Goal: Task Accomplishment & Management: Use online tool/utility

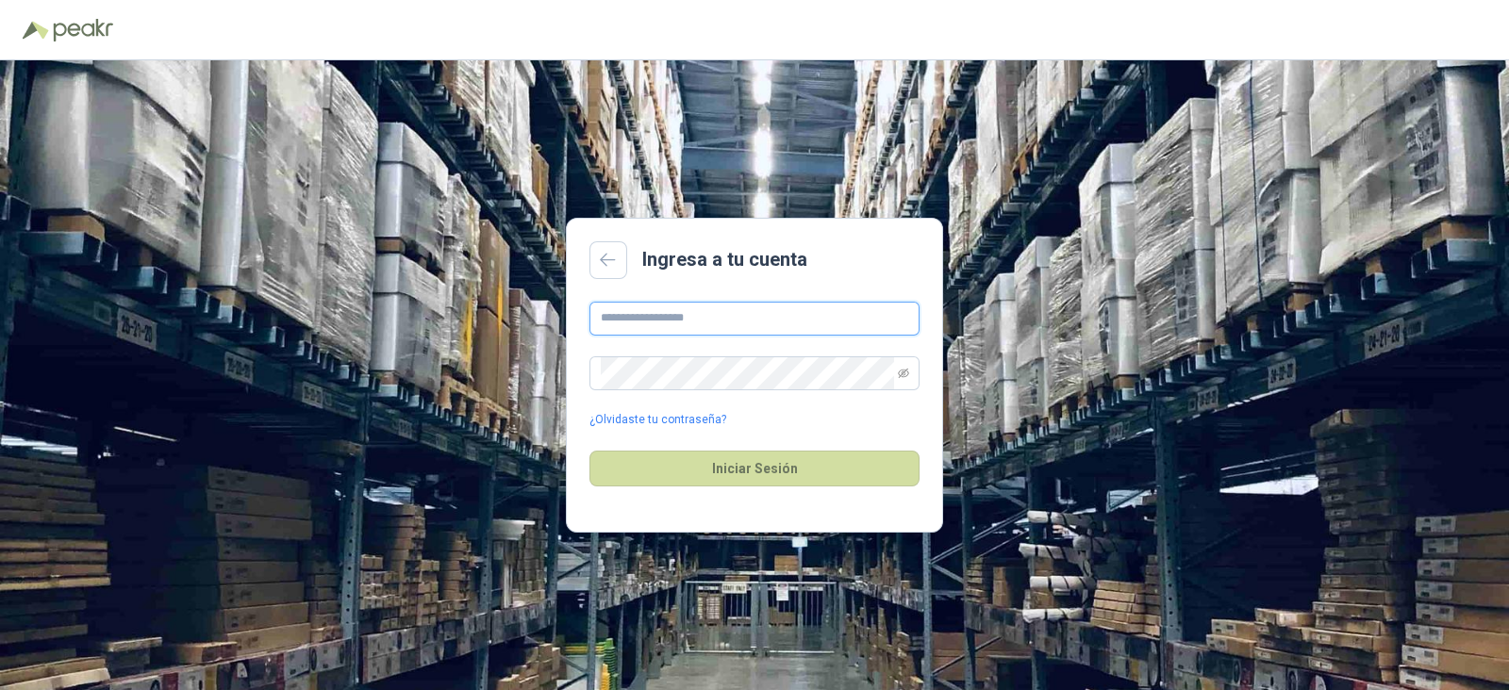
type input "**********"
click at [811, 487] on div "Iniciar Sesión" at bounding box center [754, 468] width 330 height 81
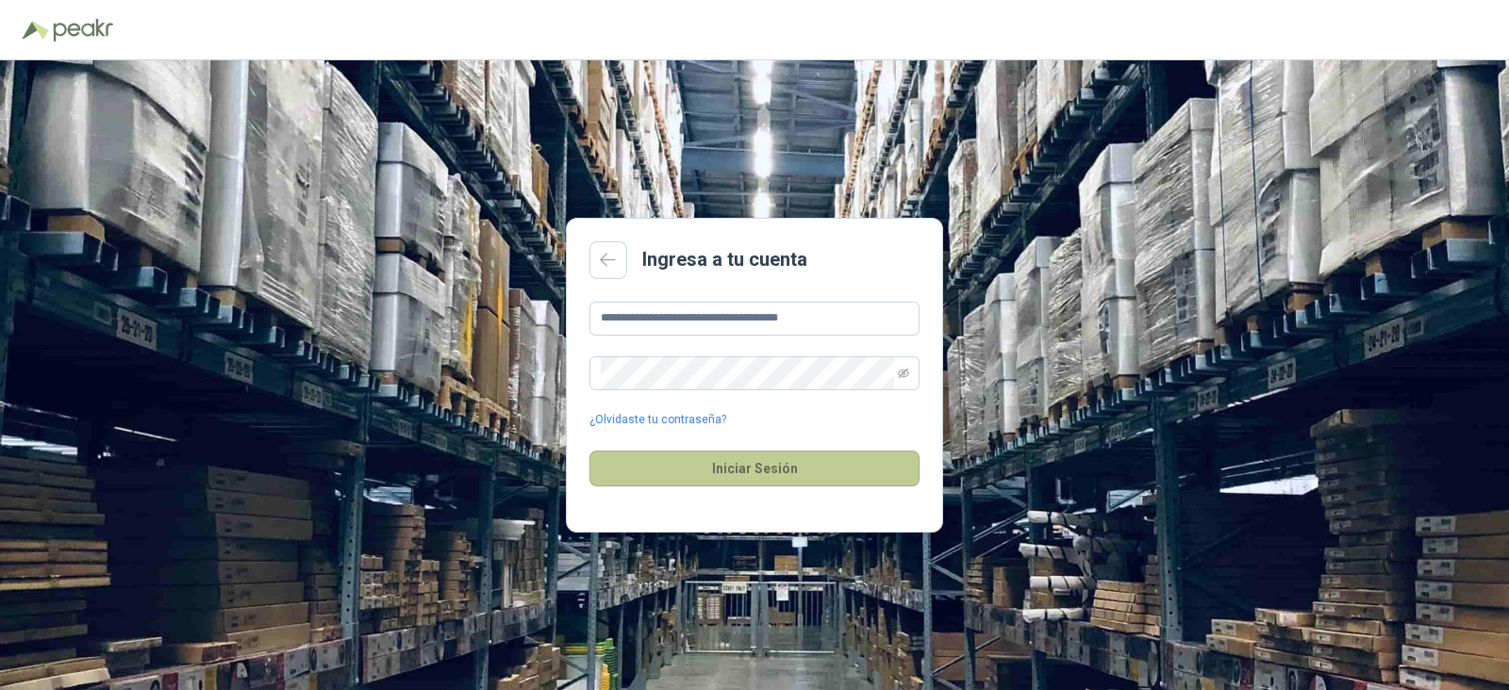
click at [811, 480] on button "Iniciar Sesión" at bounding box center [754, 469] width 330 height 36
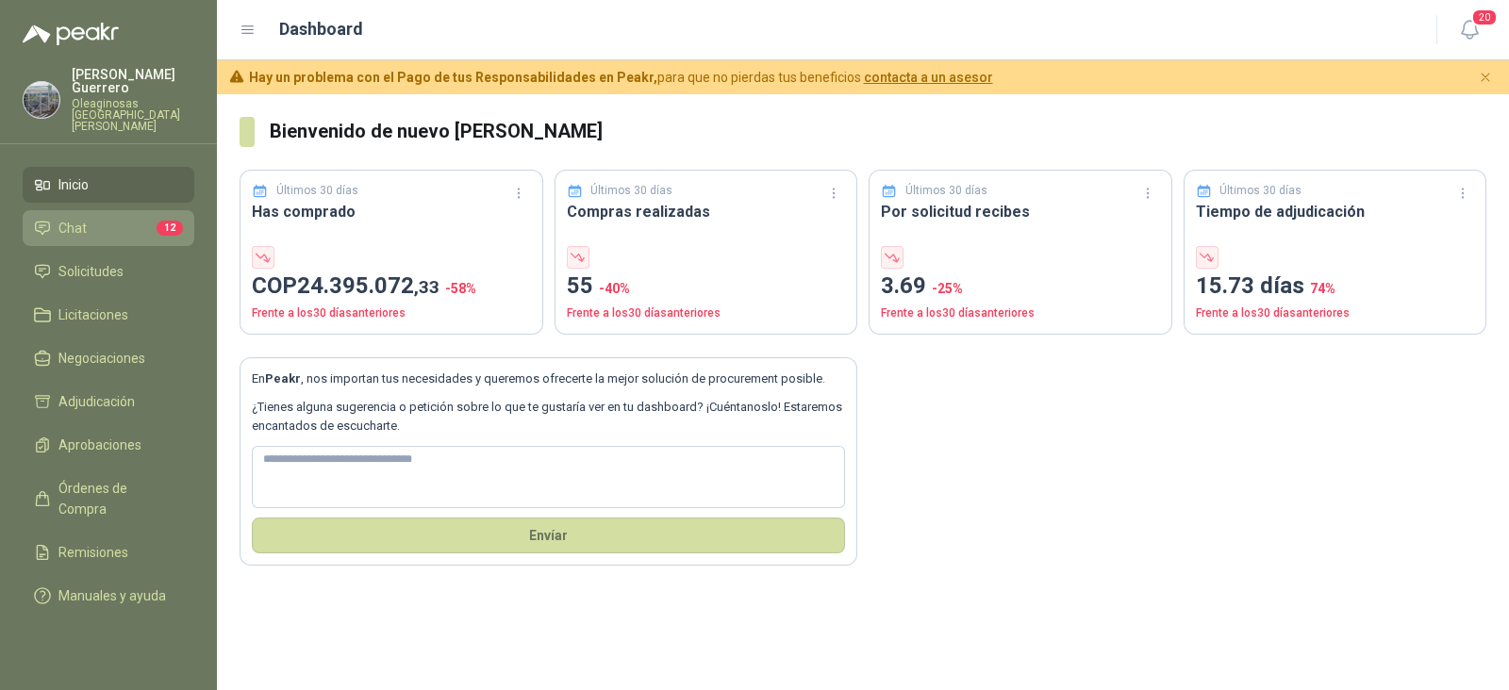
click at [106, 218] on li "Chat 12" at bounding box center [108, 228] width 149 height 21
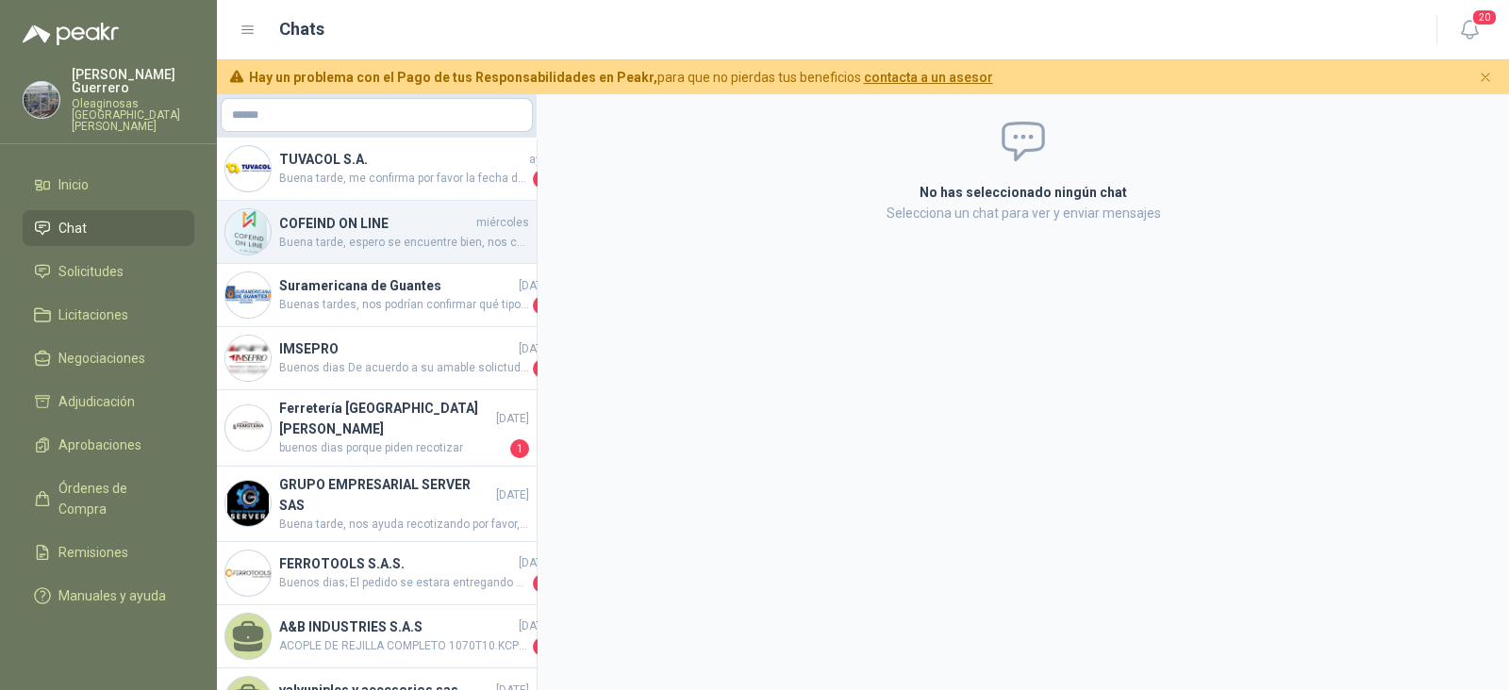
click at [418, 226] on h4 "COFEIND ON LINE" at bounding box center [375, 223] width 193 height 21
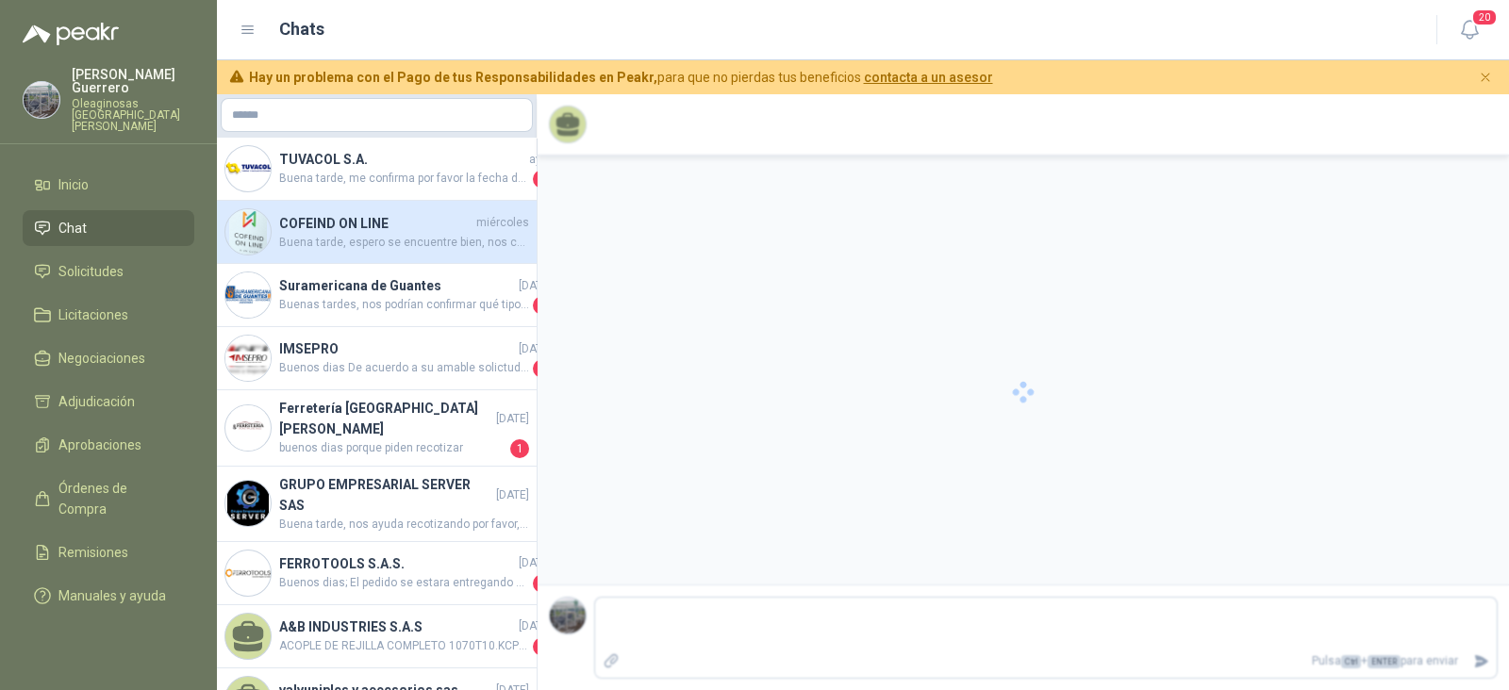
scroll to position [73, 0]
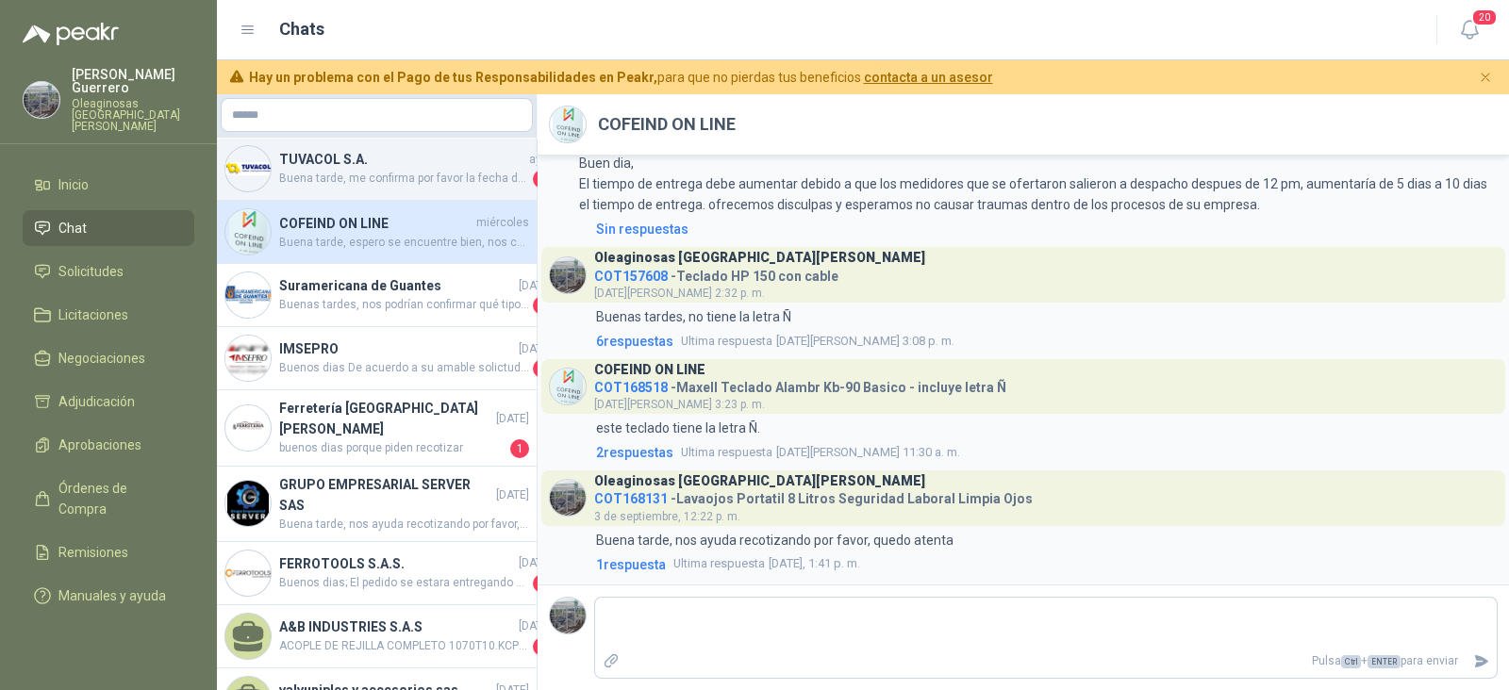
click at [328, 180] on span "Buena tarde, me confirma por favor la fecha de despacho" at bounding box center [404, 179] width 250 height 19
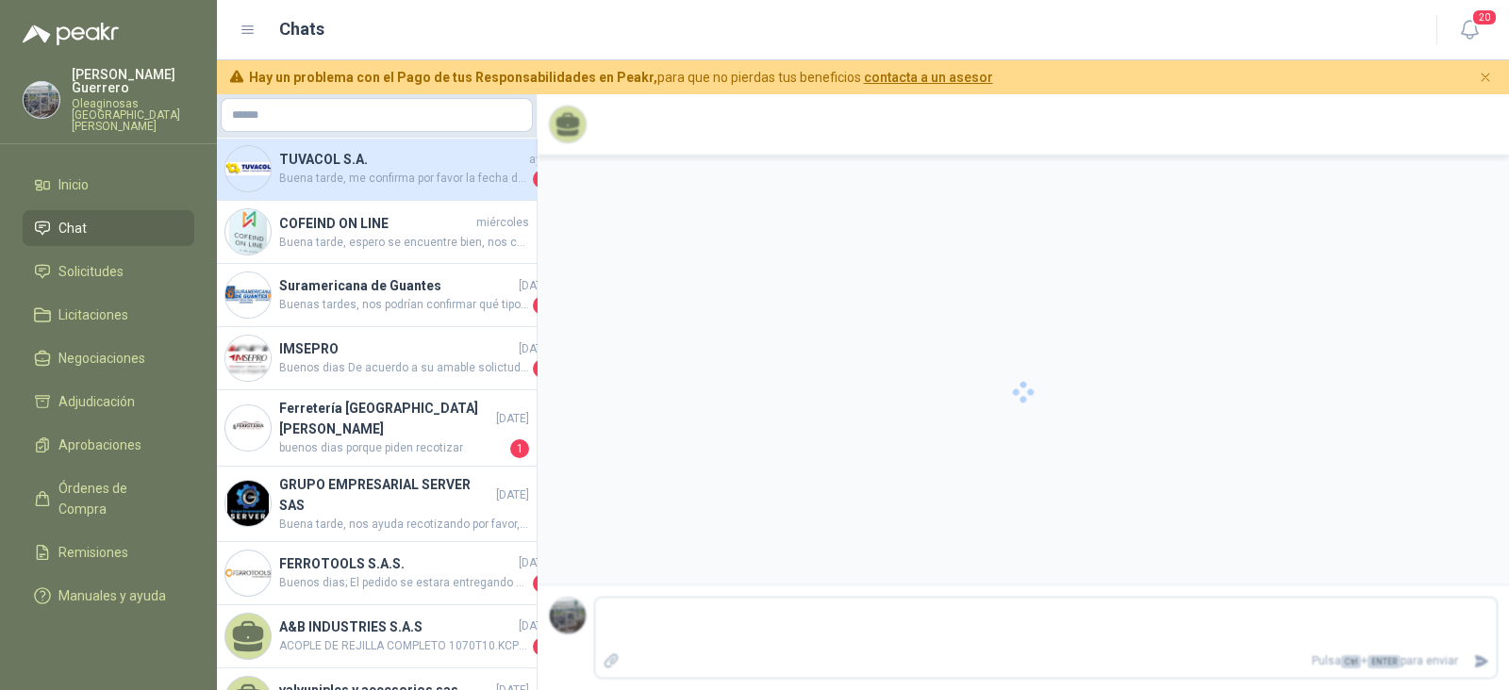
scroll to position [101, 0]
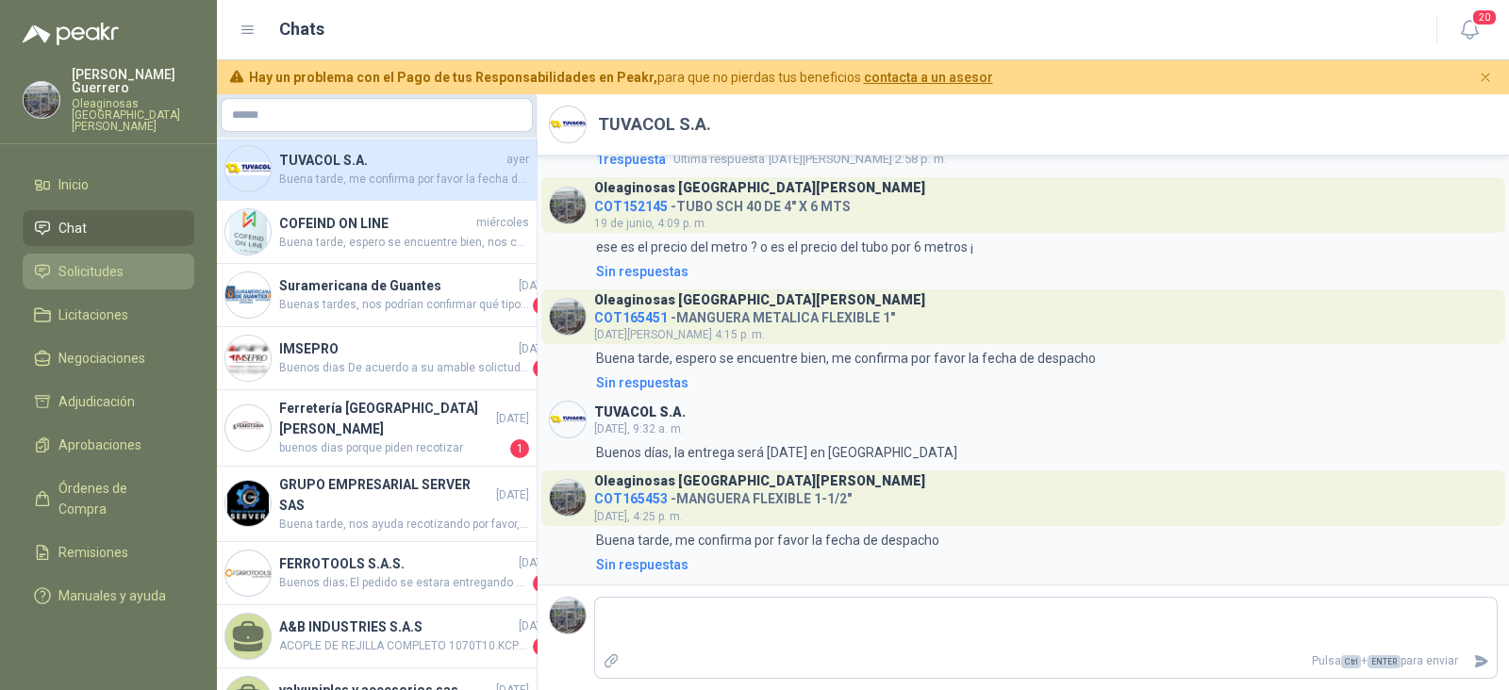
click at [124, 261] on li "Solicitudes" at bounding box center [108, 271] width 149 height 21
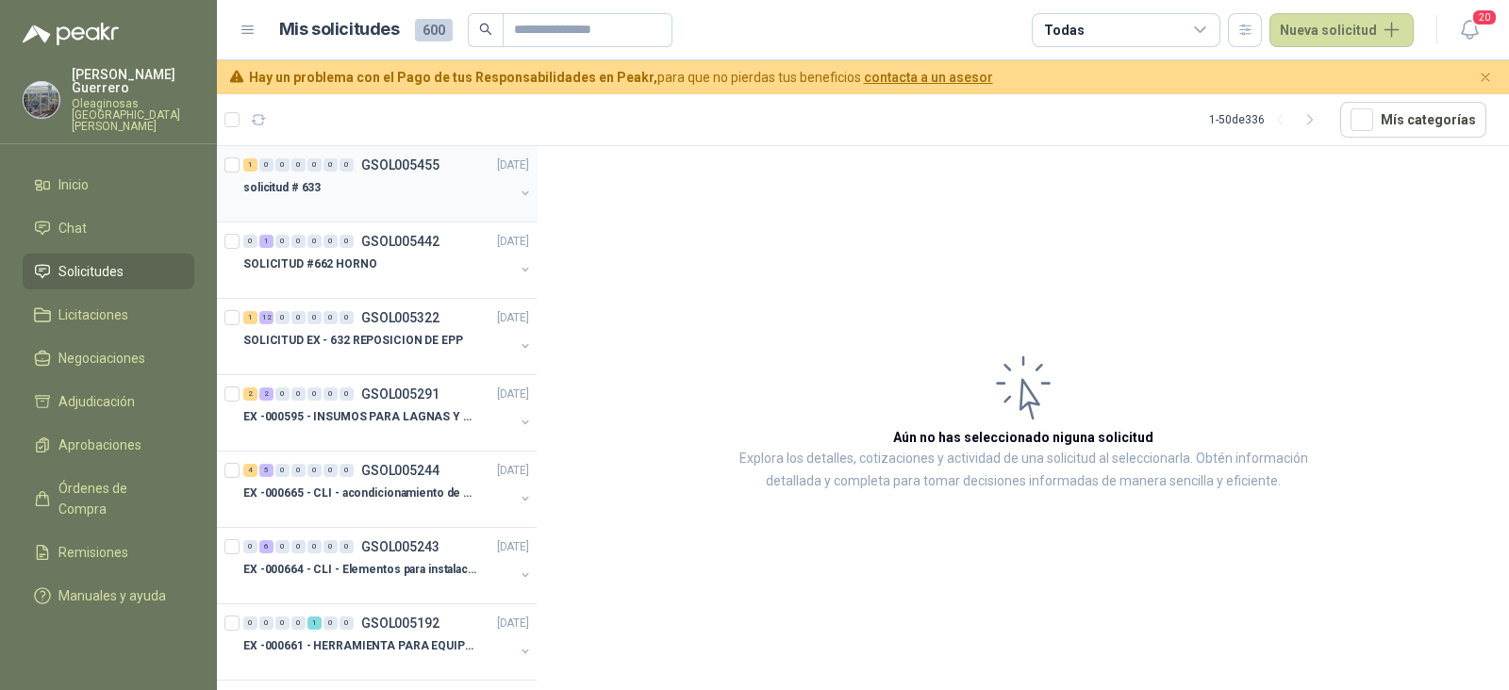
click at [382, 190] on div "solicitud # 633" at bounding box center [378, 187] width 271 height 23
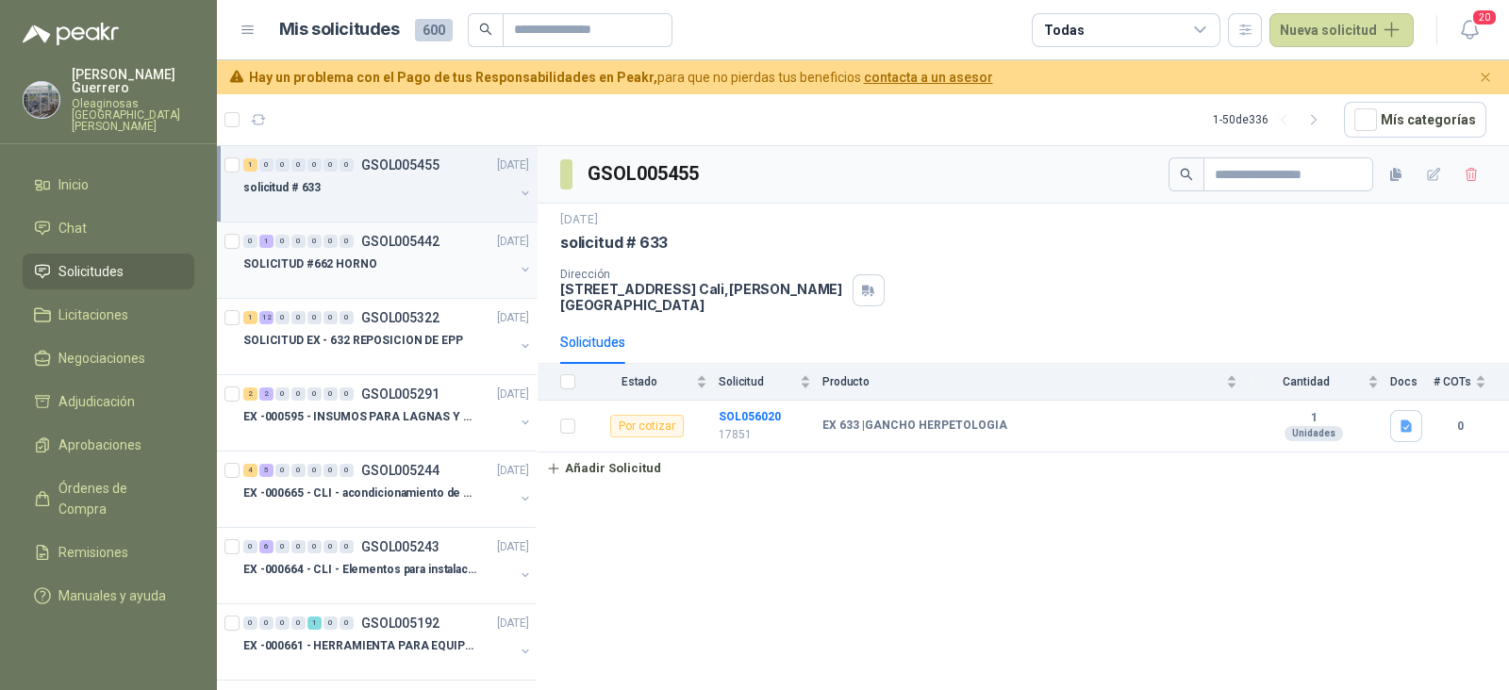
click at [329, 259] on p "SOLICITUD #662 HORNO" at bounding box center [310, 265] width 134 height 18
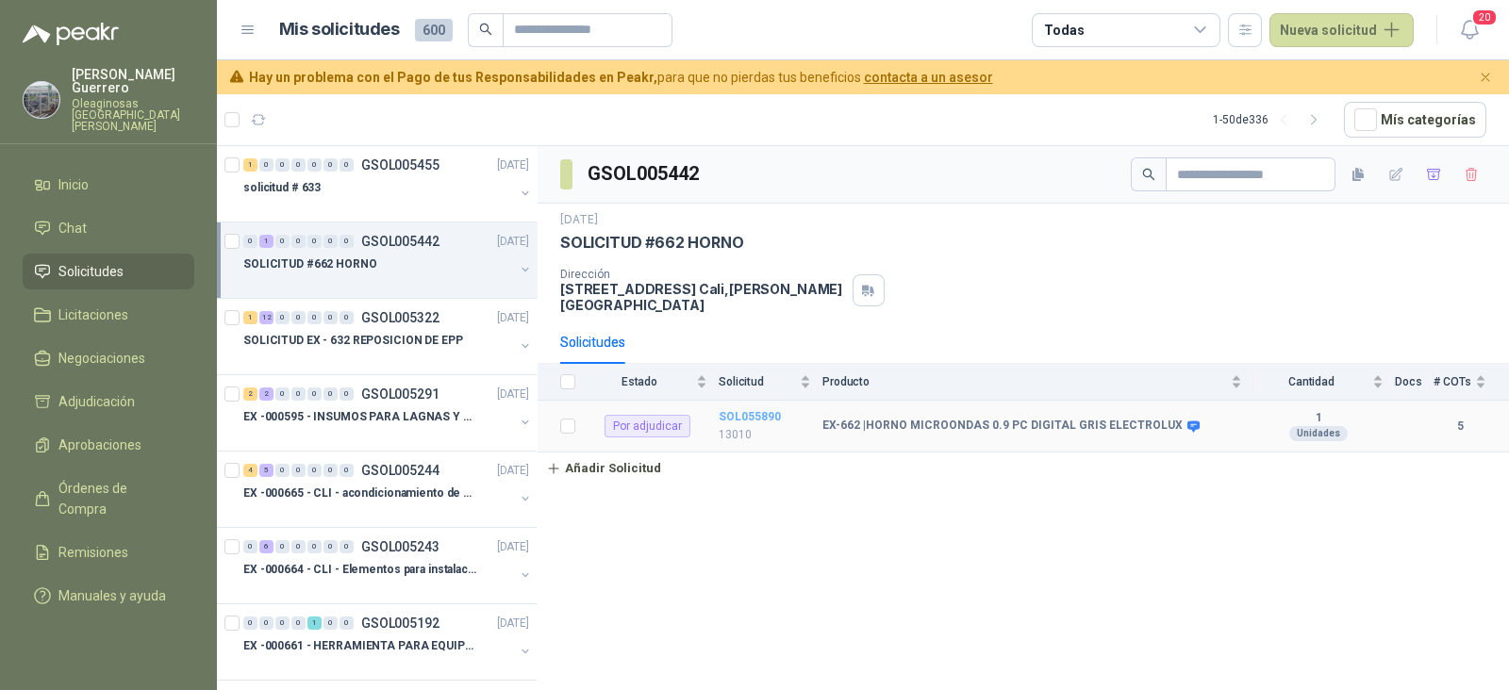
click at [756, 410] on b "SOL055890" at bounding box center [749, 416] width 62 height 13
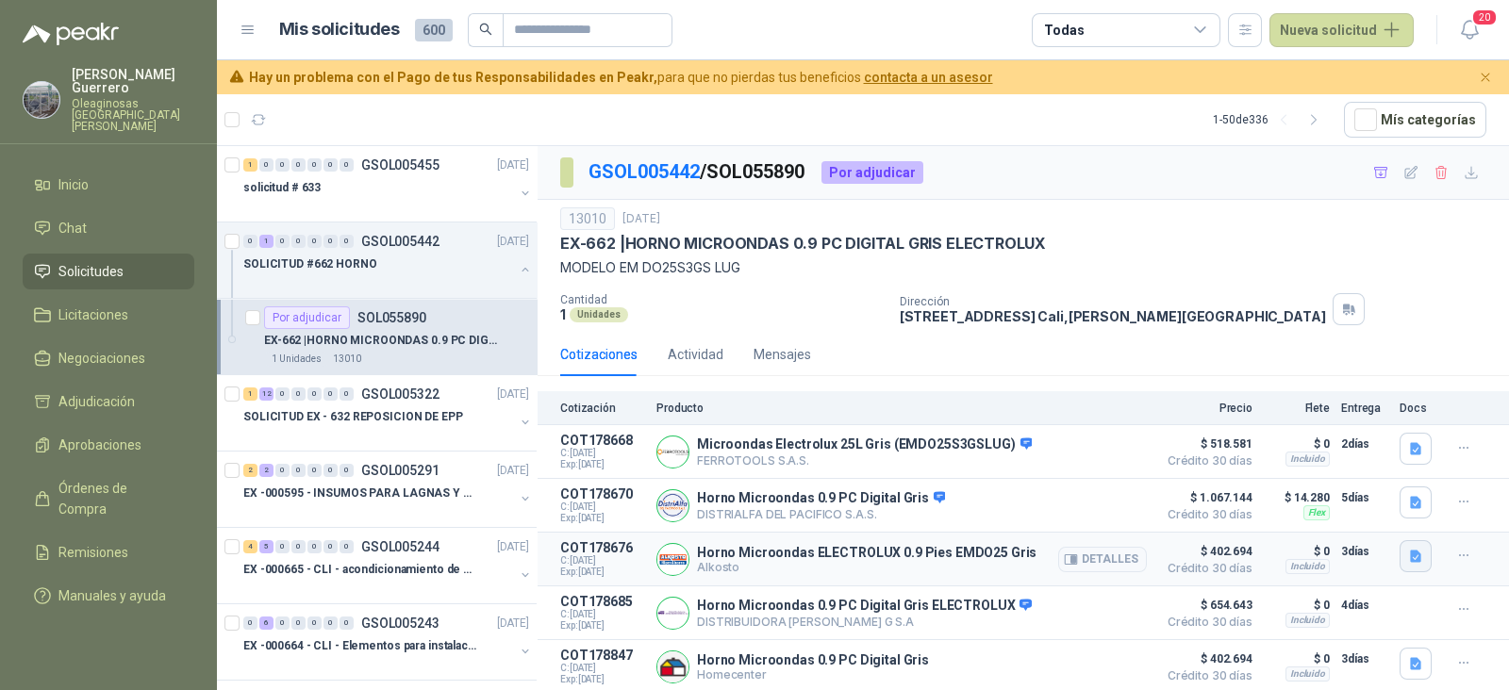
click at [1412, 553] on icon "button" at bounding box center [1415, 557] width 11 height 12
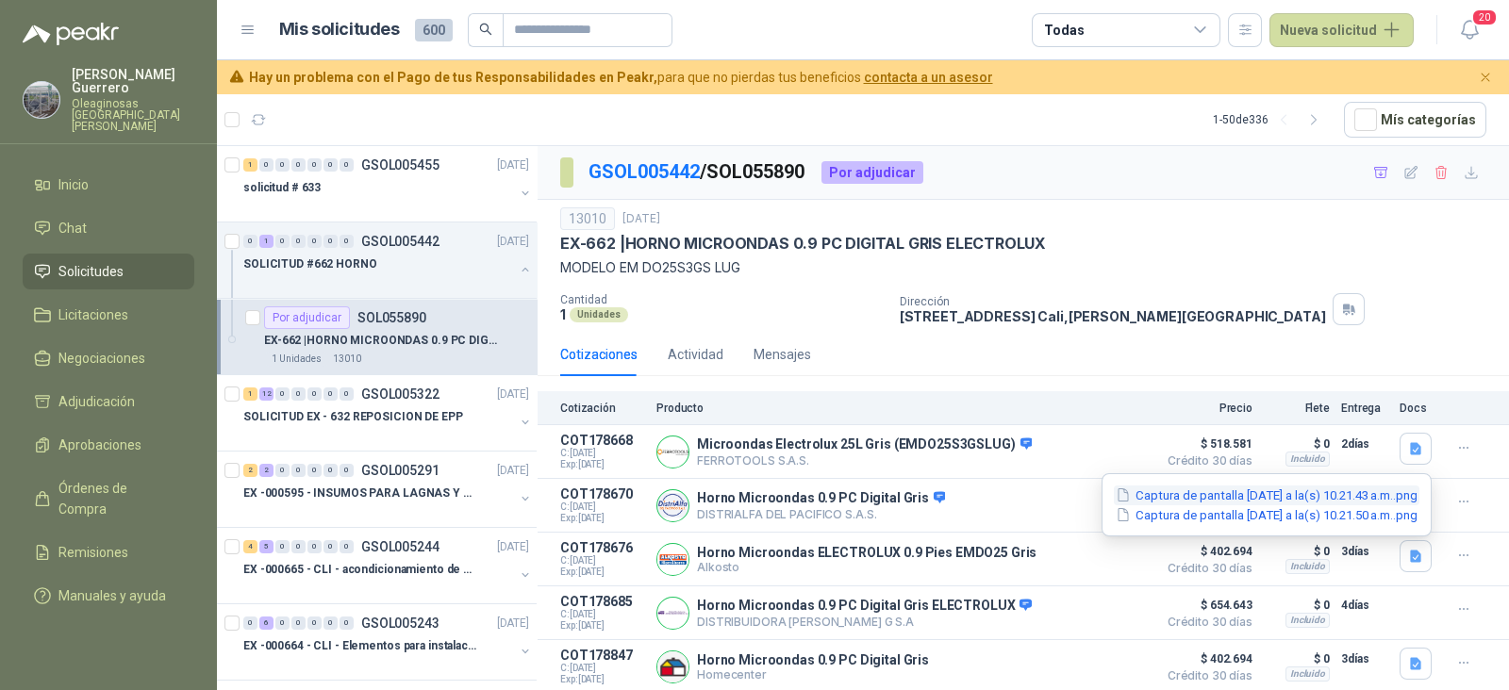
click at [1287, 491] on button "Captura de pantalla [DATE] a la(s) 10.21.43 a.m..png" at bounding box center [1267, 496] width 306 height 20
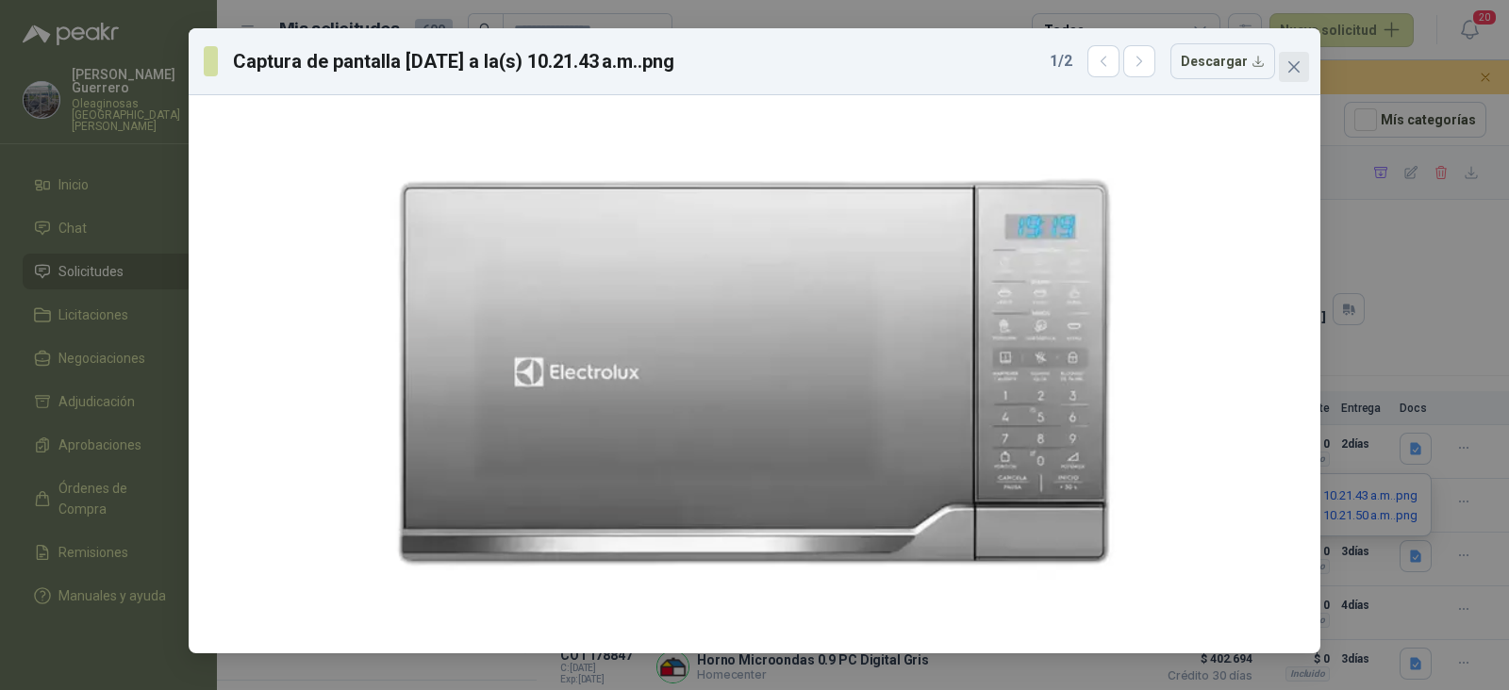
click at [1297, 58] on button "Close" at bounding box center [1294, 67] width 30 height 30
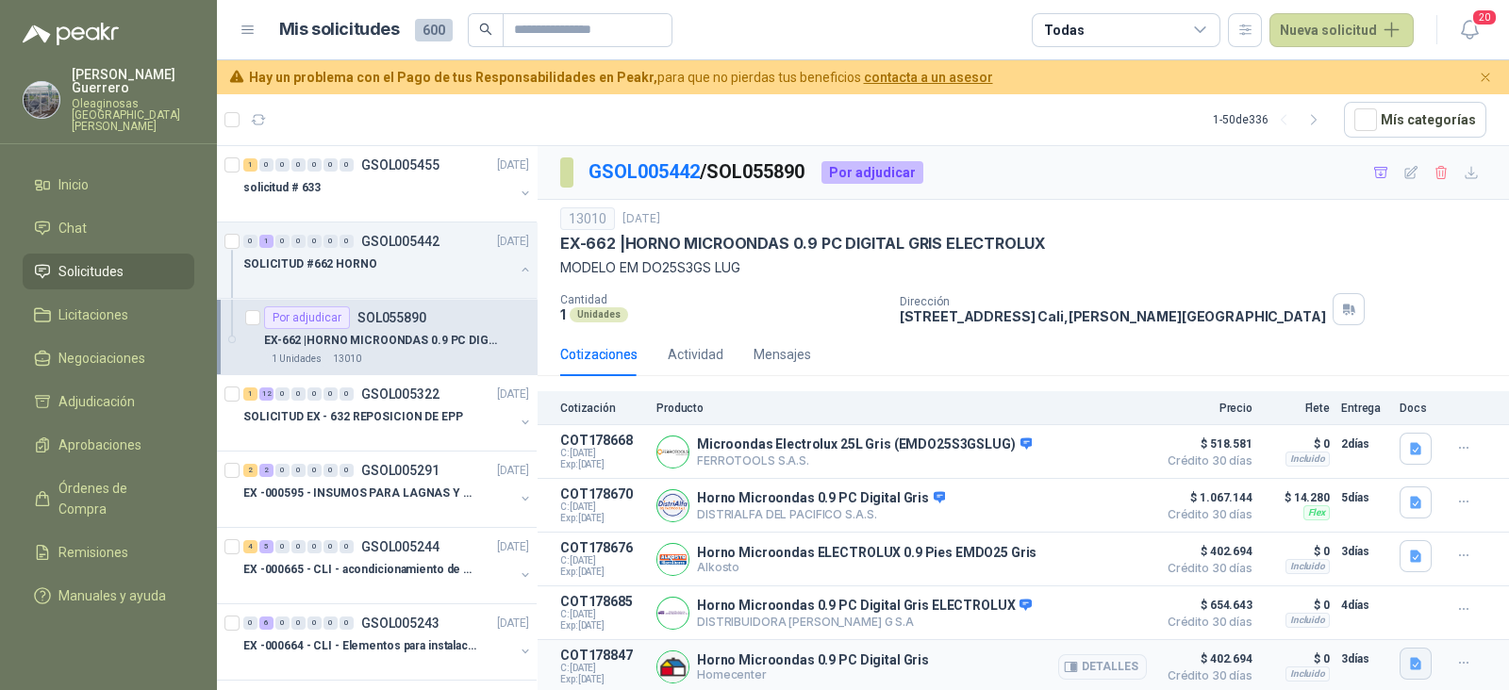
click at [1416, 671] on icon "button" at bounding box center [1416, 664] width 16 height 16
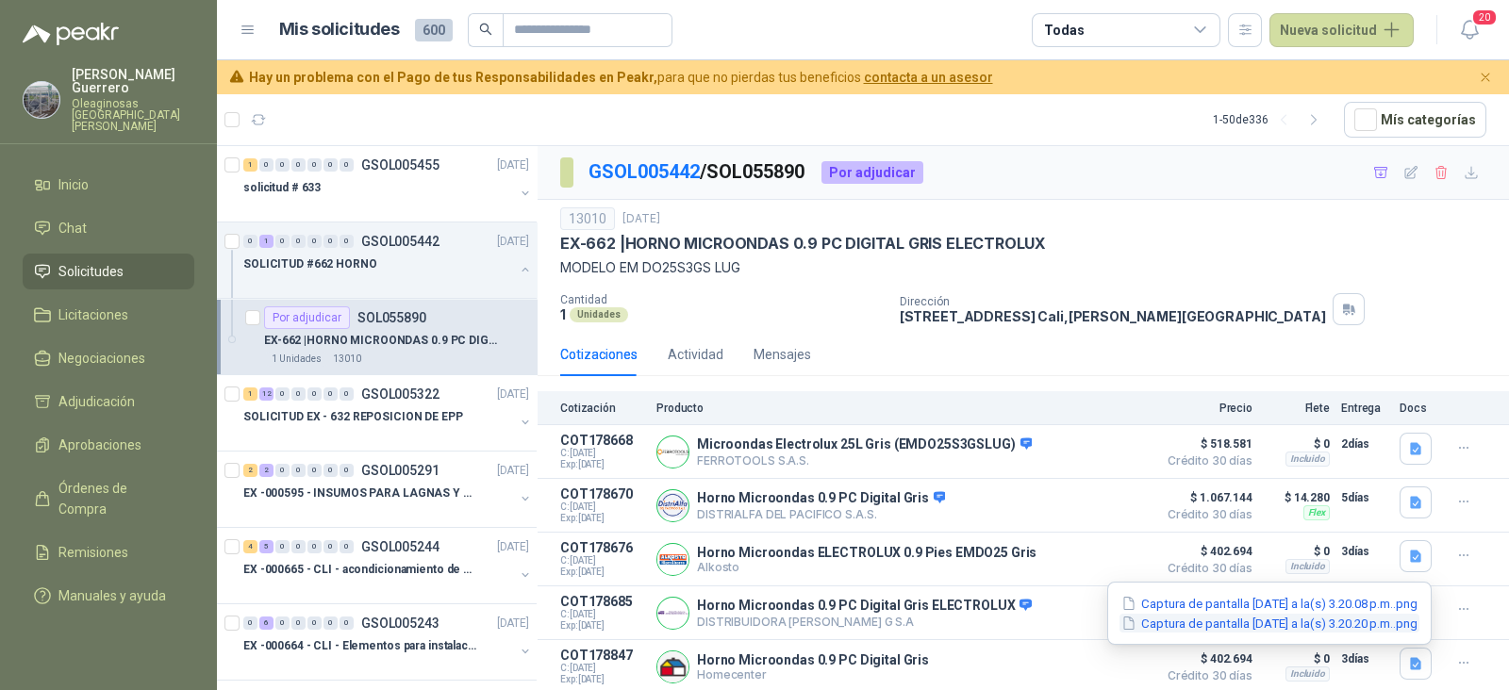
click at [1280, 615] on button "Captura de pantalla [DATE] a la(s) 3.20.20 p.m..png" at bounding box center [1269, 624] width 300 height 20
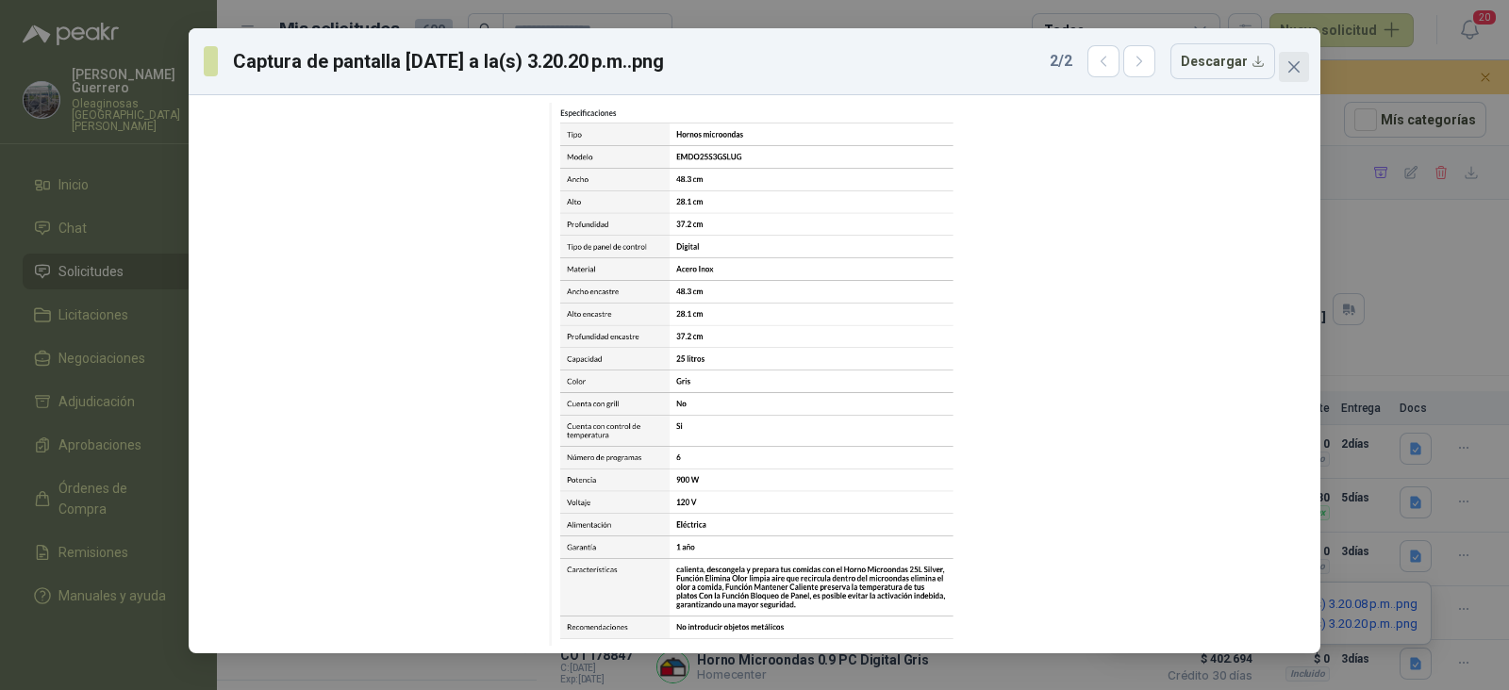
click at [1290, 61] on icon "close" at bounding box center [1293, 66] width 15 height 15
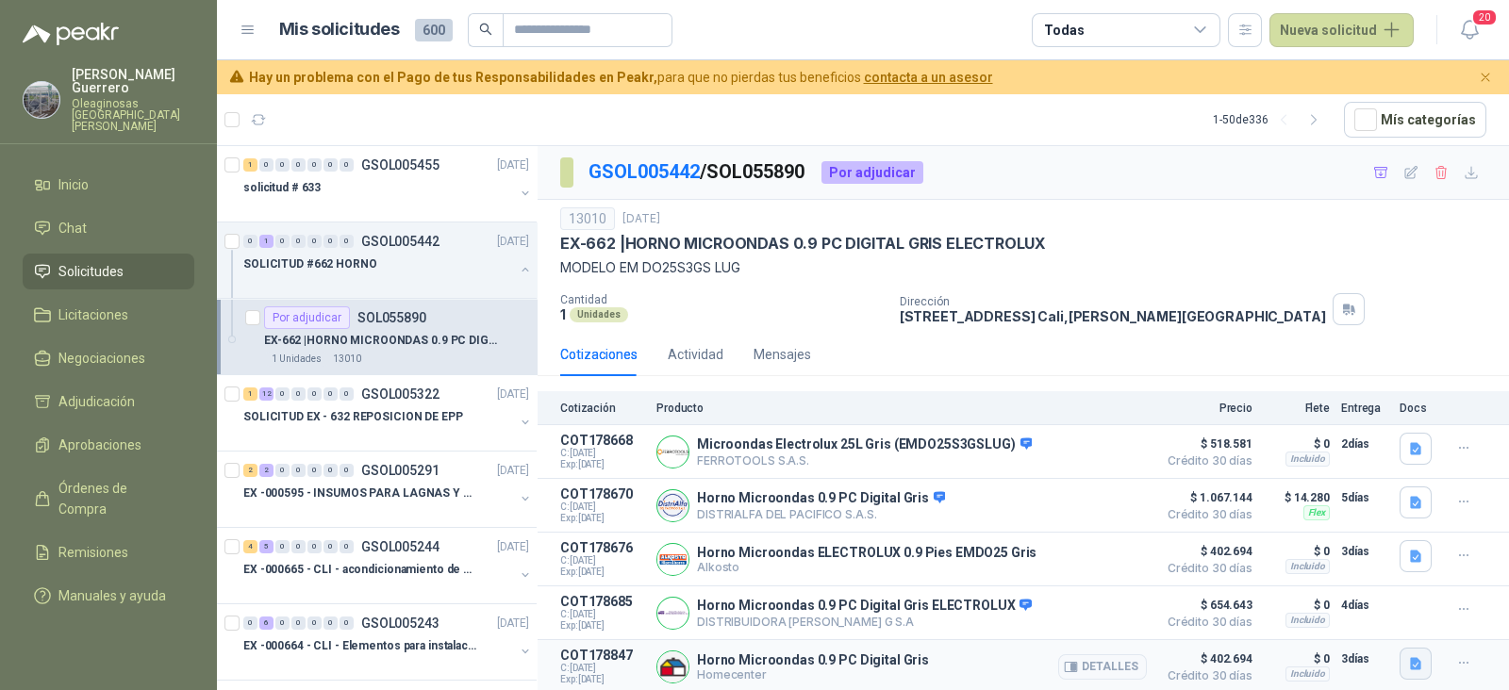
click at [1417, 667] on icon "button" at bounding box center [1415, 664] width 11 height 12
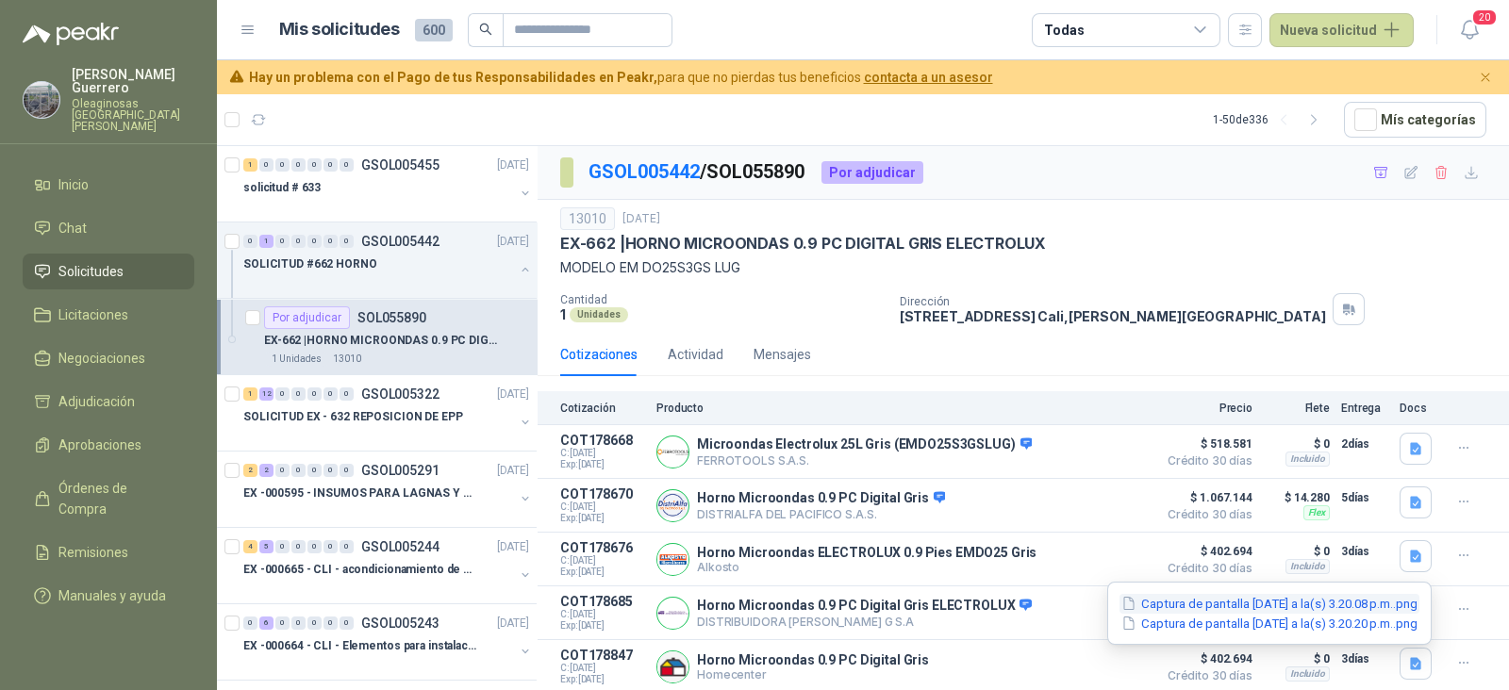
click at [1278, 605] on button "Captura de pantalla [DATE] a la(s) 3.20.08 p.m..png" at bounding box center [1269, 604] width 300 height 20
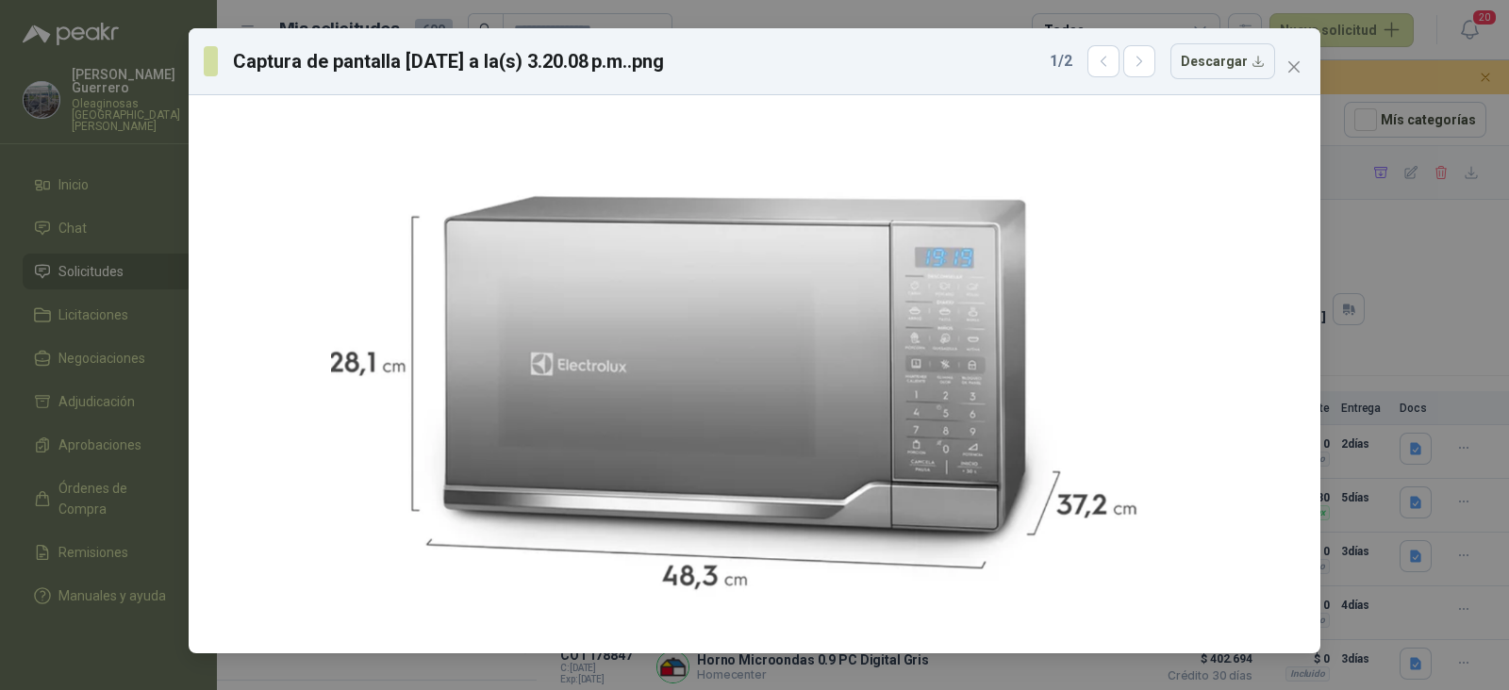
click at [1313, 81] on div "Captura de pantalla [DATE] a la(s) 3.20.08 p.m..png 1 / 2 Descargar" at bounding box center [754, 61] width 1131 height 67
click at [1298, 59] on icon "close" at bounding box center [1293, 66] width 15 height 15
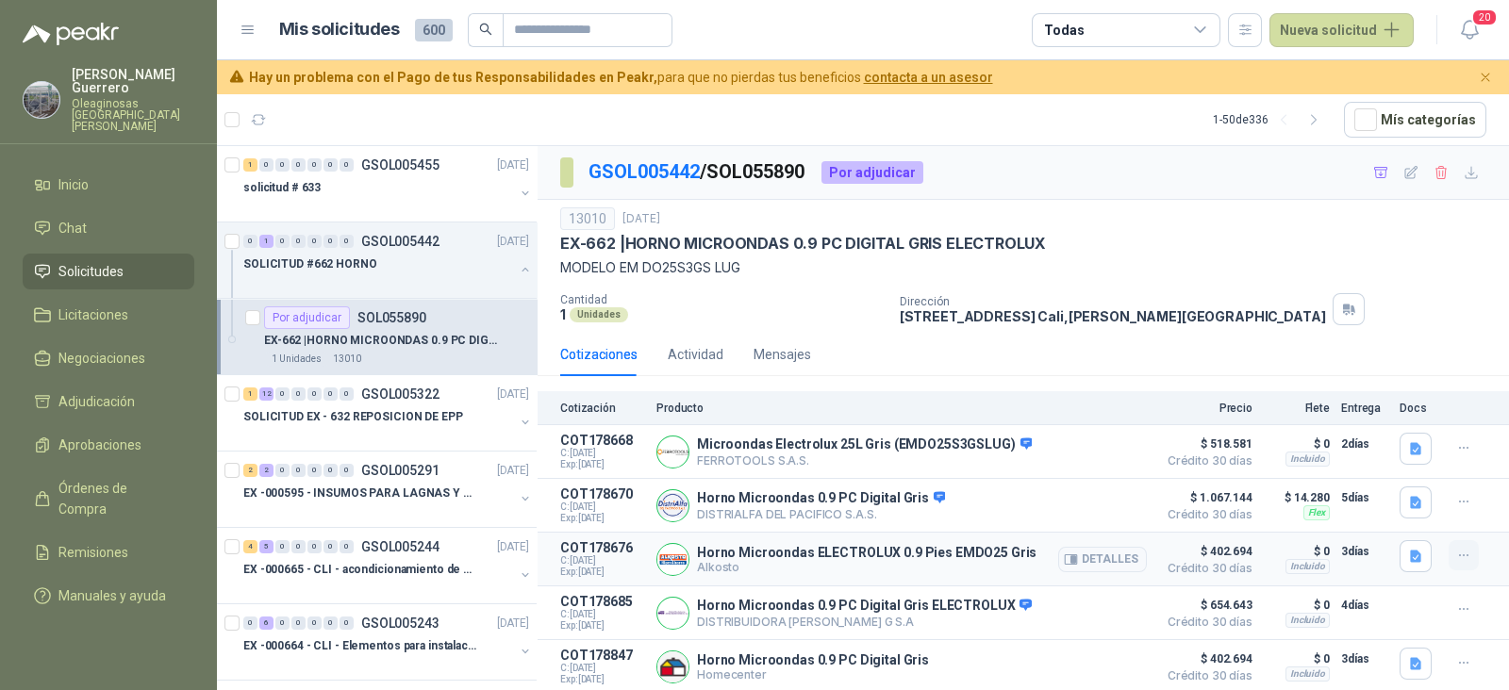
click at [1466, 553] on icon "button" at bounding box center [1464, 556] width 16 height 16
click at [1401, 478] on button "Añadir" at bounding box center [1425, 480] width 151 height 30
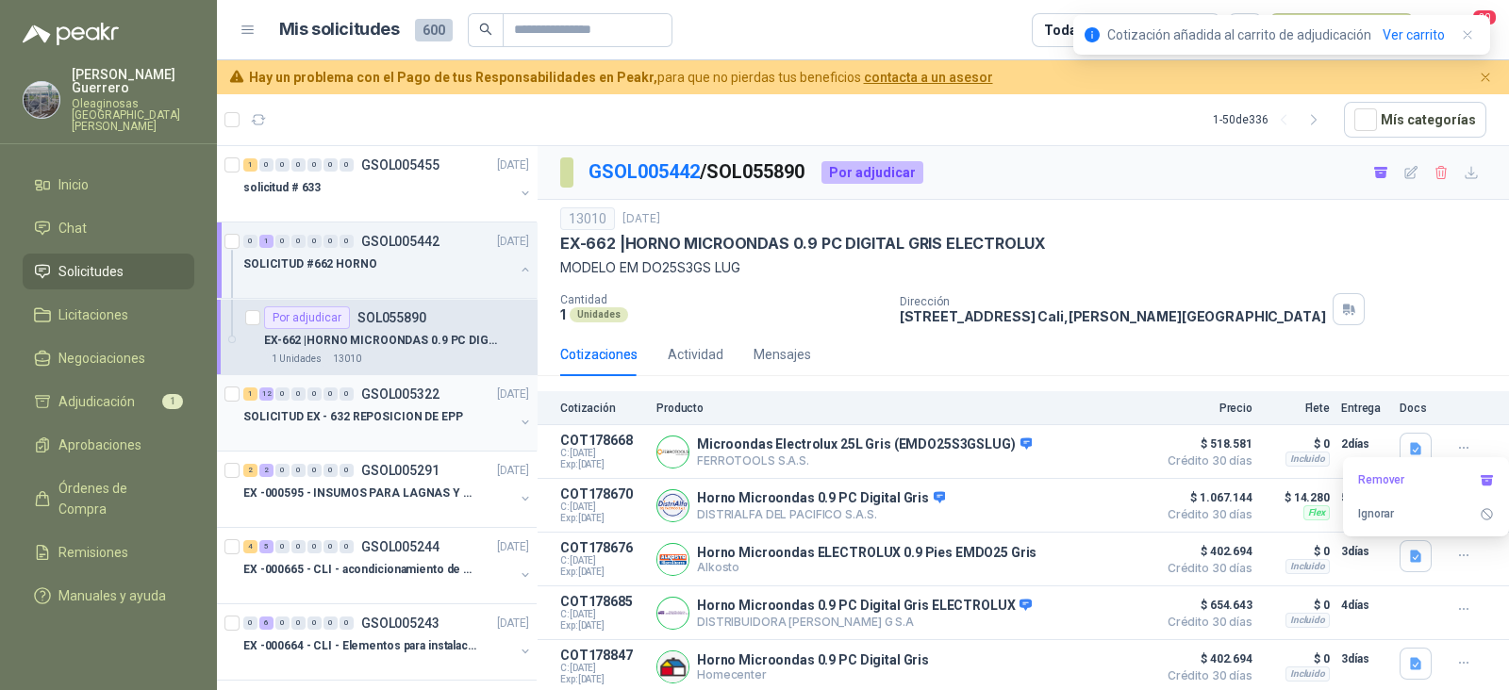
click at [388, 415] on p "SOLICITUD EX - 632 REPOSICION DE EPP" at bounding box center [353, 417] width 220 height 18
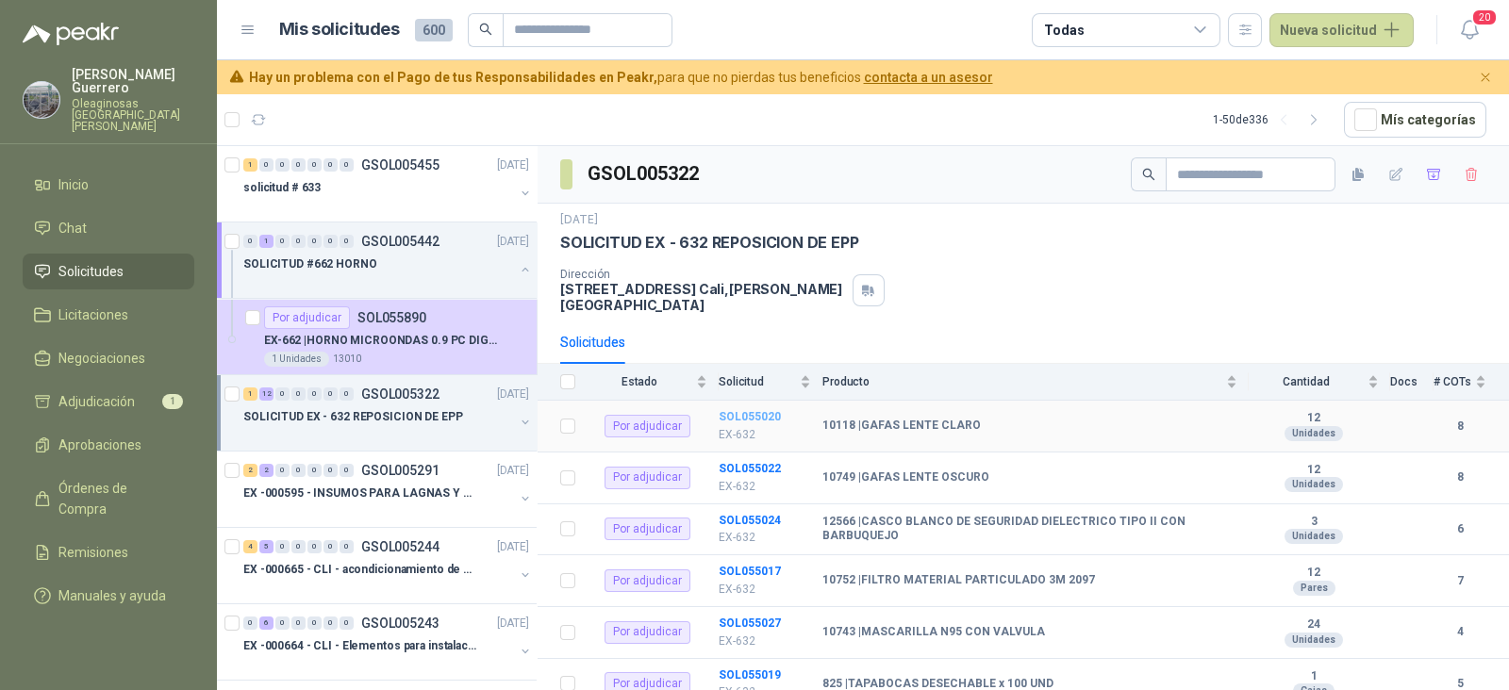
click at [760, 410] on b "SOL055020" at bounding box center [749, 416] width 62 height 13
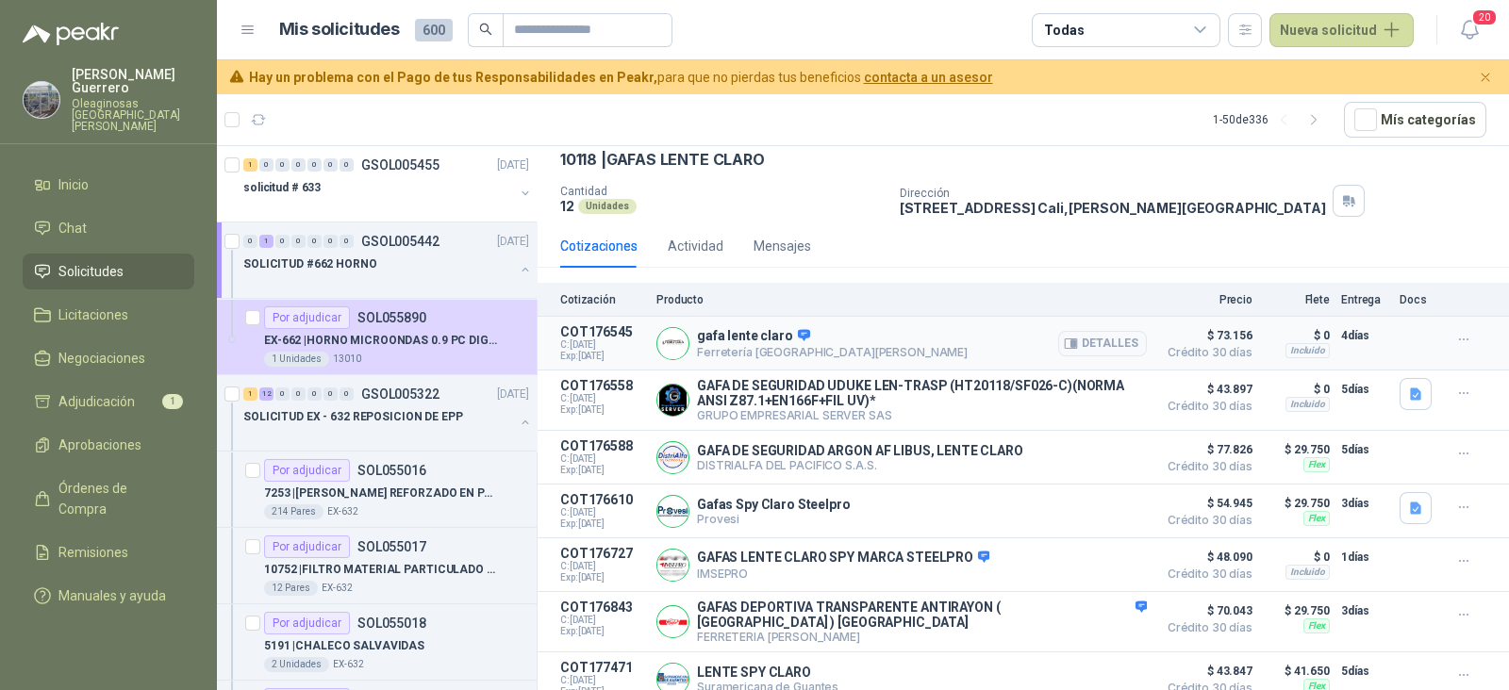
scroll to position [143, 0]
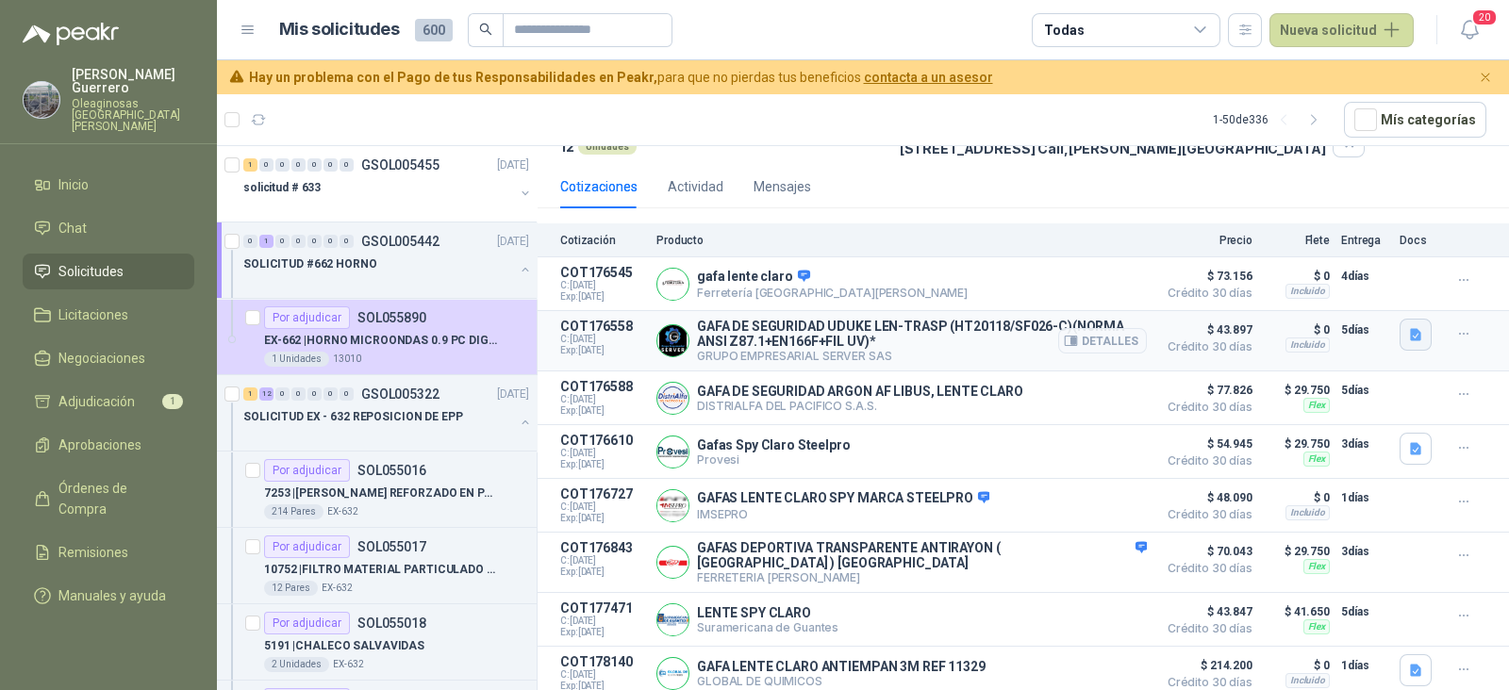
click at [1410, 331] on icon "button" at bounding box center [1415, 335] width 11 height 12
click at [1341, 287] on button "image - 2025-09-05T163521.283.png" at bounding box center [1293, 293] width 222 height 20
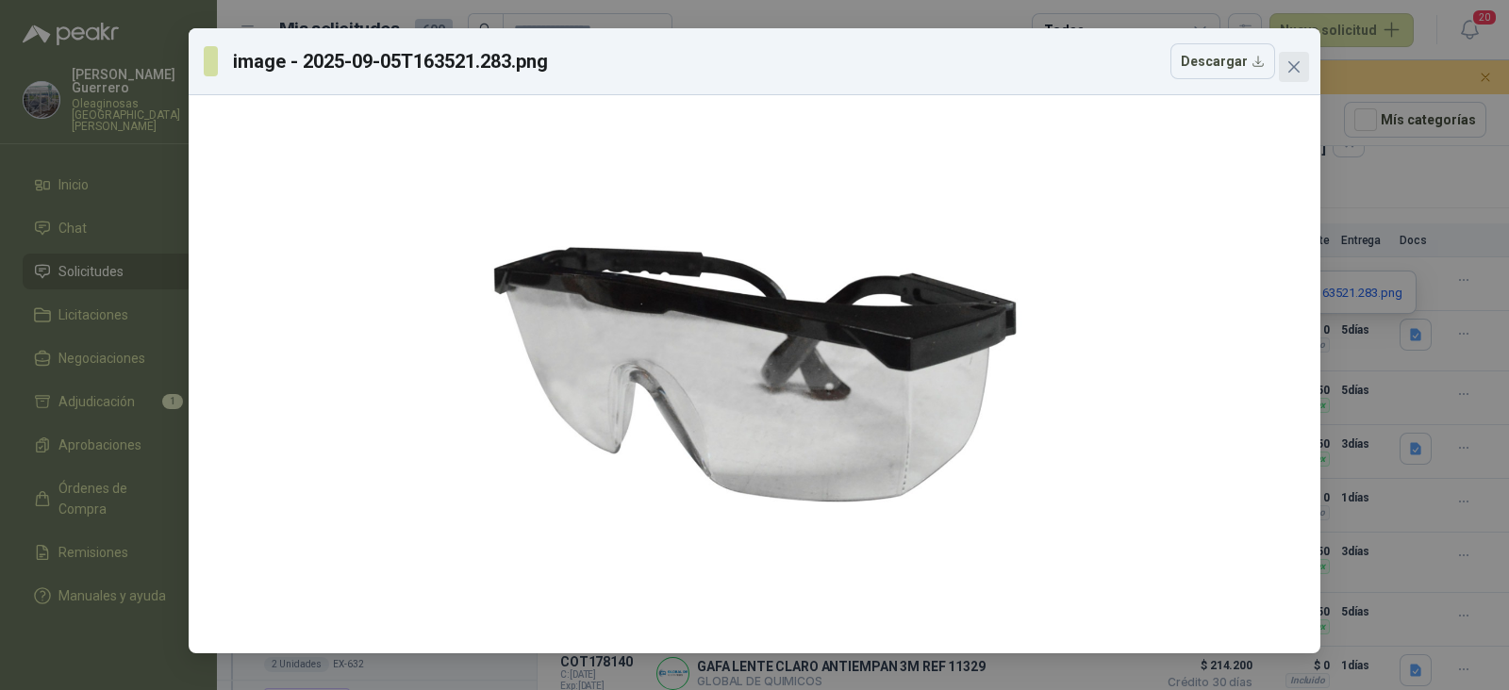
click at [1301, 74] on button "Close" at bounding box center [1294, 67] width 30 height 30
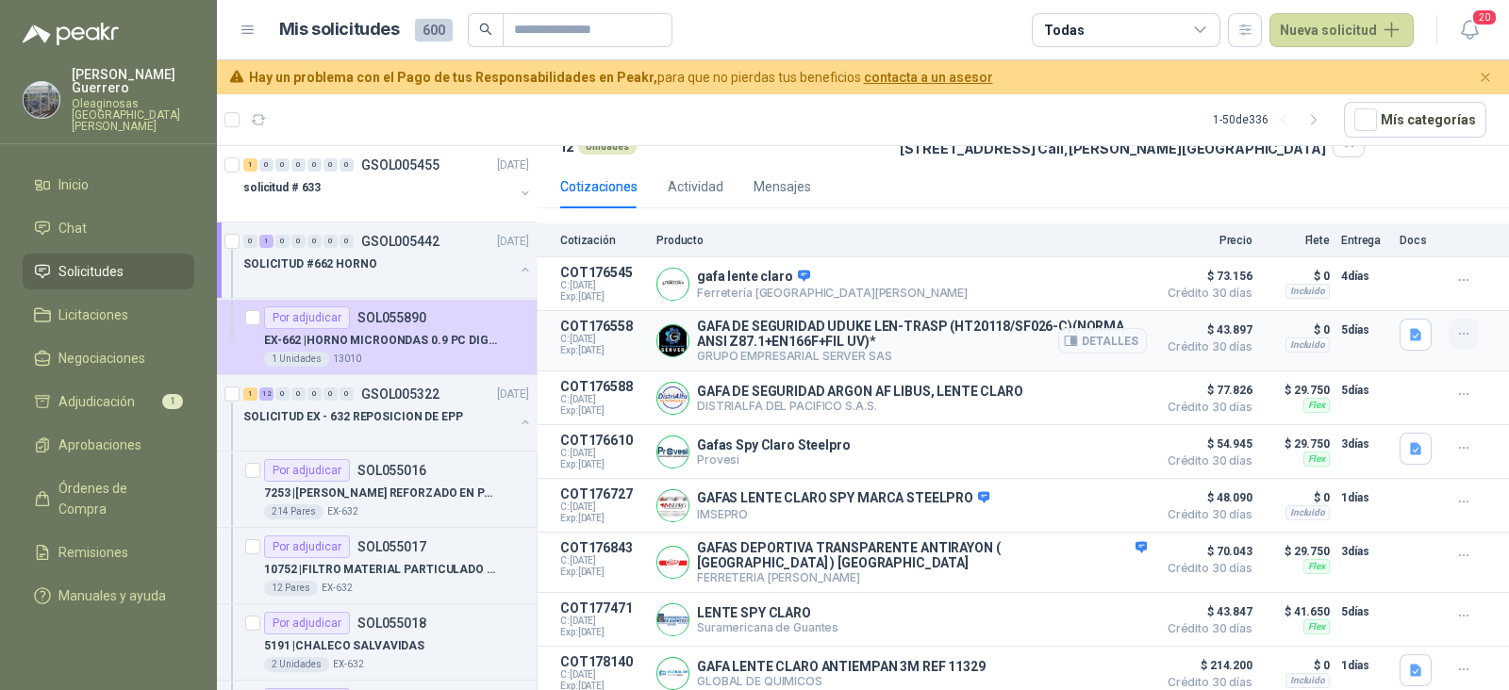
click at [1456, 333] on icon "button" at bounding box center [1464, 334] width 16 height 16
click at [1391, 262] on button "Añadir" at bounding box center [1425, 257] width 151 height 30
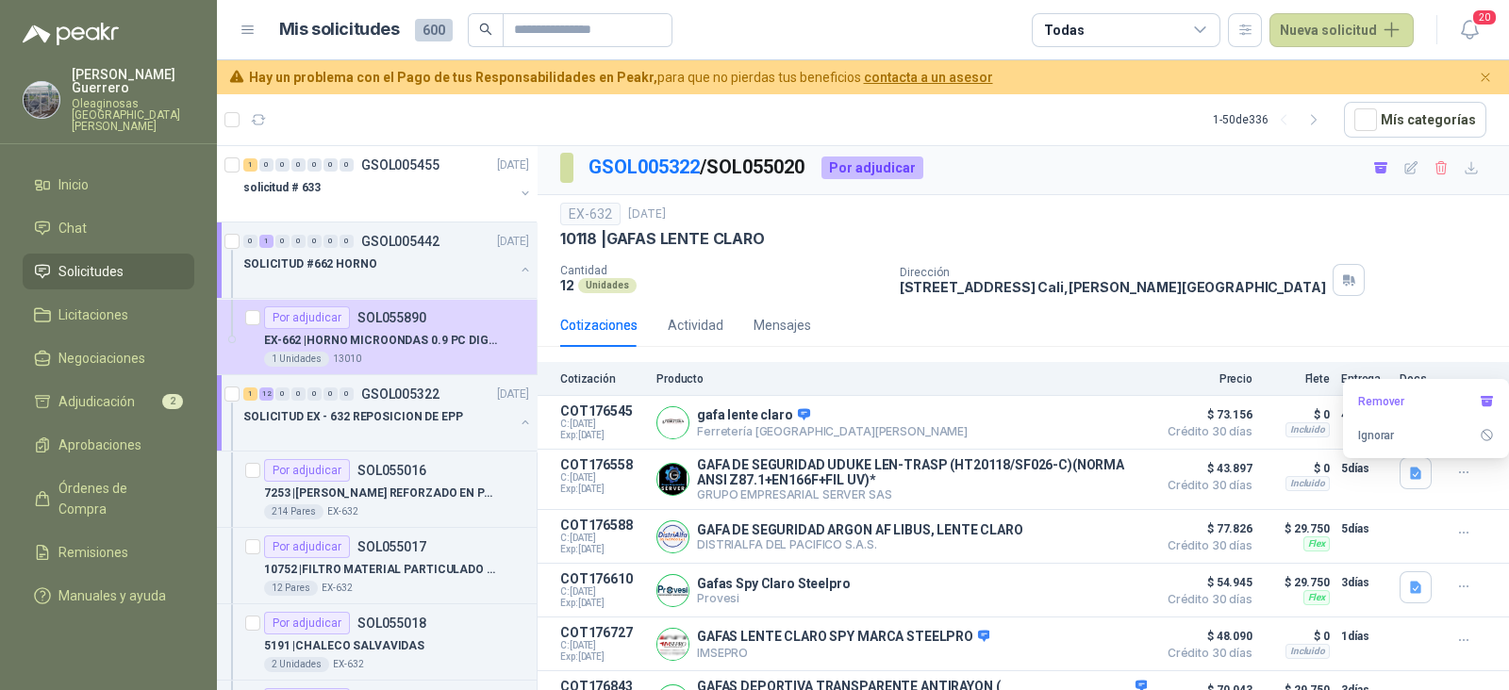
scroll to position [0, 0]
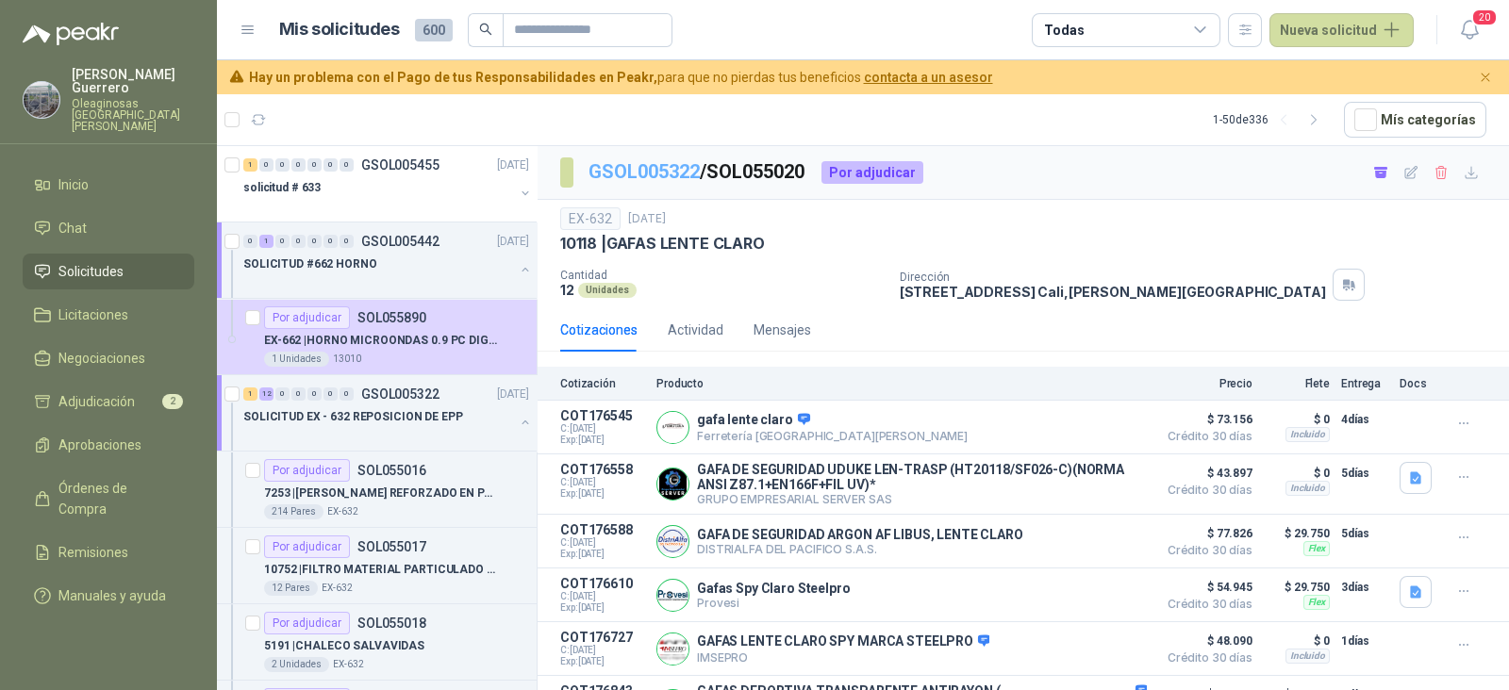
click at [672, 174] on link "GSOL005322" at bounding box center [643, 171] width 111 height 23
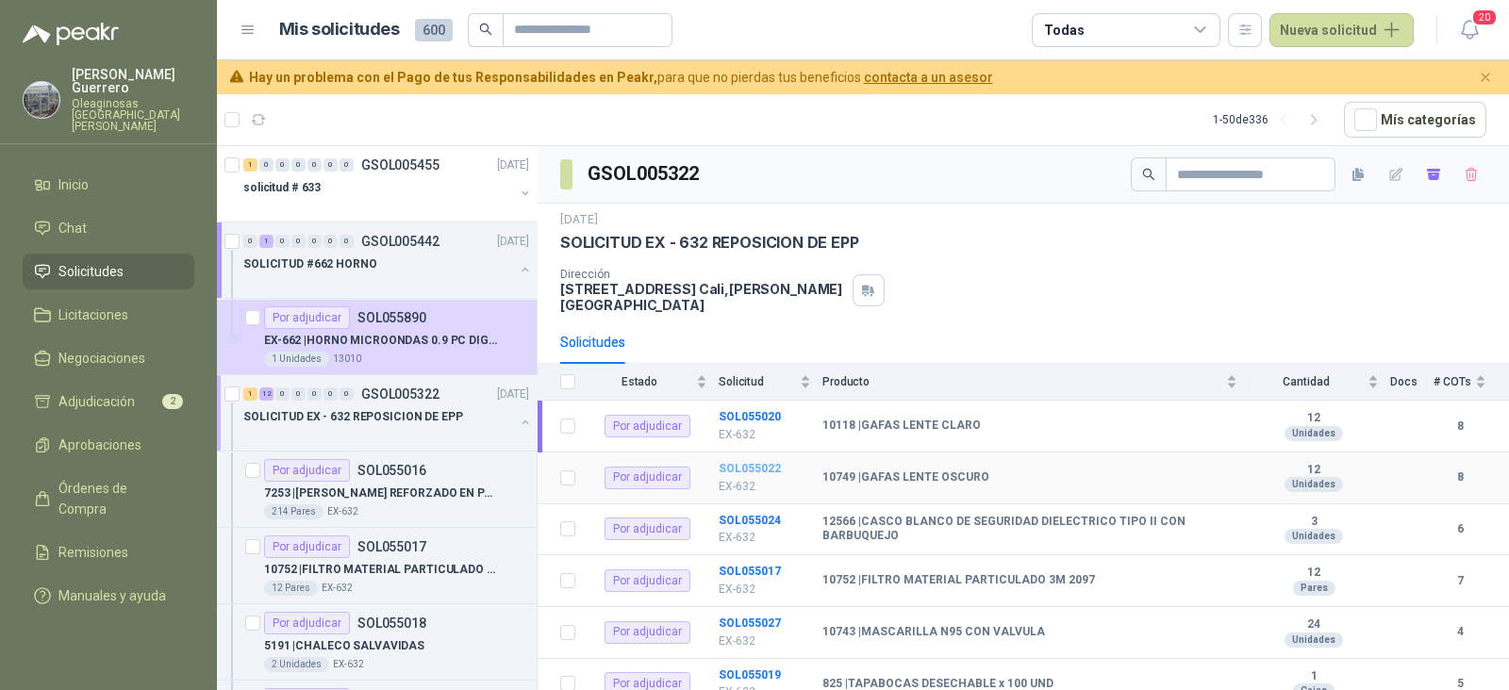
click at [751, 462] on b "SOL055022" at bounding box center [749, 468] width 62 height 13
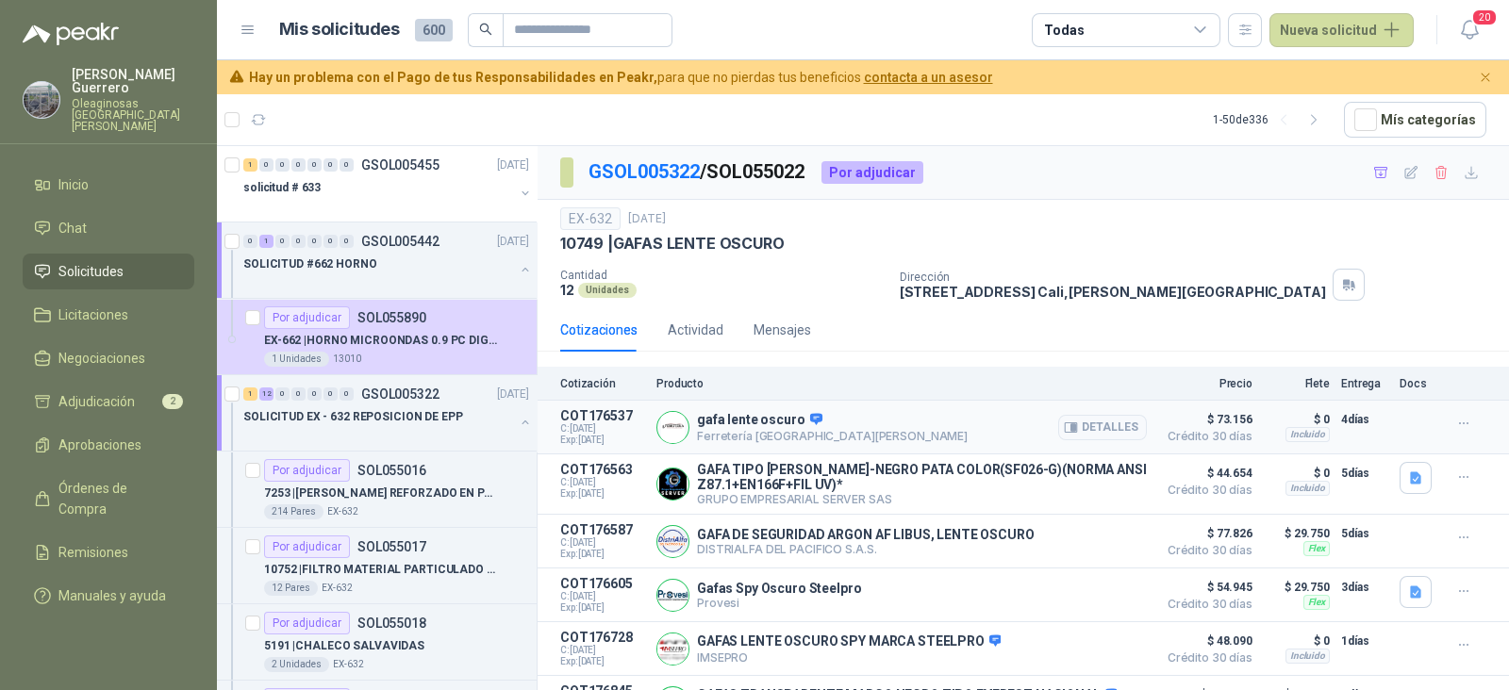
scroll to position [117, 0]
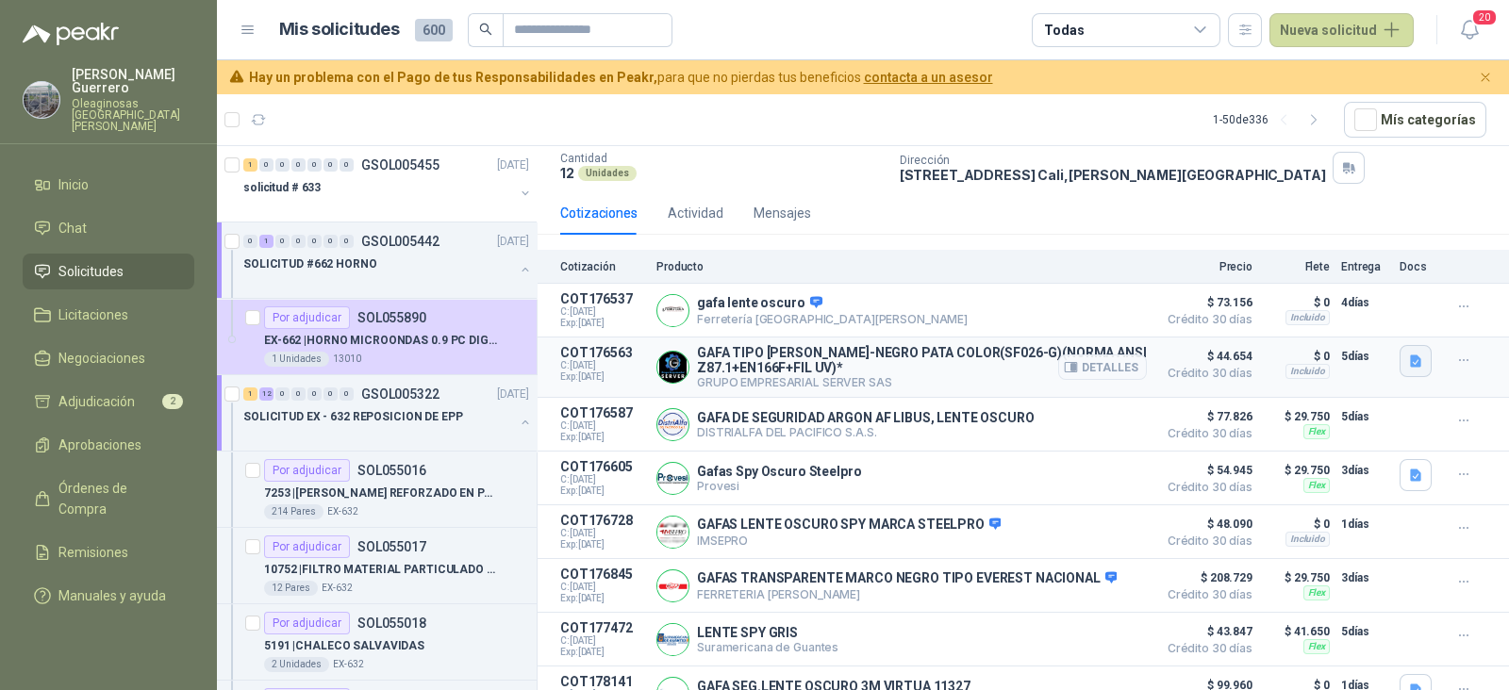
click at [1408, 355] on icon "button" at bounding box center [1416, 362] width 16 height 16
click at [1270, 322] on button "image - 2025-09-05T163802.835.png" at bounding box center [1293, 318] width 222 height 20
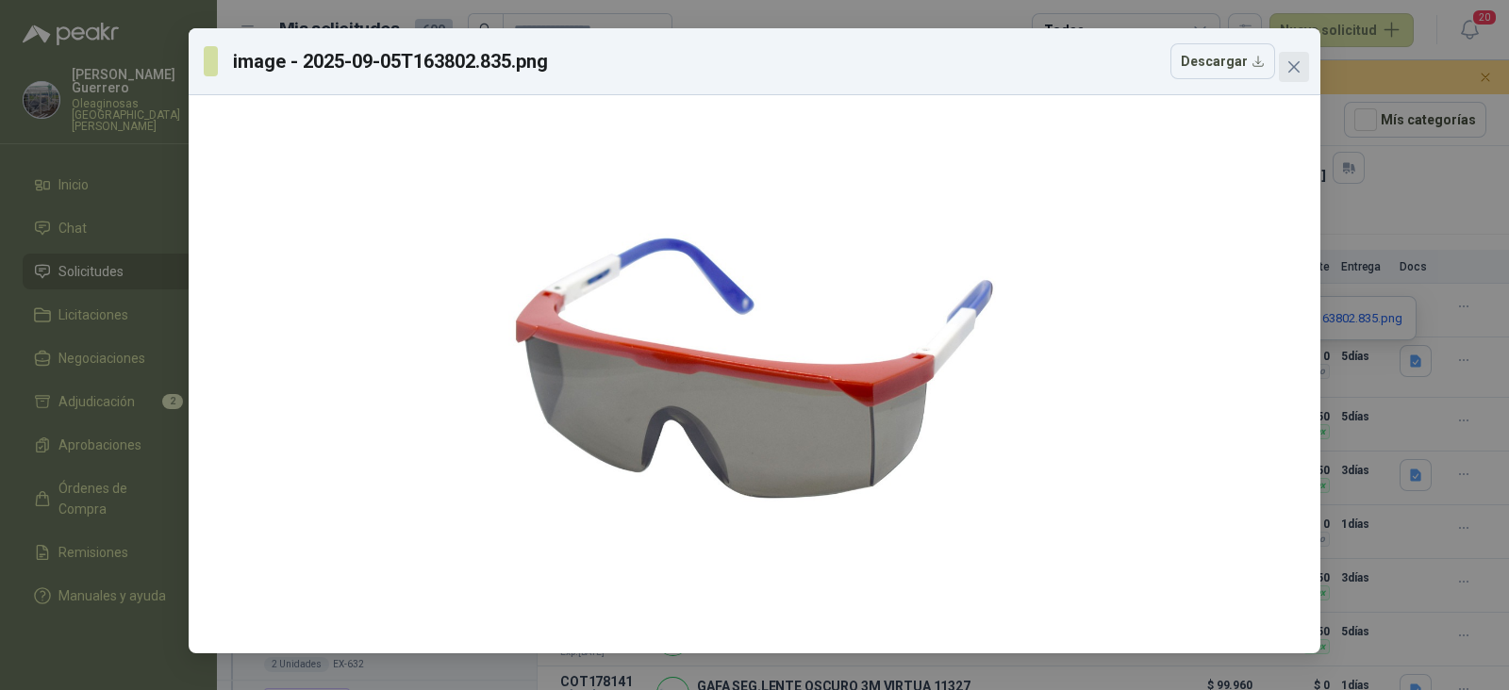
click at [1294, 70] on icon "close" at bounding box center [1293, 66] width 15 height 15
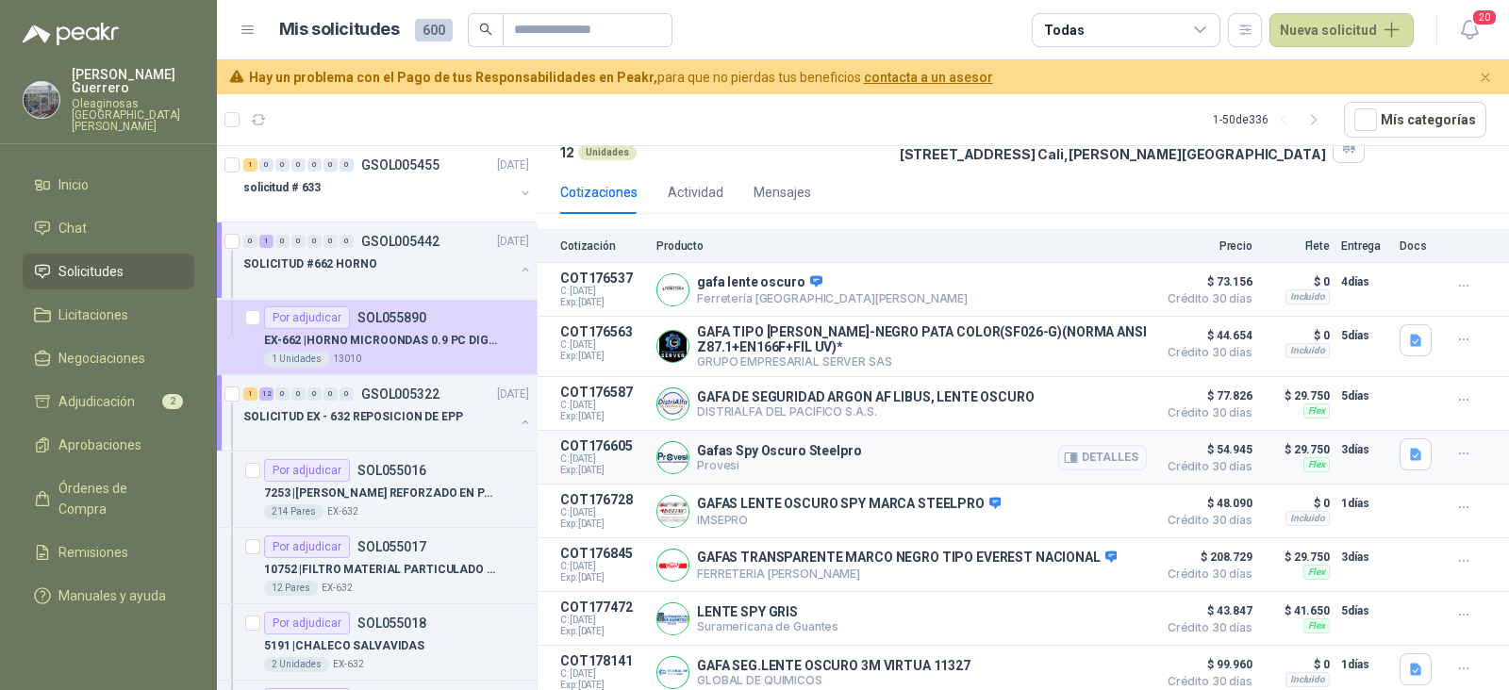
scroll to position [143, 0]
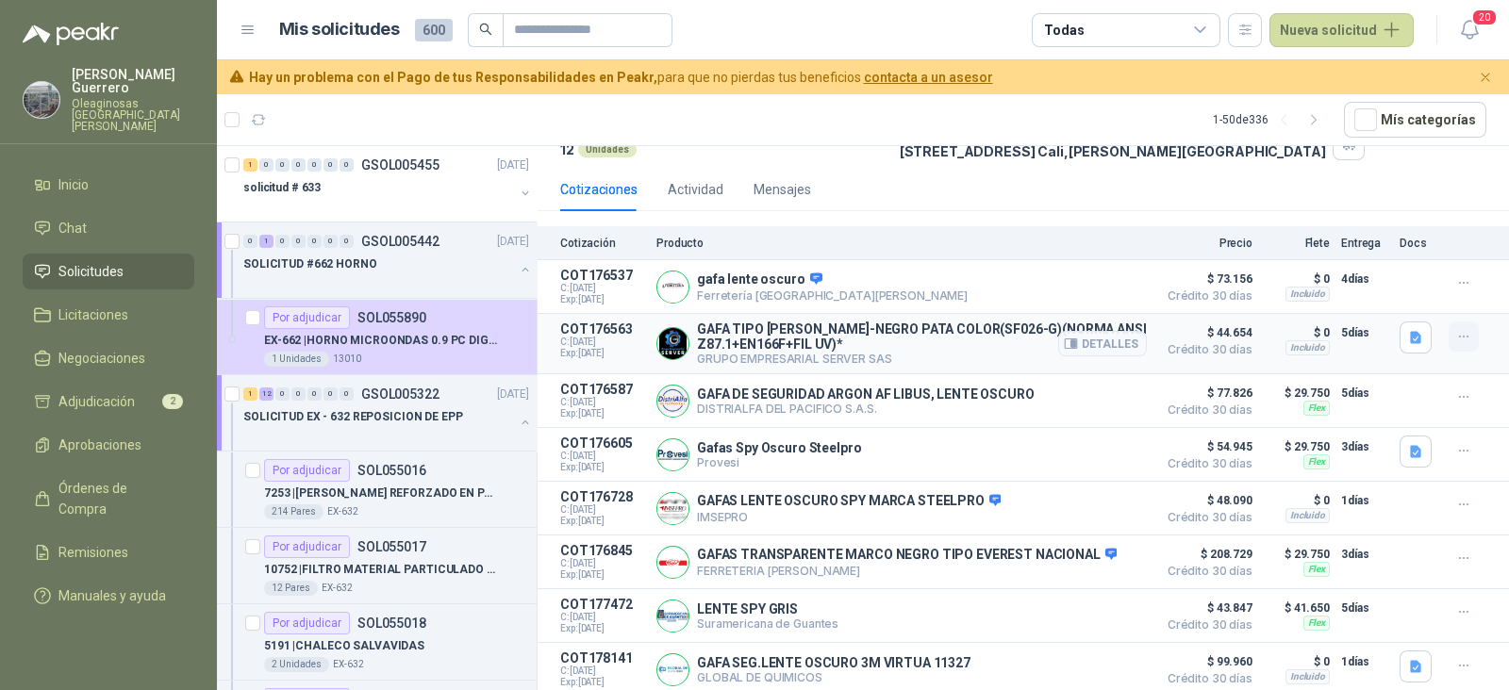
click at [1452, 323] on button "button" at bounding box center [1463, 337] width 30 height 30
click at [1389, 256] on button "Añadir" at bounding box center [1425, 257] width 151 height 30
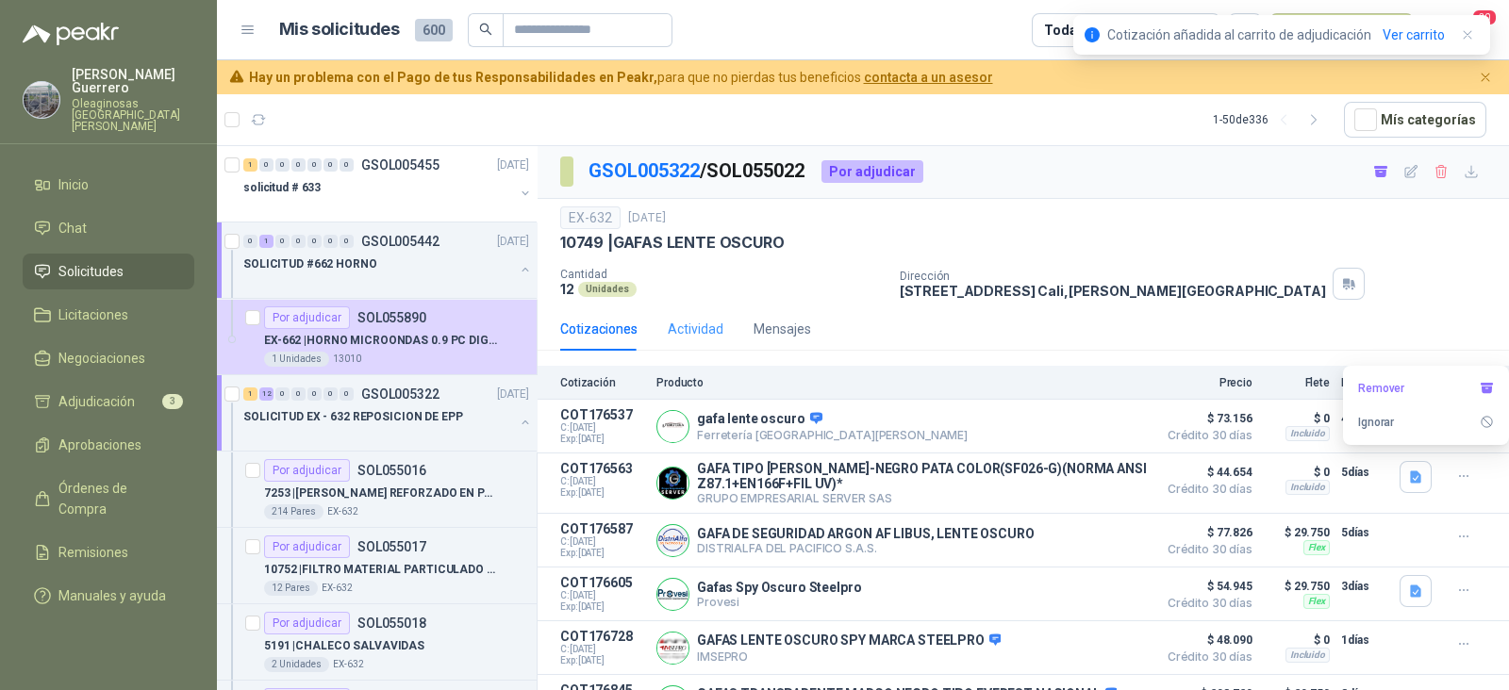
scroll to position [0, 0]
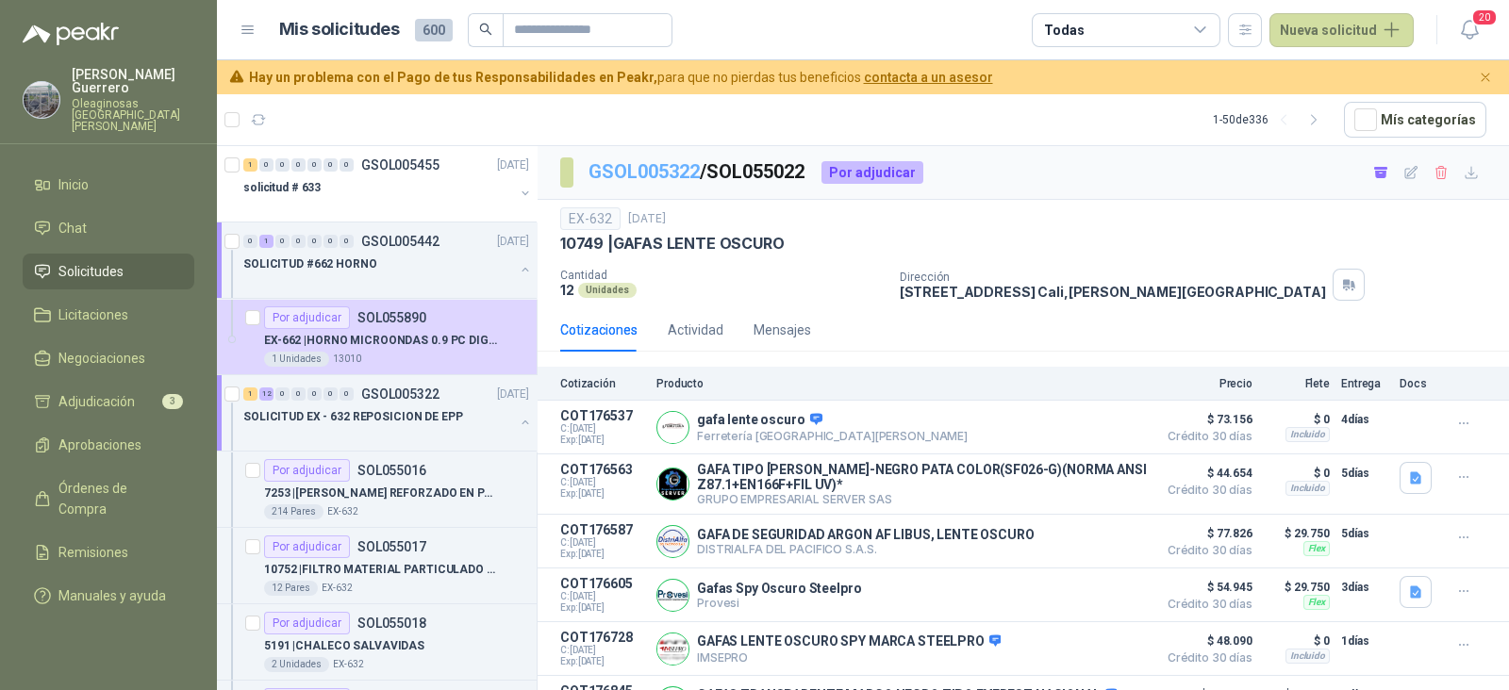
click at [648, 170] on link "GSOL005322" at bounding box center [643, 171] width 111 height 23
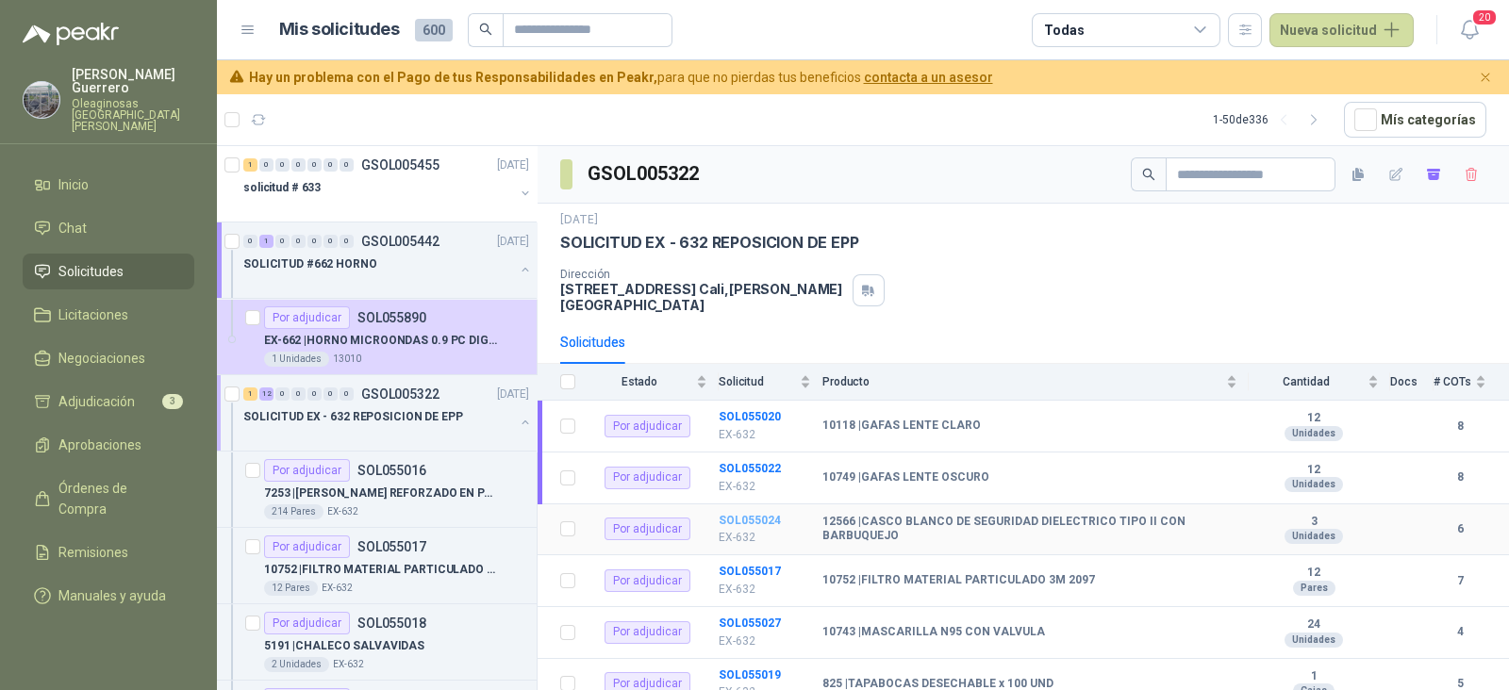
click at [740, 514] on b "SOL055024" at bounding box center [749, 520] width 62 height 13
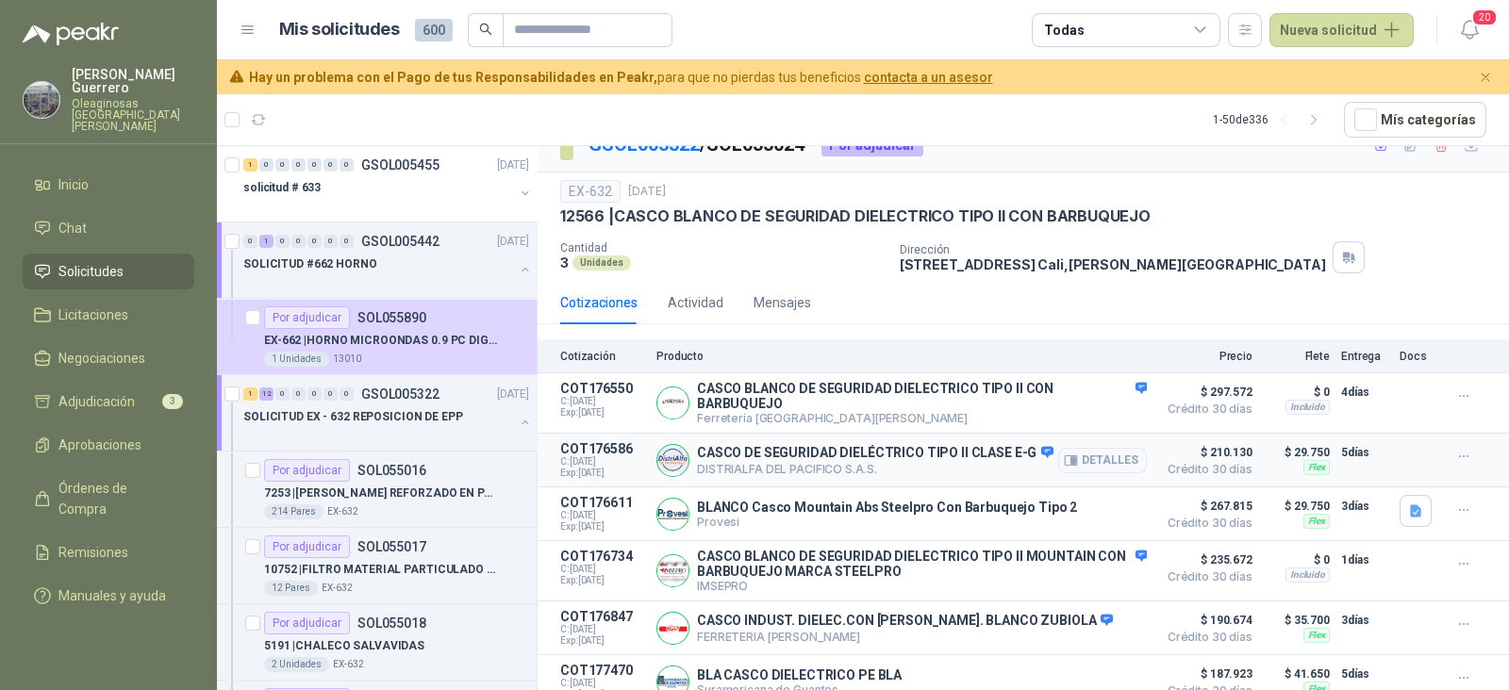
scroll to position [41, 0]
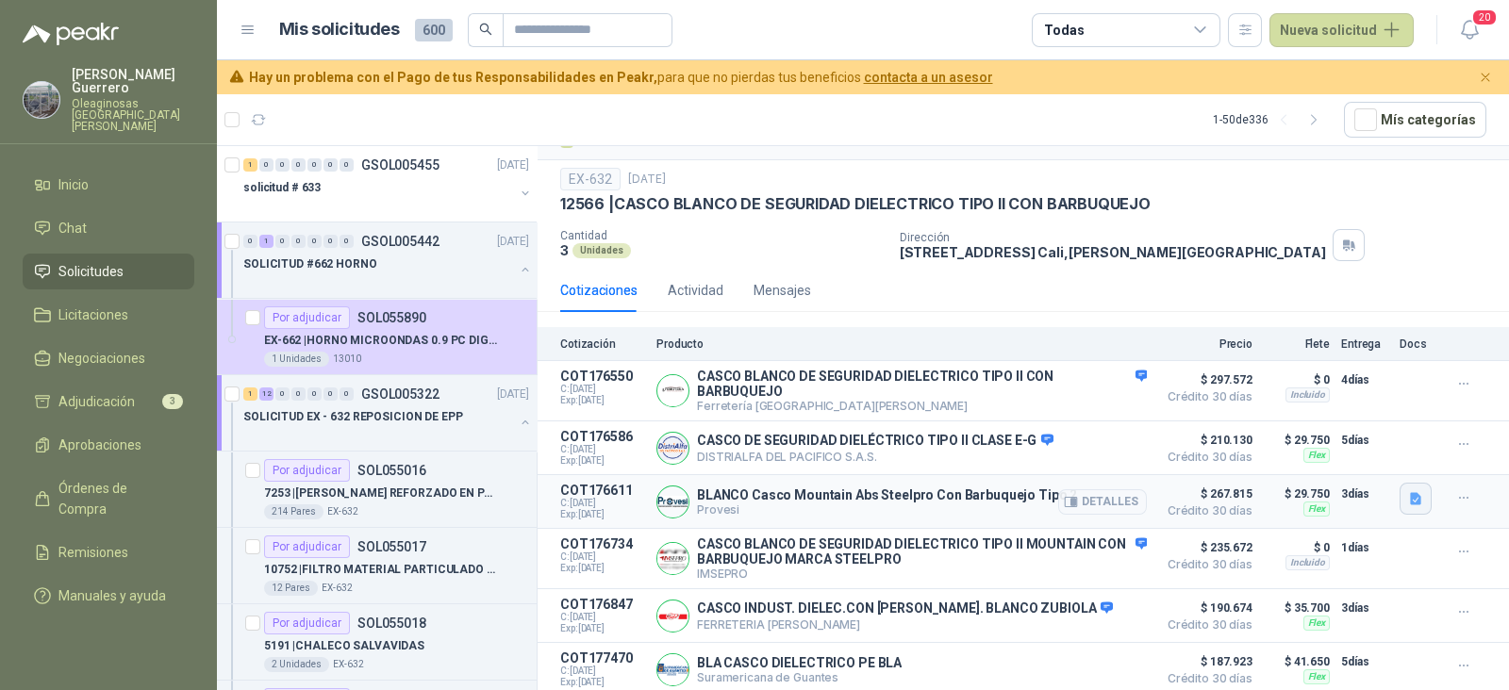
click at [1408, 491] on icon "button" at bounding box center [1416, 499] width 16 height 16
click at [1379, 451] on button "image.png" at bounding box center [1363, 455] width 82 height 20
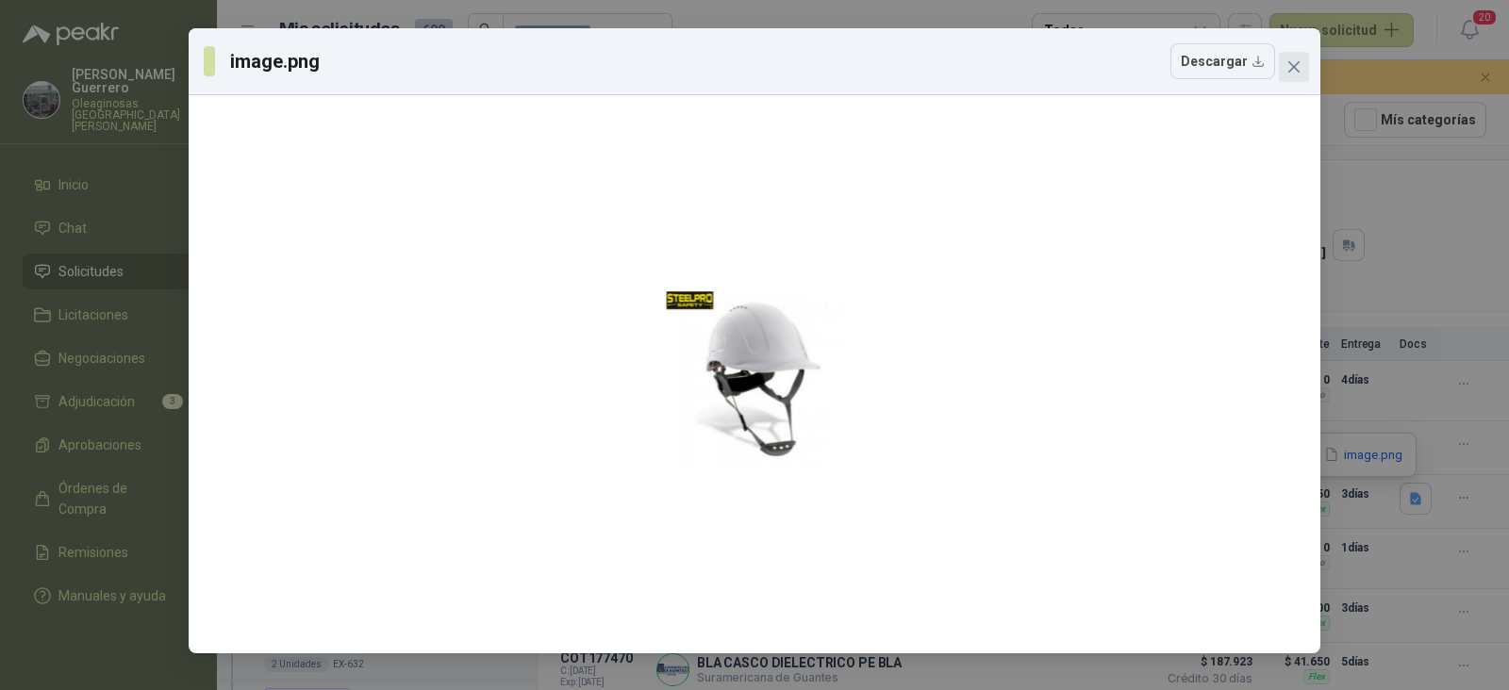
click at [1296, 69] on icon "close" at bounding box center [1293, 66] width 11 height 11
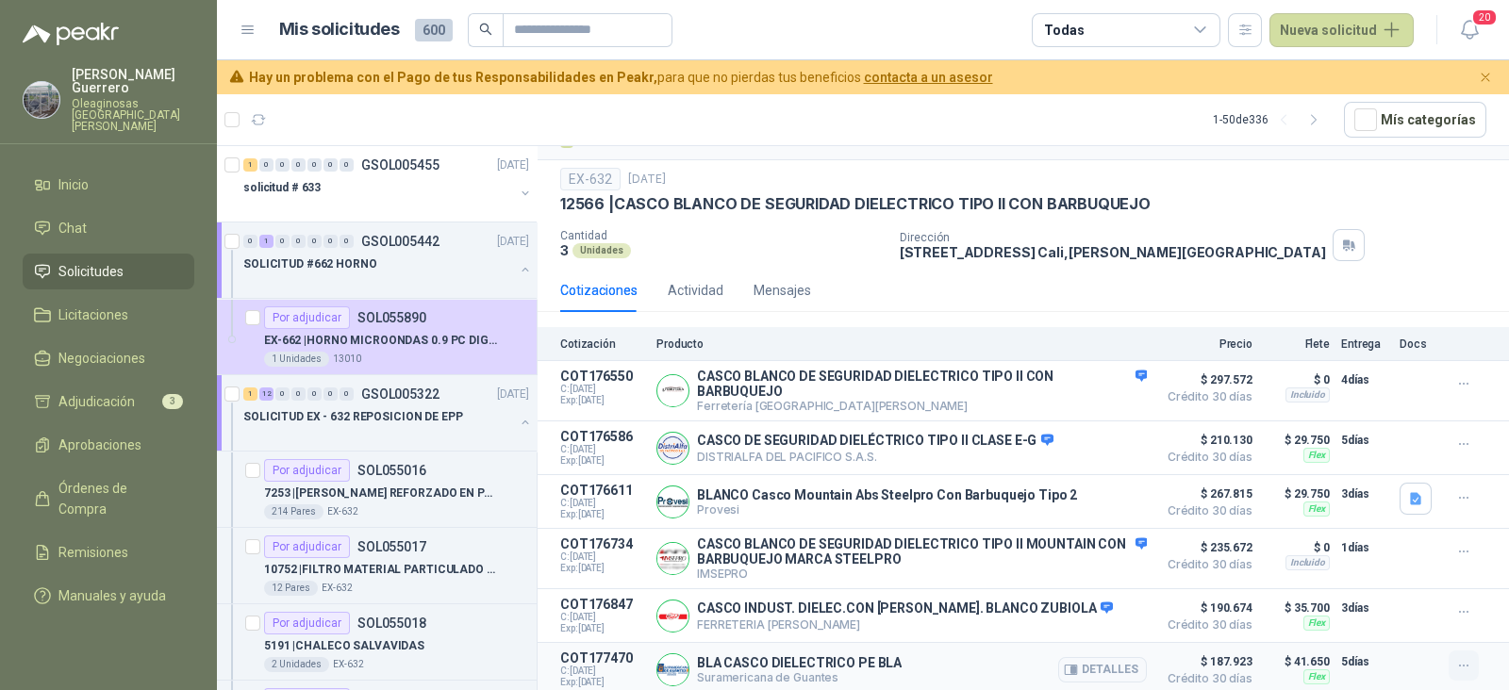
click at [1456, 666] on icon "button" at bounding box center [1464, 666] width 16 height 16
click at [1386, 586] on button "Añadir" at bounding box center [1425, 589] width 151 height 30
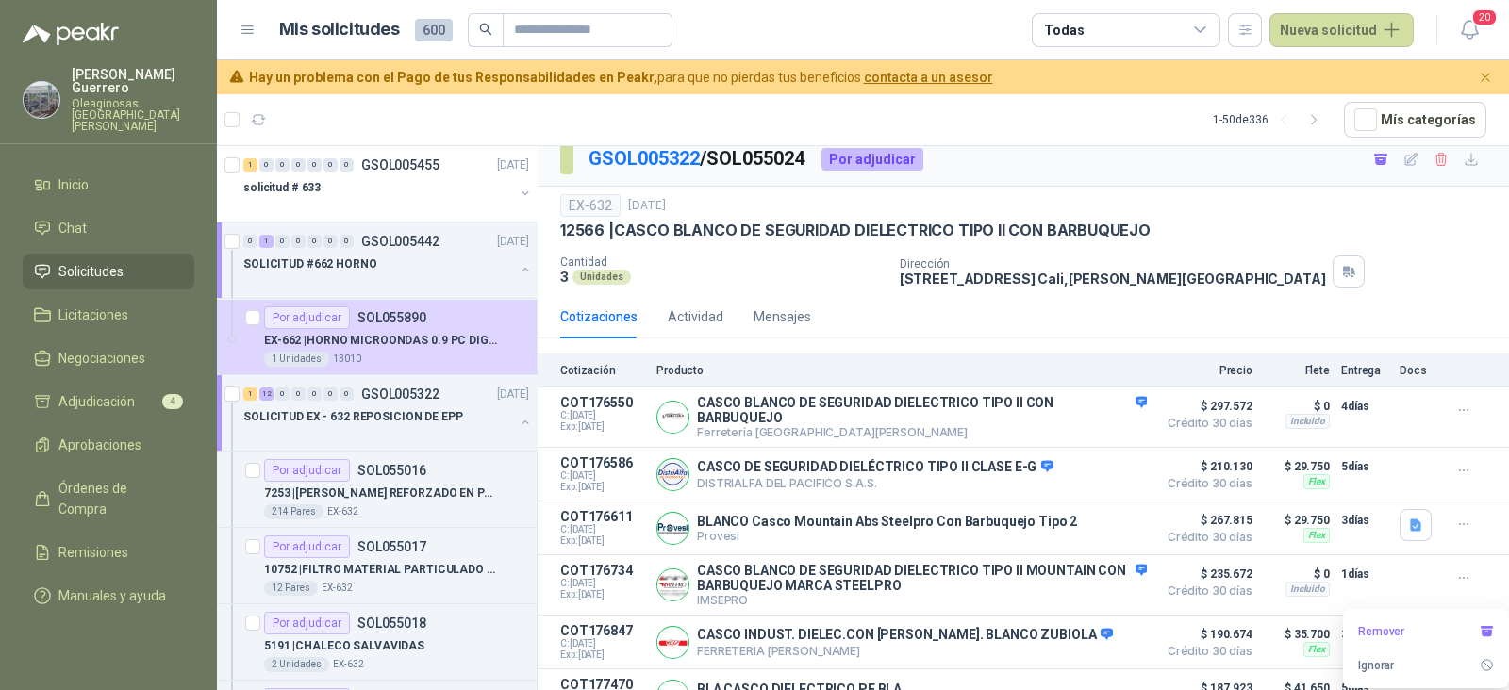
scroll to position [0, 0]
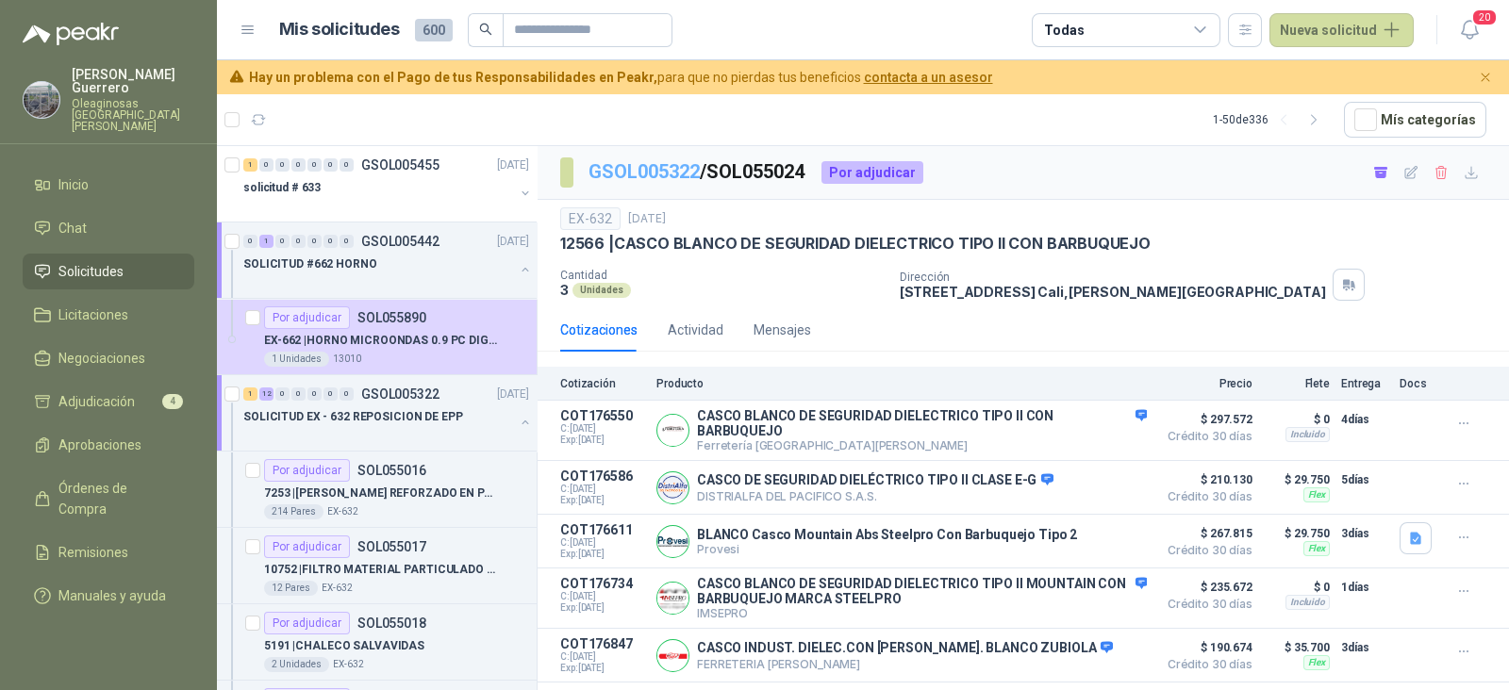
click at [674, 173] on link "GSOL005322" at bounding box center [643, 171] width 111 height 23
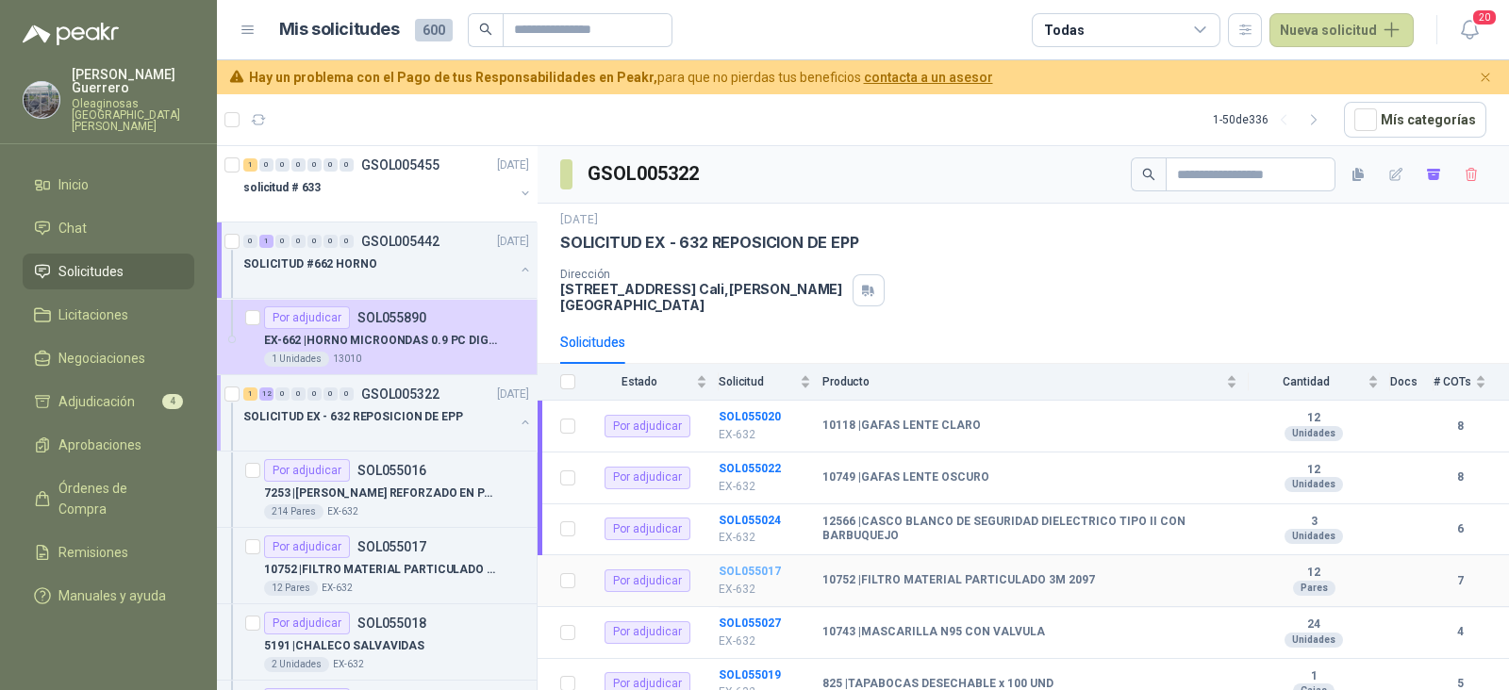
click at [752, 565] on b "SOL055017" at bounding box center [749, 571] width 62 height 13
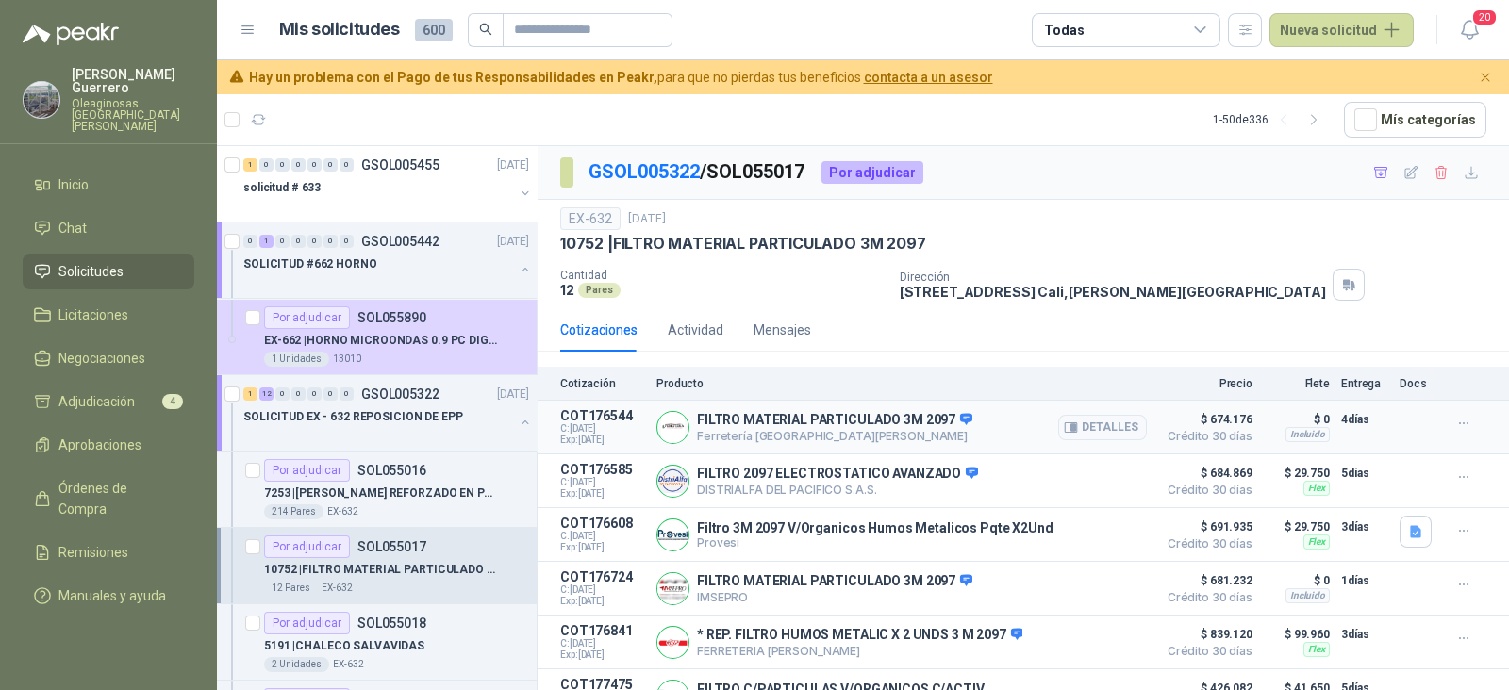
scroll to position [83, 0]
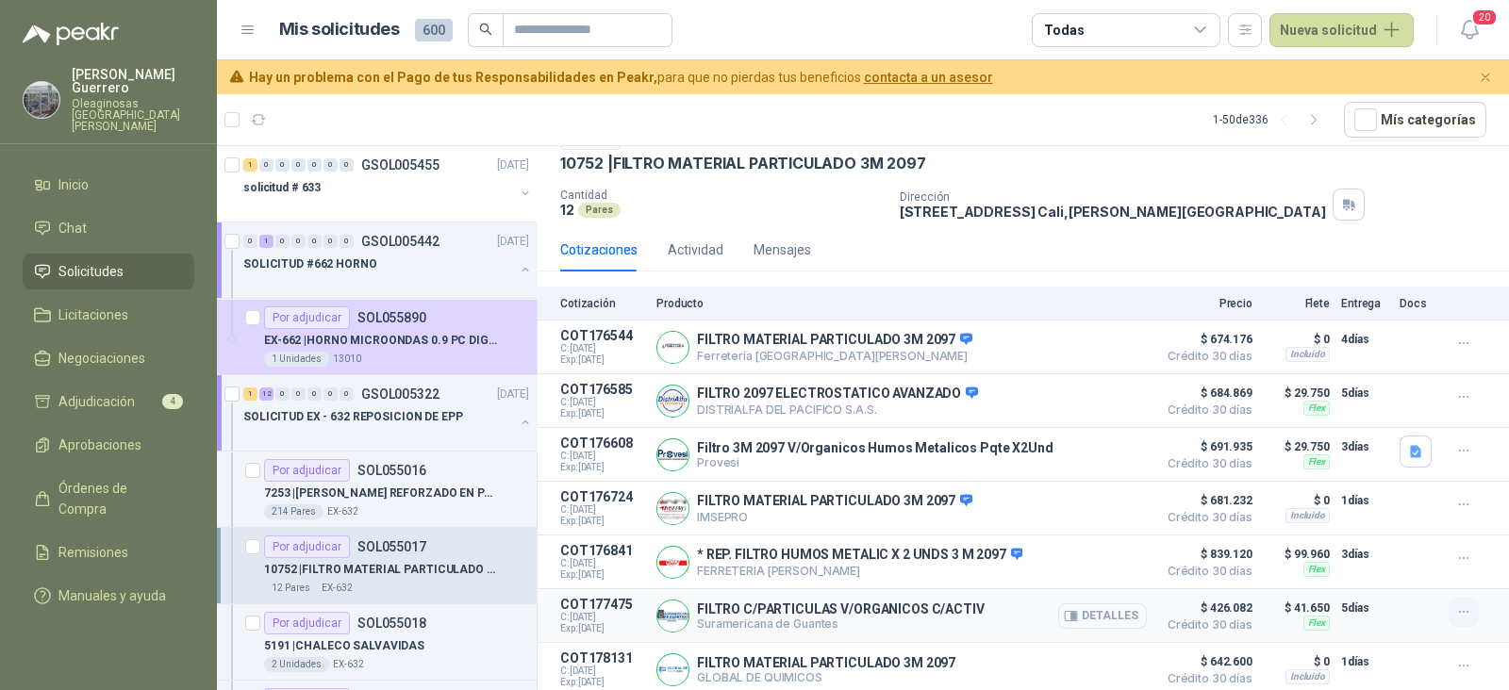
click at [1448, 604] on button "button" at bounding box center [1463, 612] width 30 height 30
click at [1383, 529] on button "Añadir" at bounding box center [1425, 535] width 151 height 30
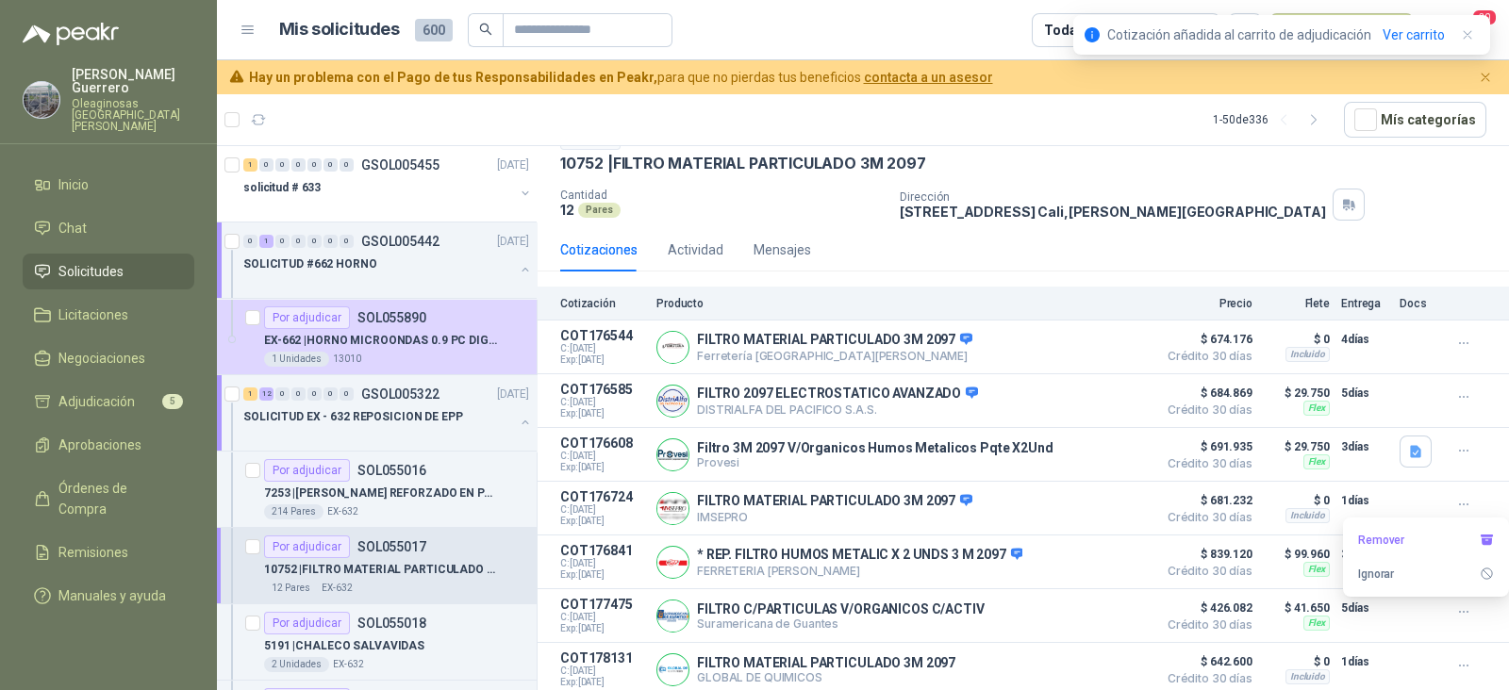
scroll to position [0, 0]
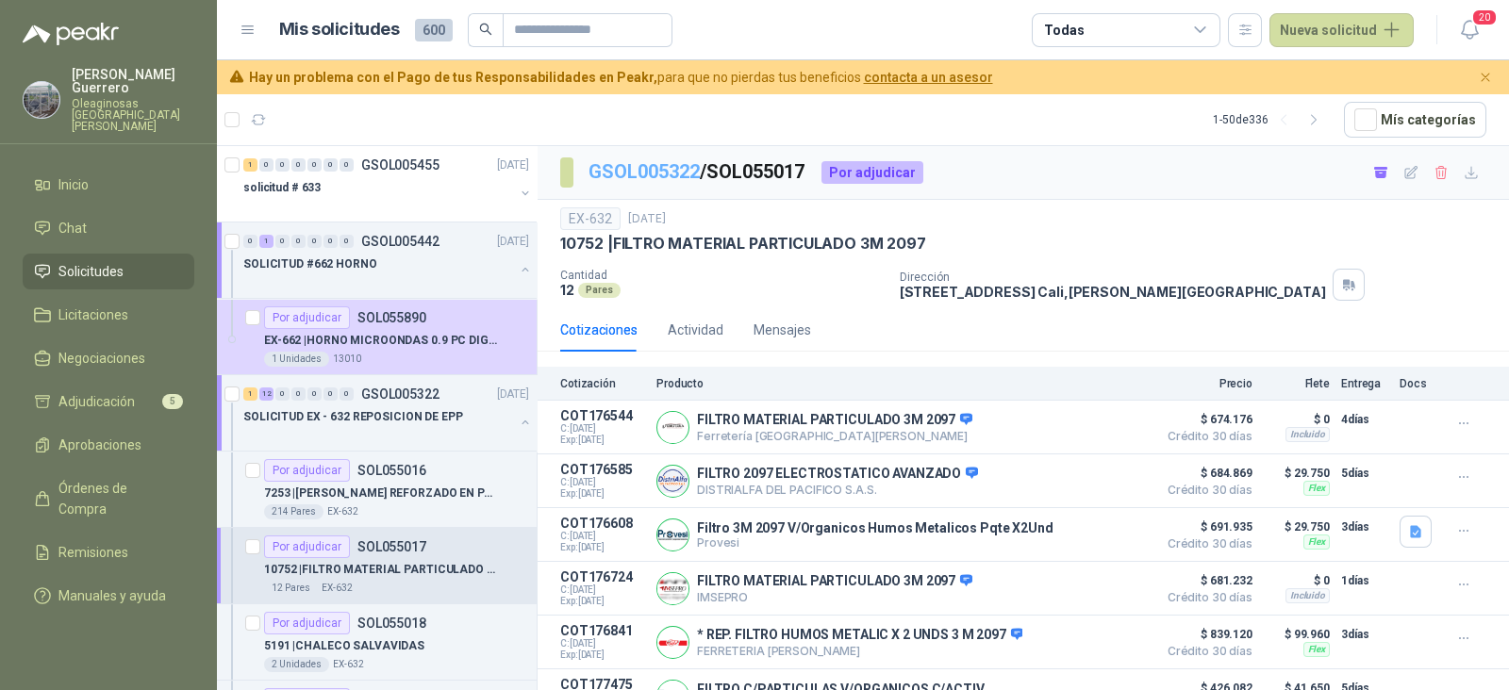
click at [638, 167] on link "GSOL005322" at bounding box center [643, 171] width 111 height 23
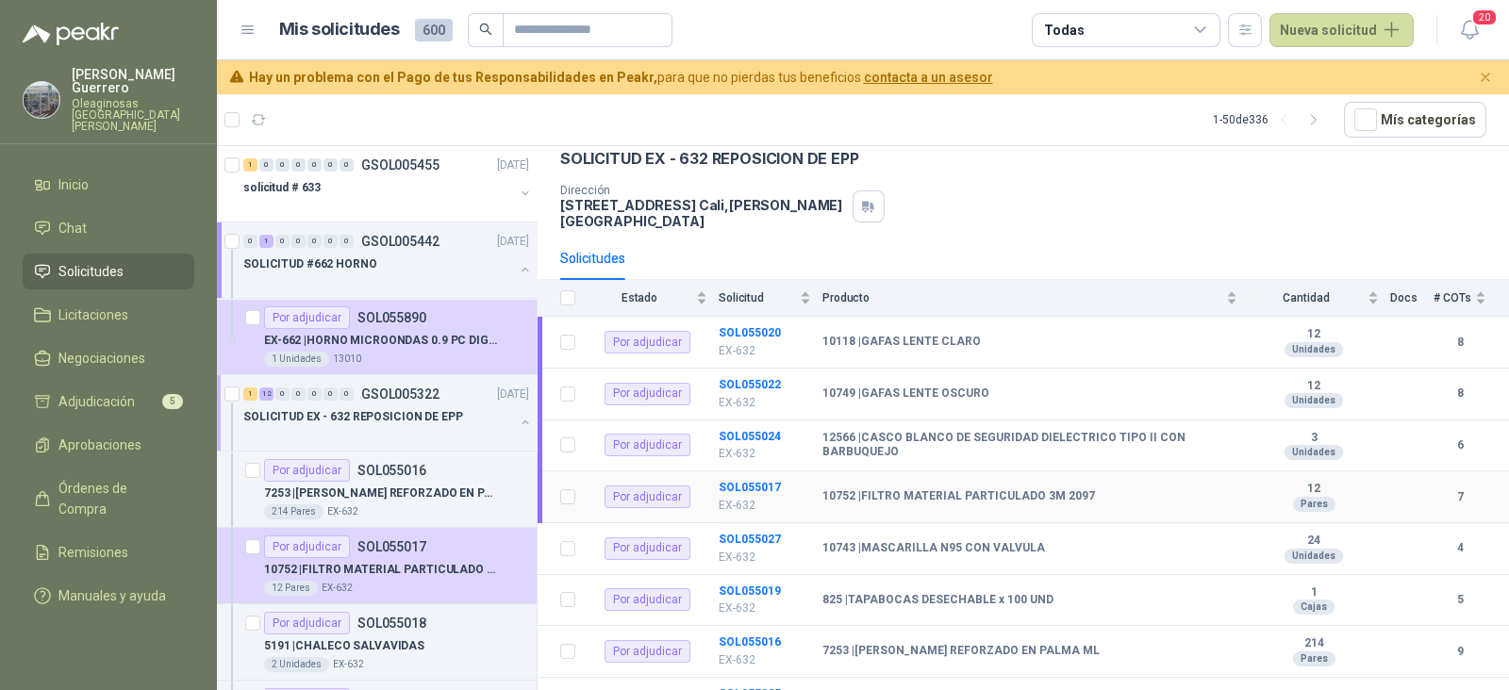
scroll to position [117, 0]
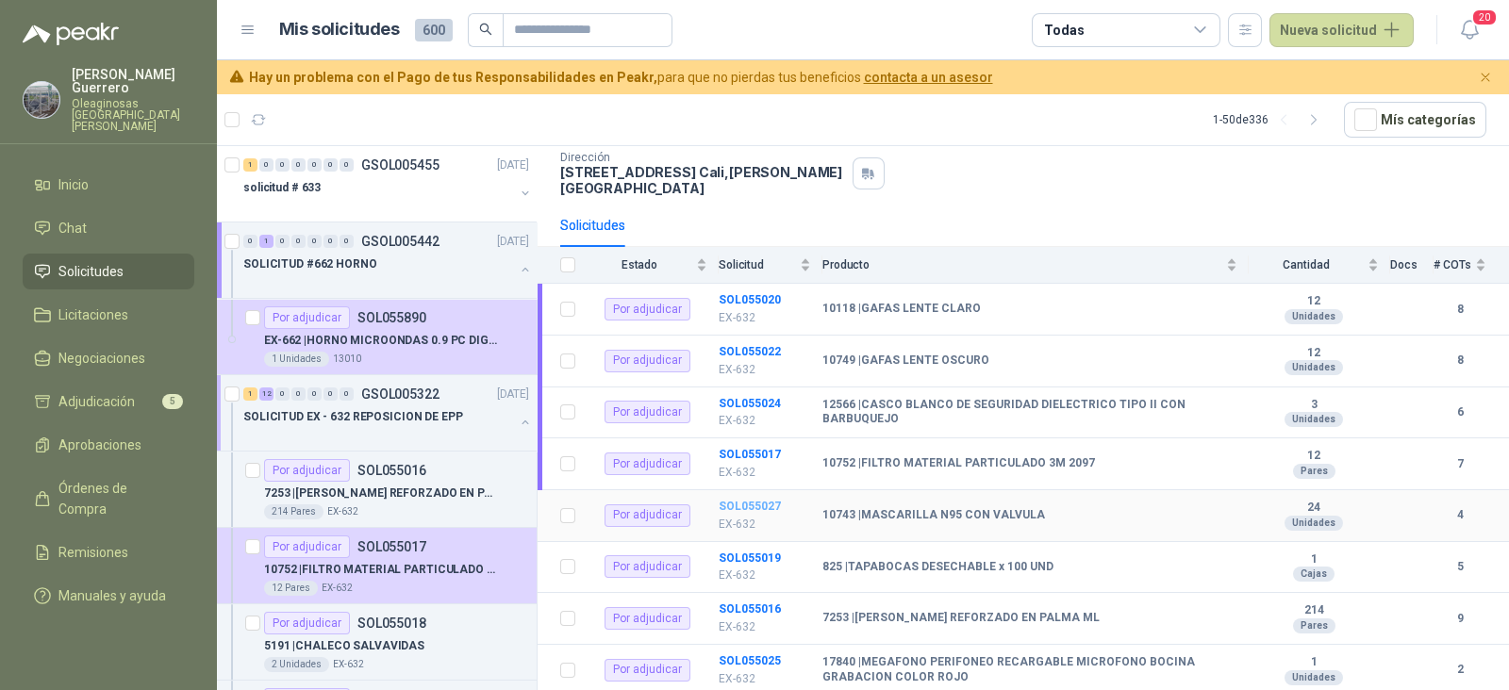
click at [754, 500] on b "SOL055027" at bounding box center [749, 506] width 62 height 13
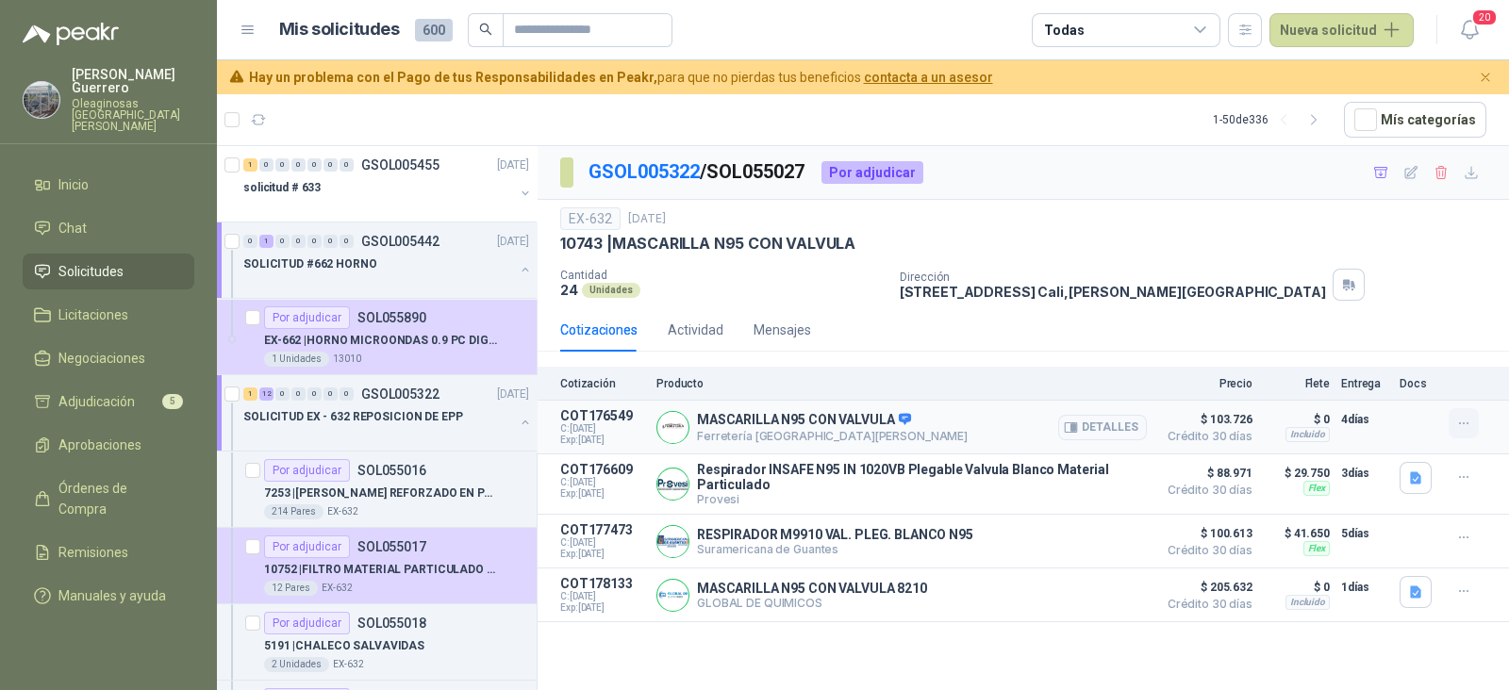
click at [1464, 421] on icon "button" at bounding box center [1464, 424] width 16 height 16
click at [1396, 346] on button "Añadir" at bounding box center [1425, 348] width 151 height 30
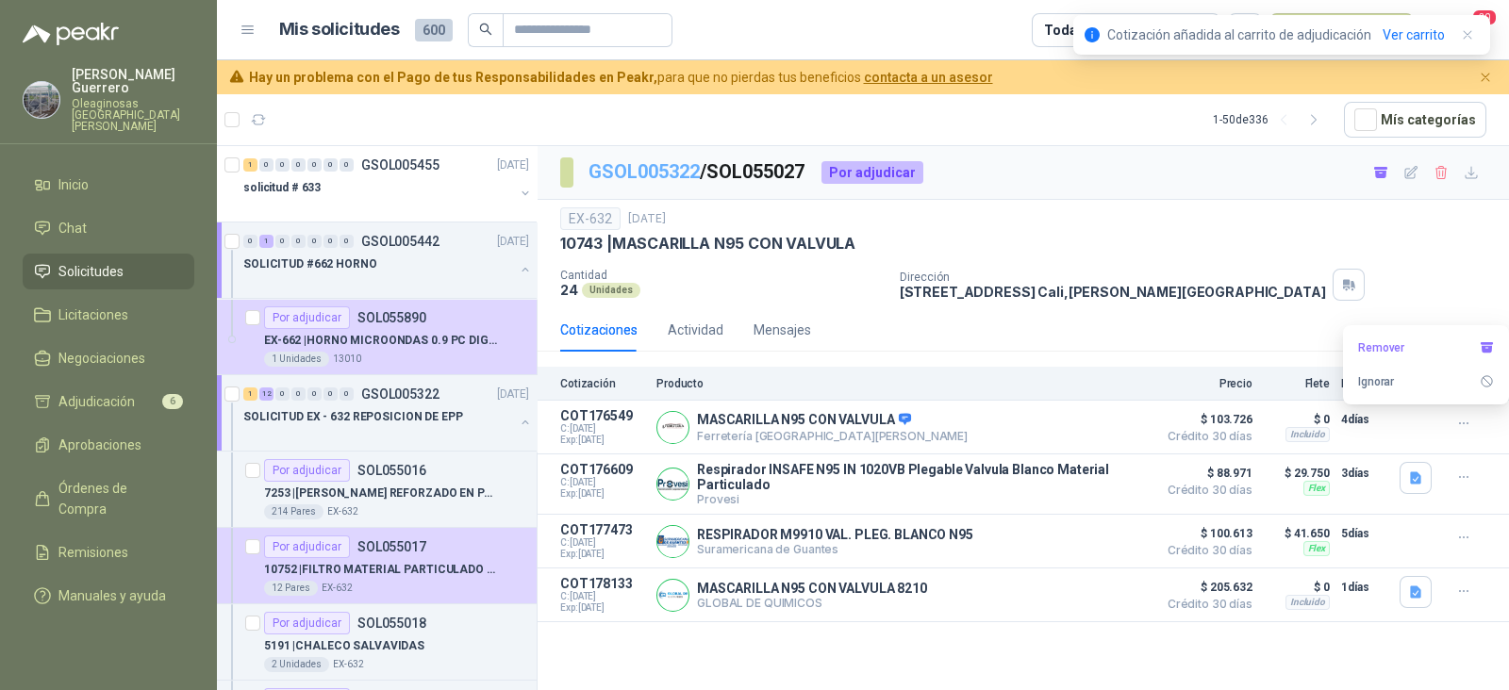
click at [658, 167] on link "GSOL005322" at bounding box center [643, 171] width 111 height 23
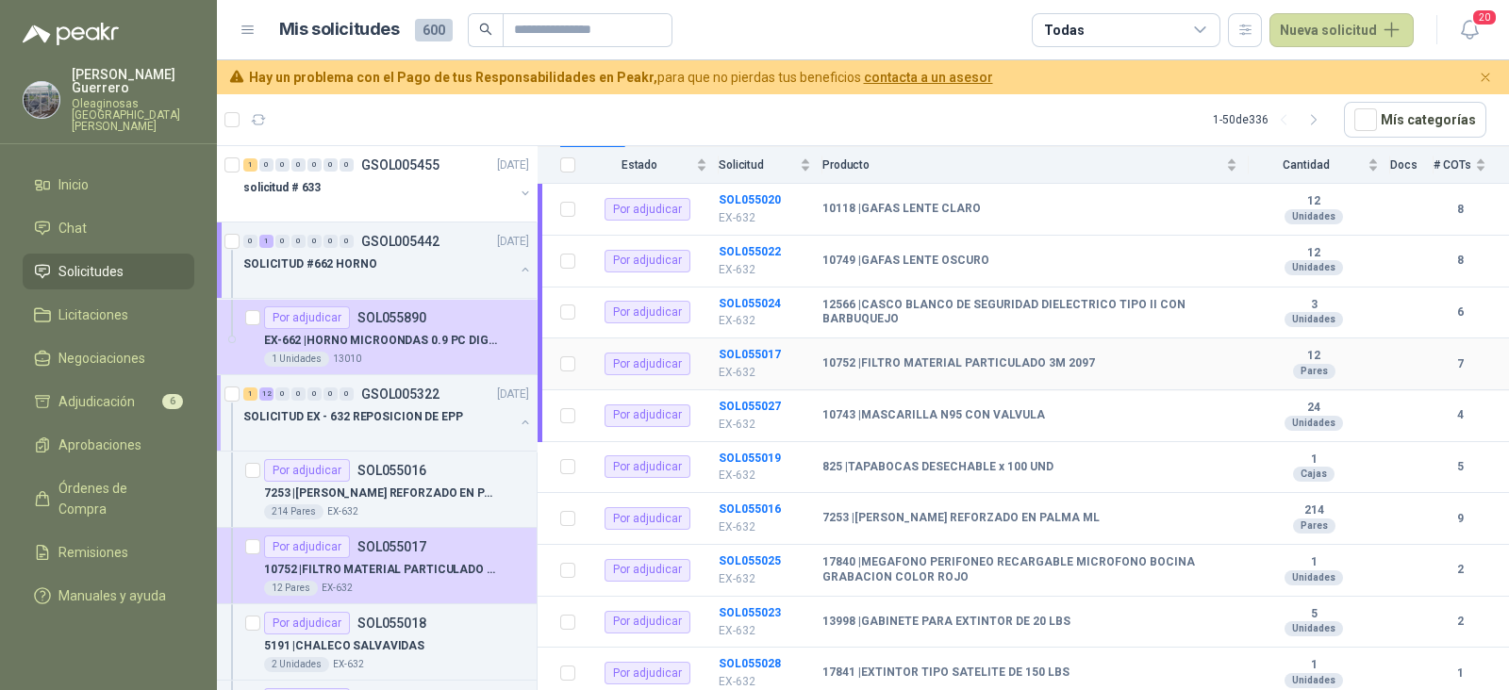
scroll to position [235, 0]
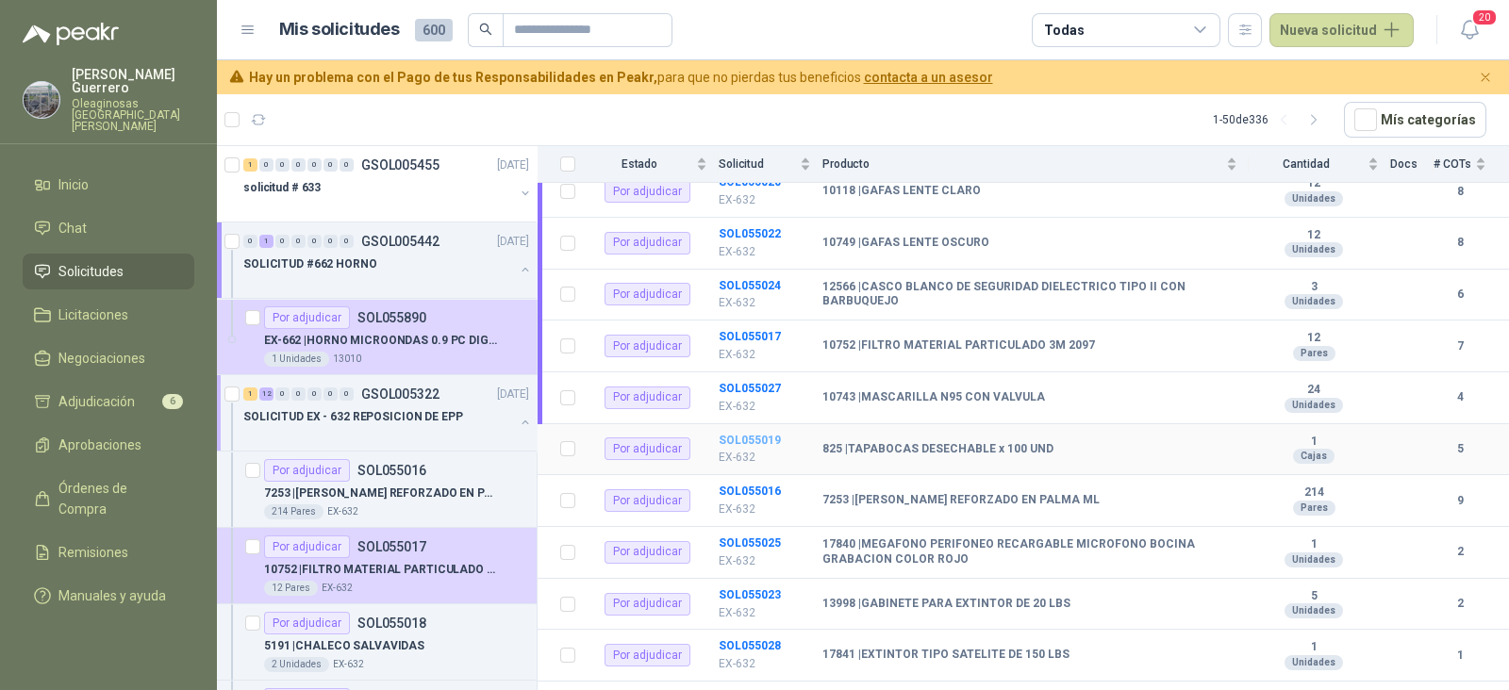
click at [749, 434] on b "SOL055019" at bounding box center [749, 440] width 62 height 13
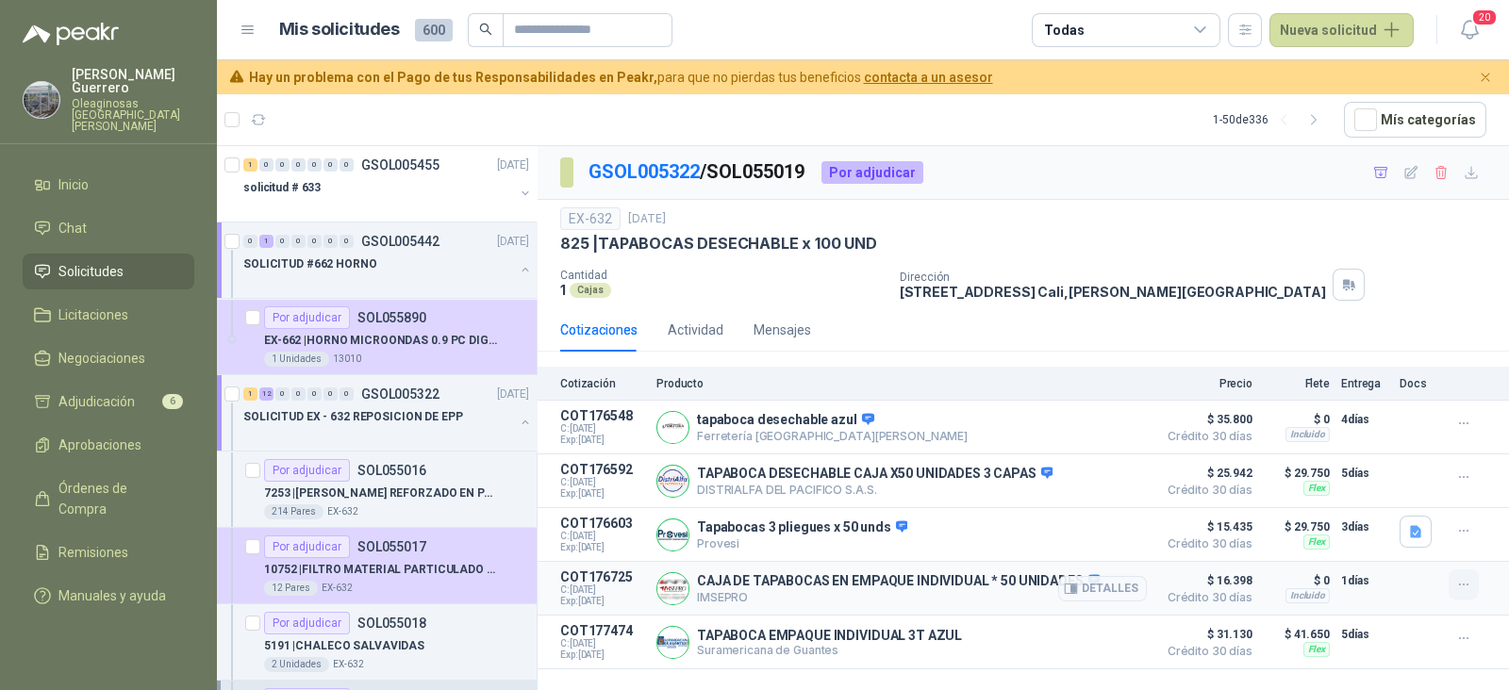
click at [1462, 582] on icon "button" at bounding box center [1464, 585] width 16 height 16
click at [1381, 509] on button "Añadir" at bounding box center [1425, 510] width 151 height 30
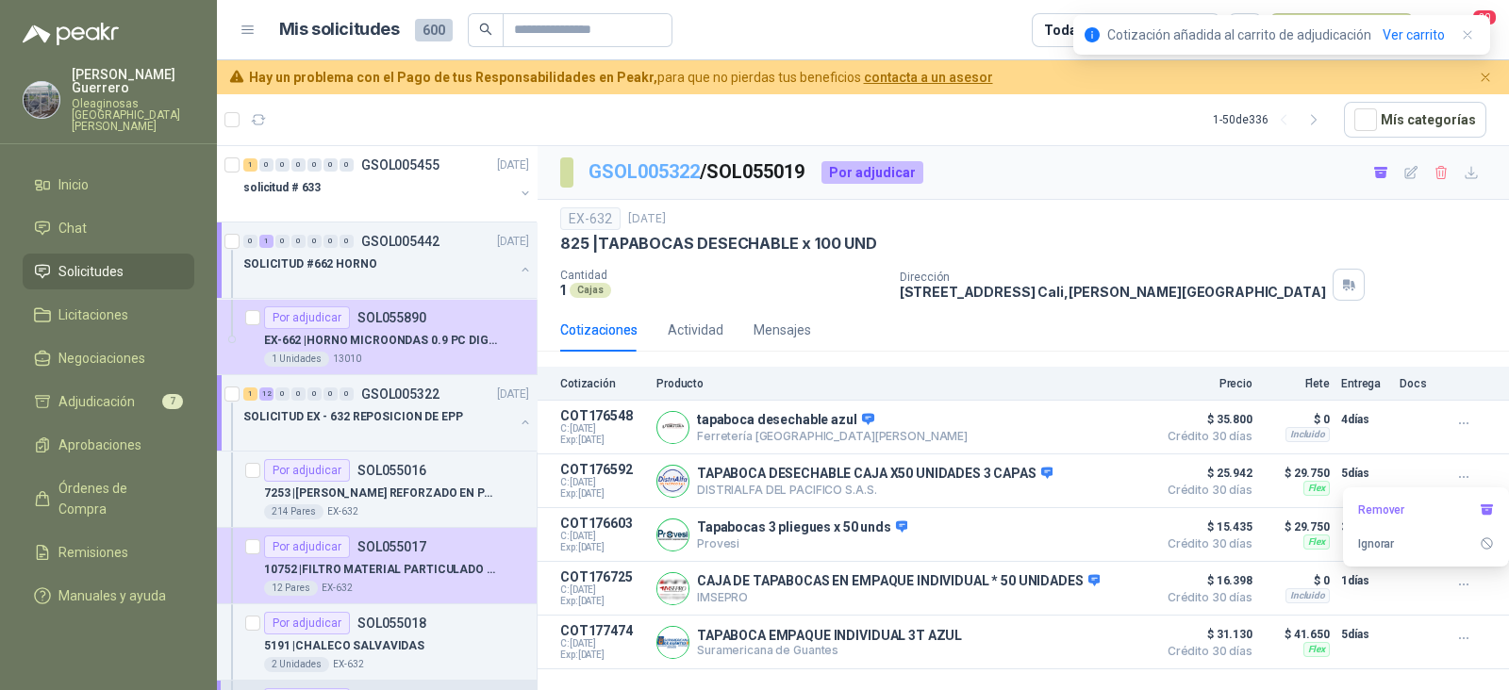
click at [629, 172] on link "GSOL005322" at bounding box center [643, 171] width 111 height 23
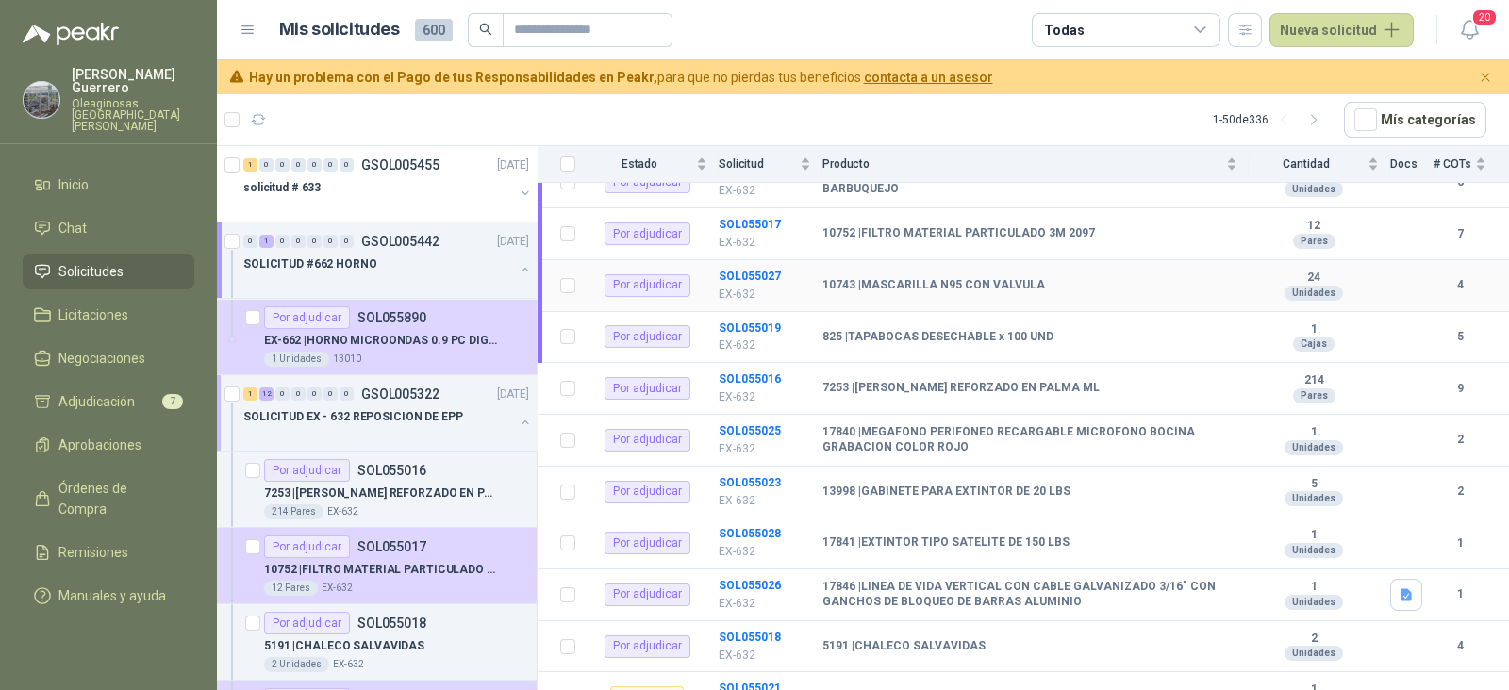
scroll to position [354, 0]
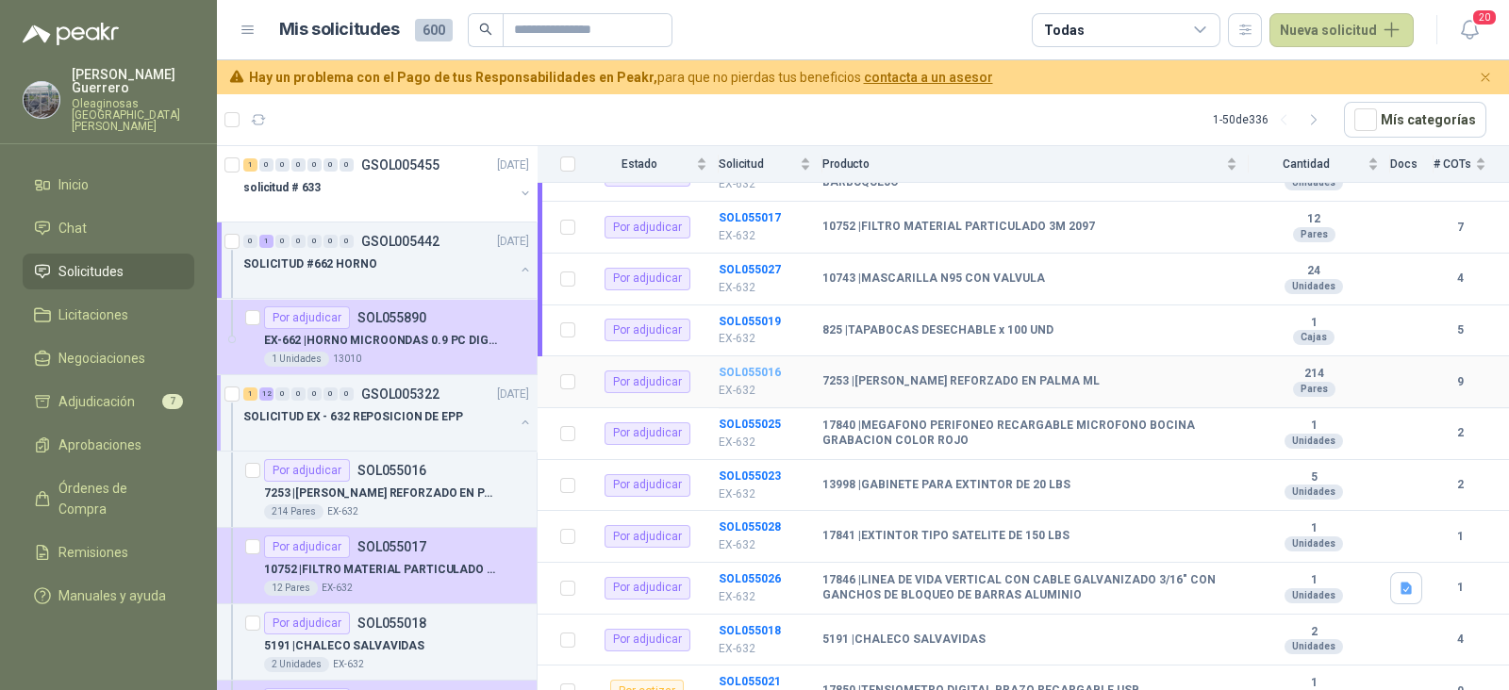
click at [750, 366] on b "SOL055016" at bounding box center [749, 372] width 62 height 13
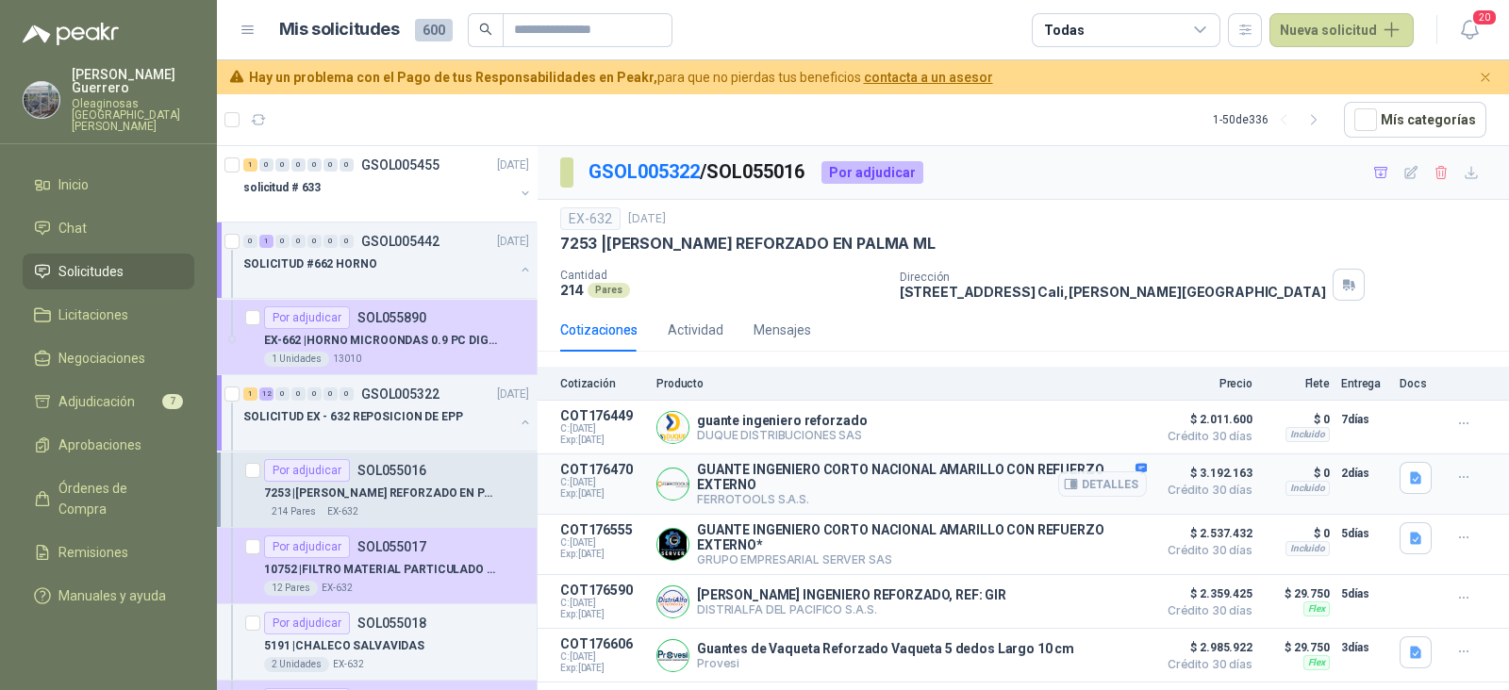
scroll to position [210, 0]
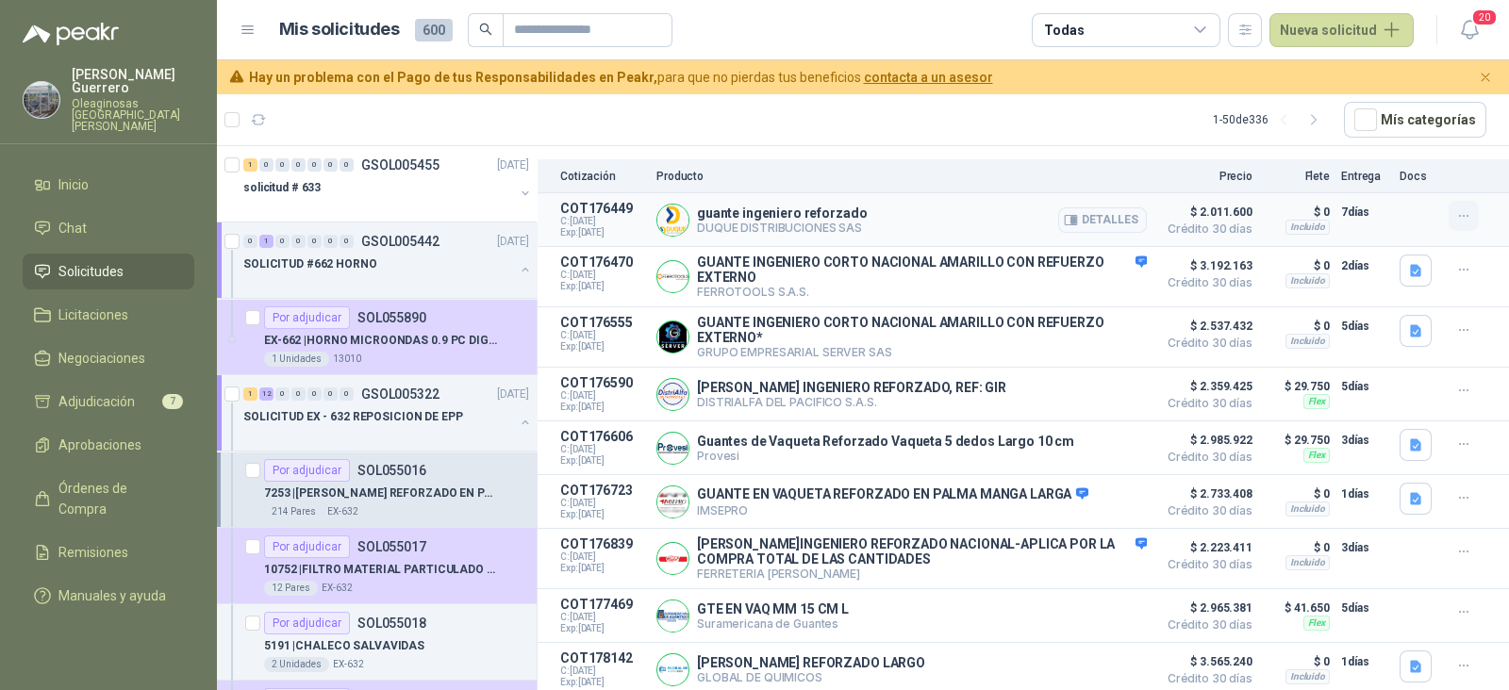
click at [1456, 210] on icon "button" at bounding box center [1464, 216] width 16 height 16
click at [1391, 142] on button "Añadir" at bounding box center [1425, 137] width 151 height 30
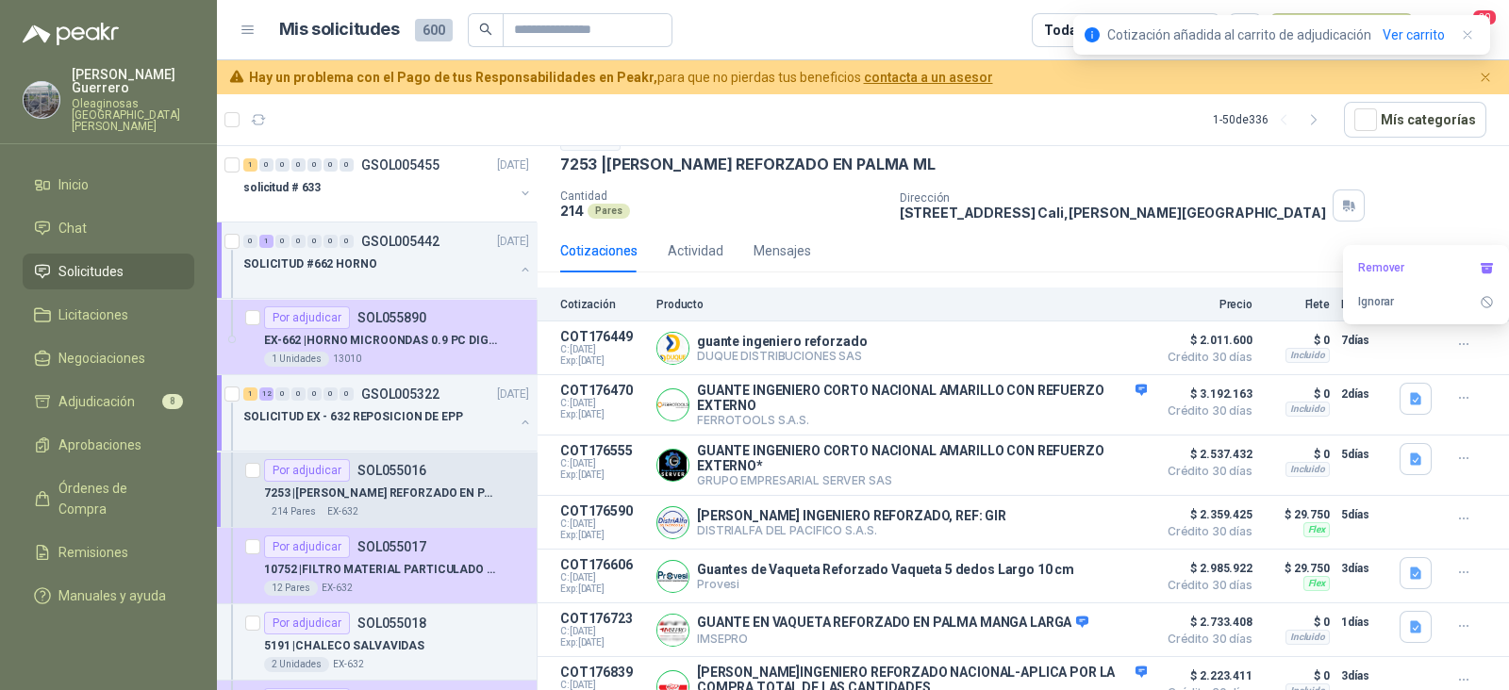
scroll to position [0, 0]
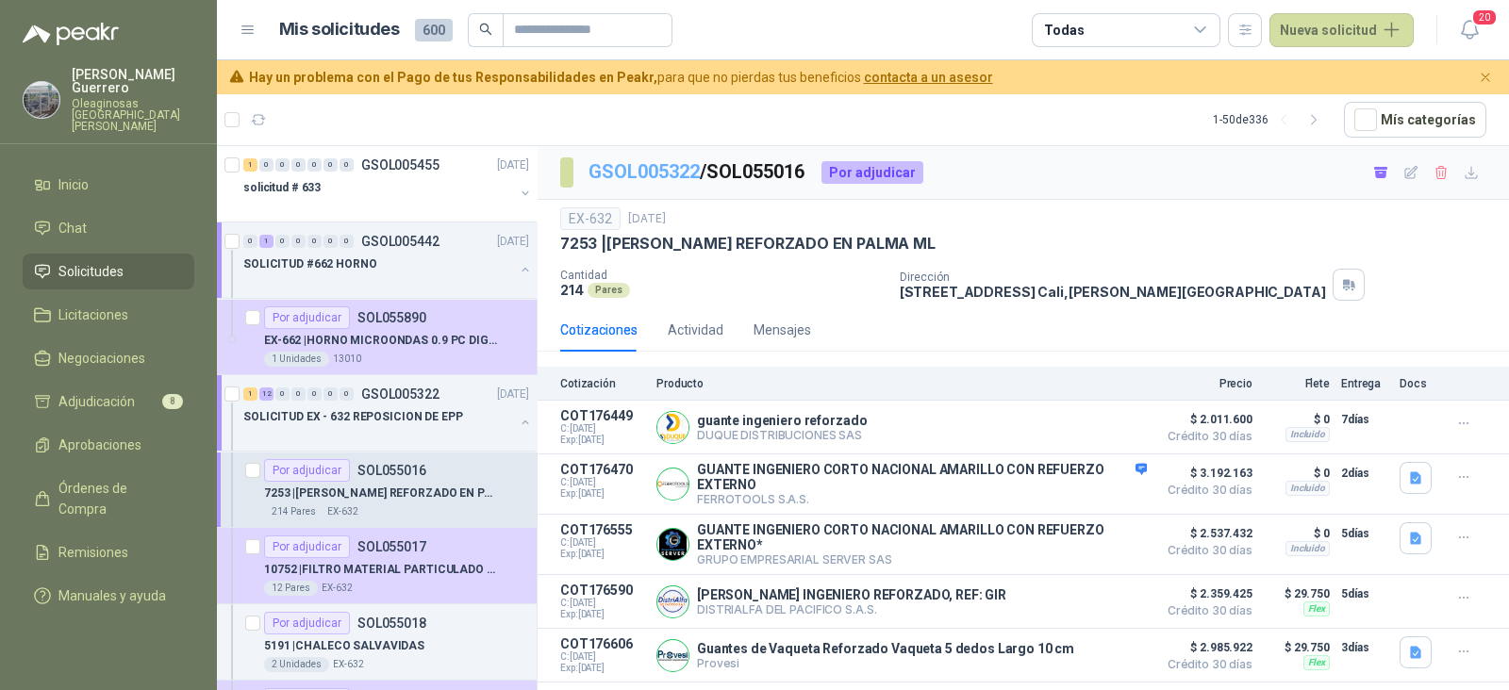
click at [640, 168] on link "GSOL005322" at bounding box center [643, 171] width 111 height 23
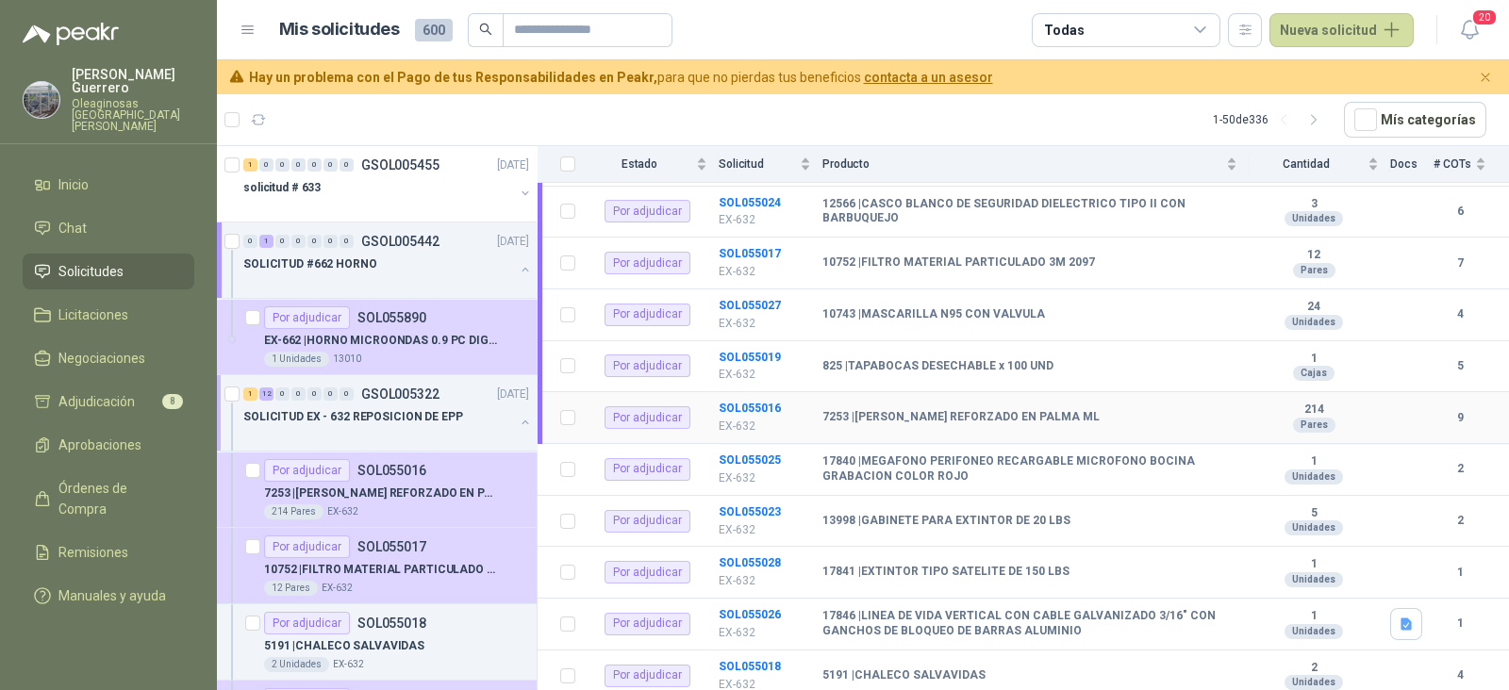
scroll to position [354, 0]
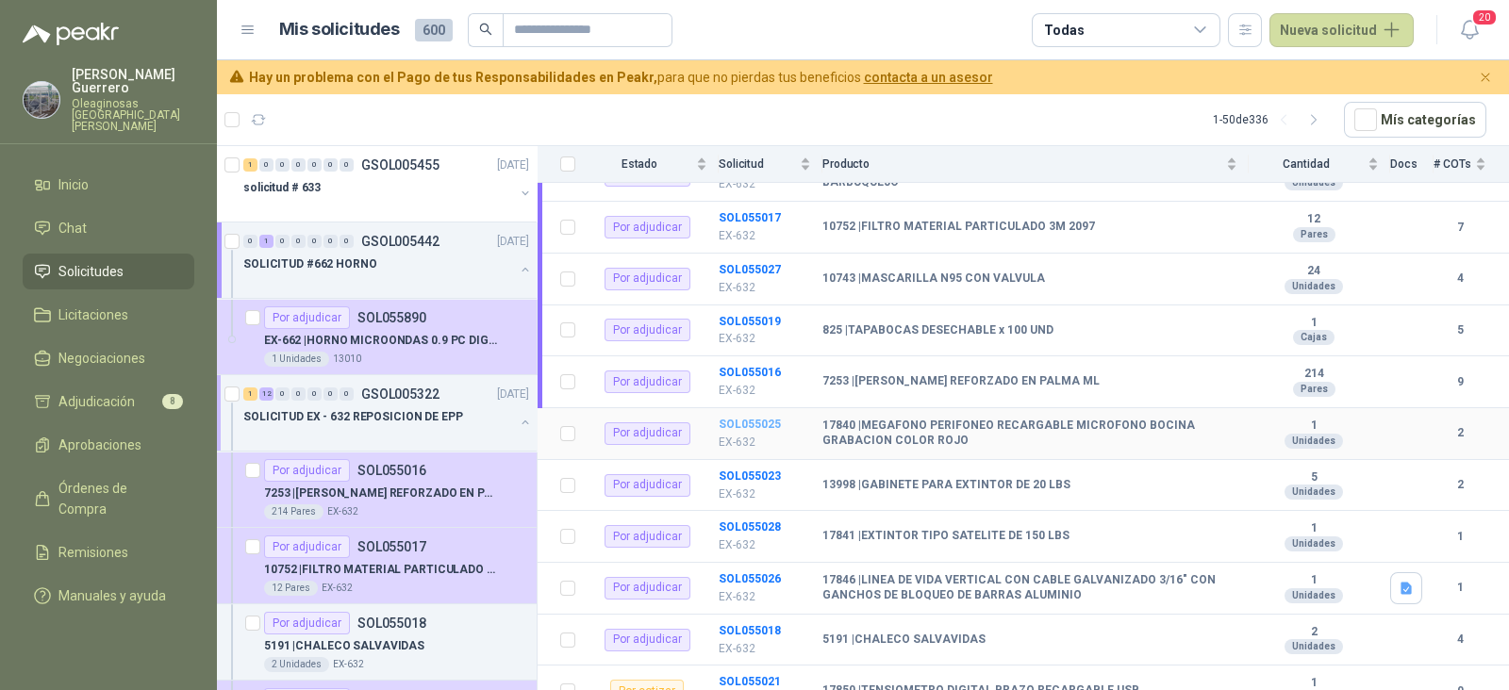
click at [757, 418] on b "SOL055025" at bounding box center [749, 424] width 62 height 13
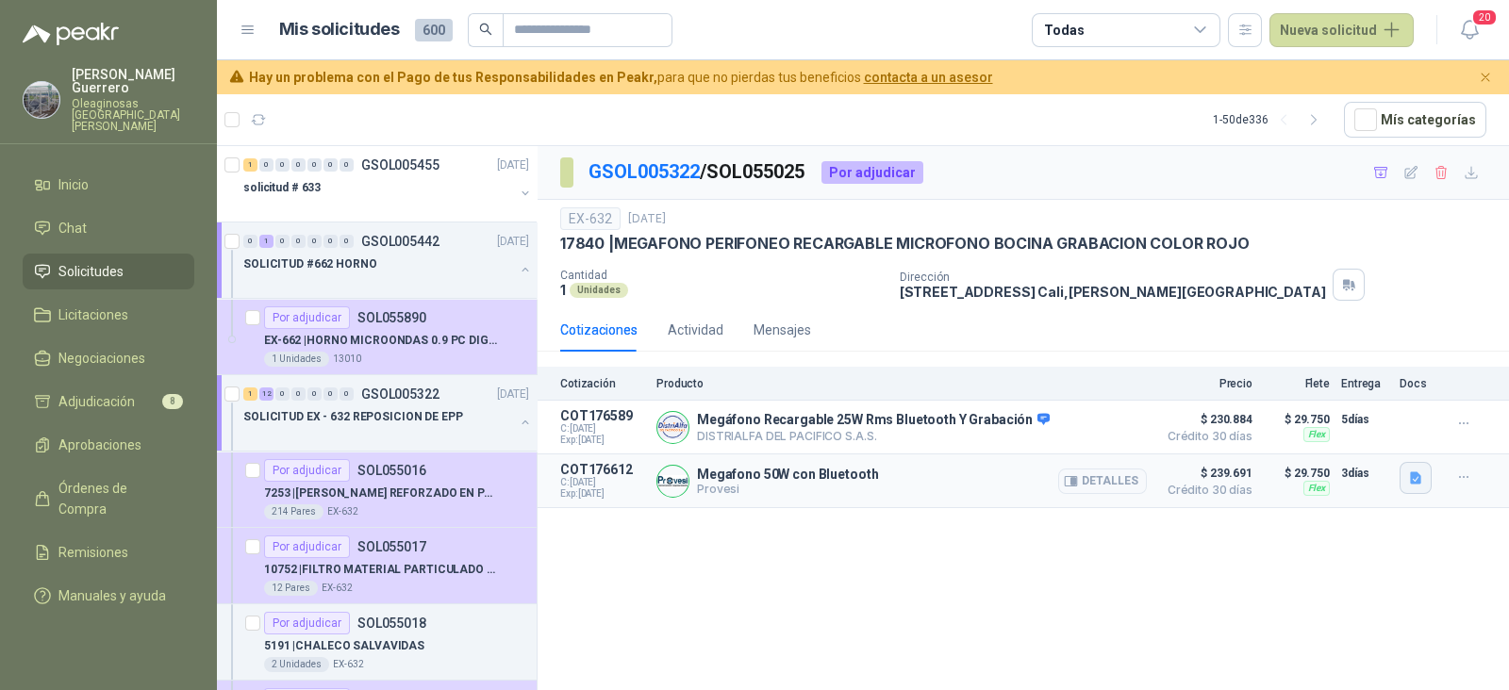
click at [1420, 473] on icon "button" at bounding box center [1416, 479] width 16 height 16
click at [1390, 438] on button "image.png" at bounding box center [1378, 436] width 82 height 20
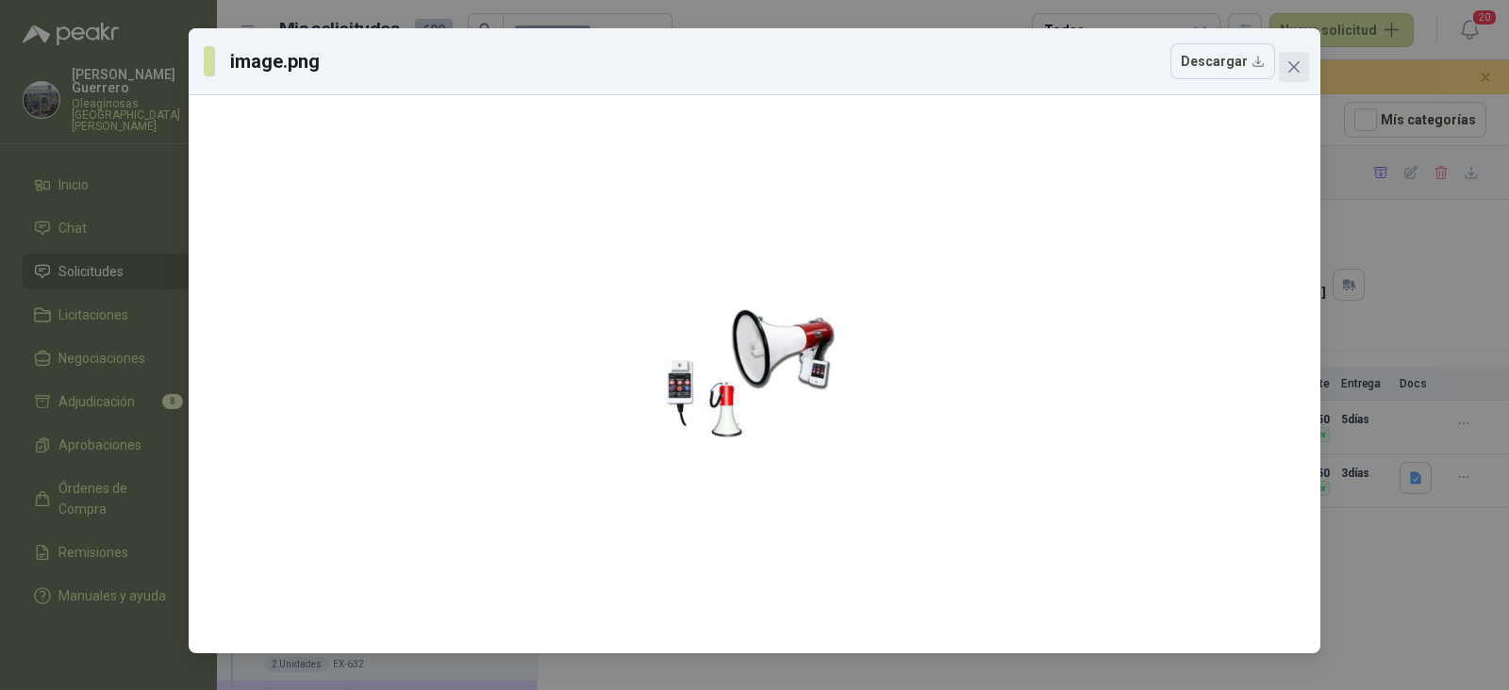
click at [1292, 68] on icon "close" at bounding box center [1293, 66] width 11 height 11
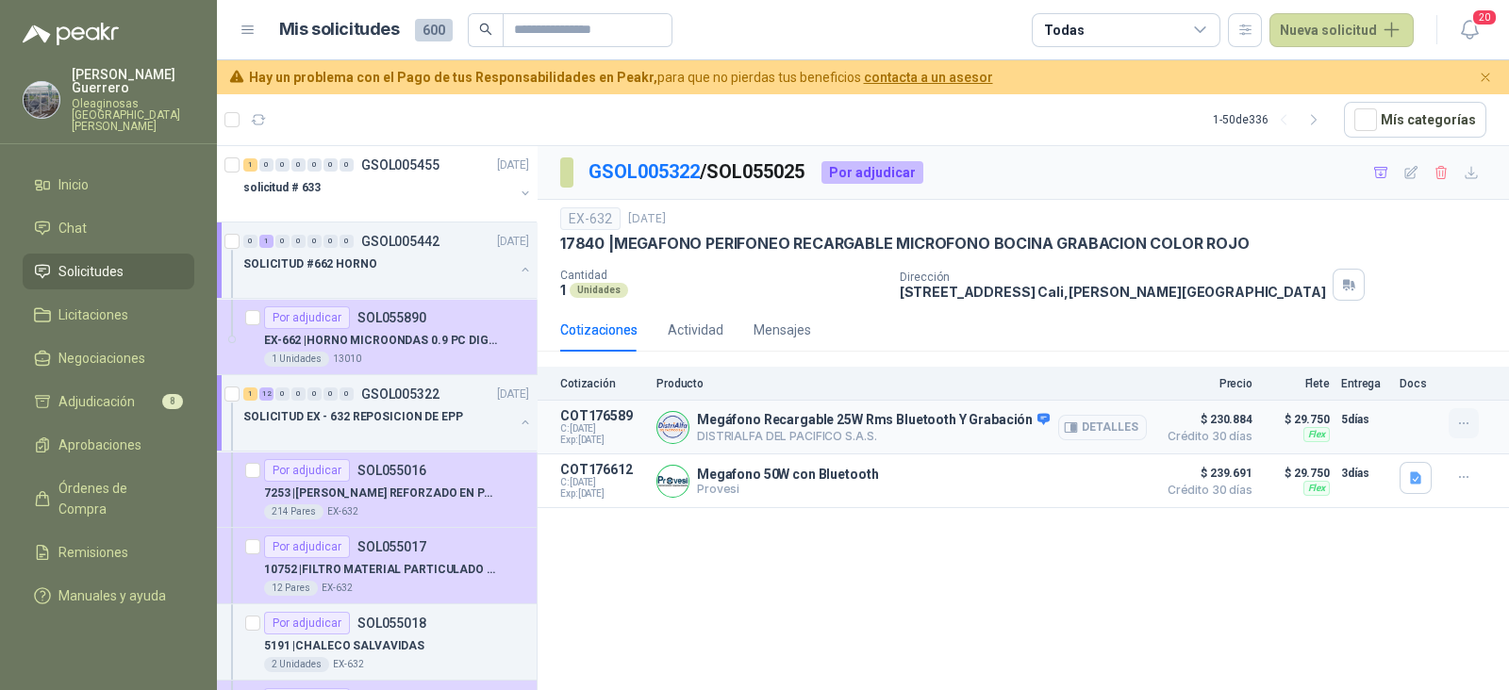
click at [1456, 421] on icon "button" at bounding box center [1464, 424] width 16 height 16
click at [1376, 345] on button "Añadir" at bounding box center [1425, 348] width 151 height 30
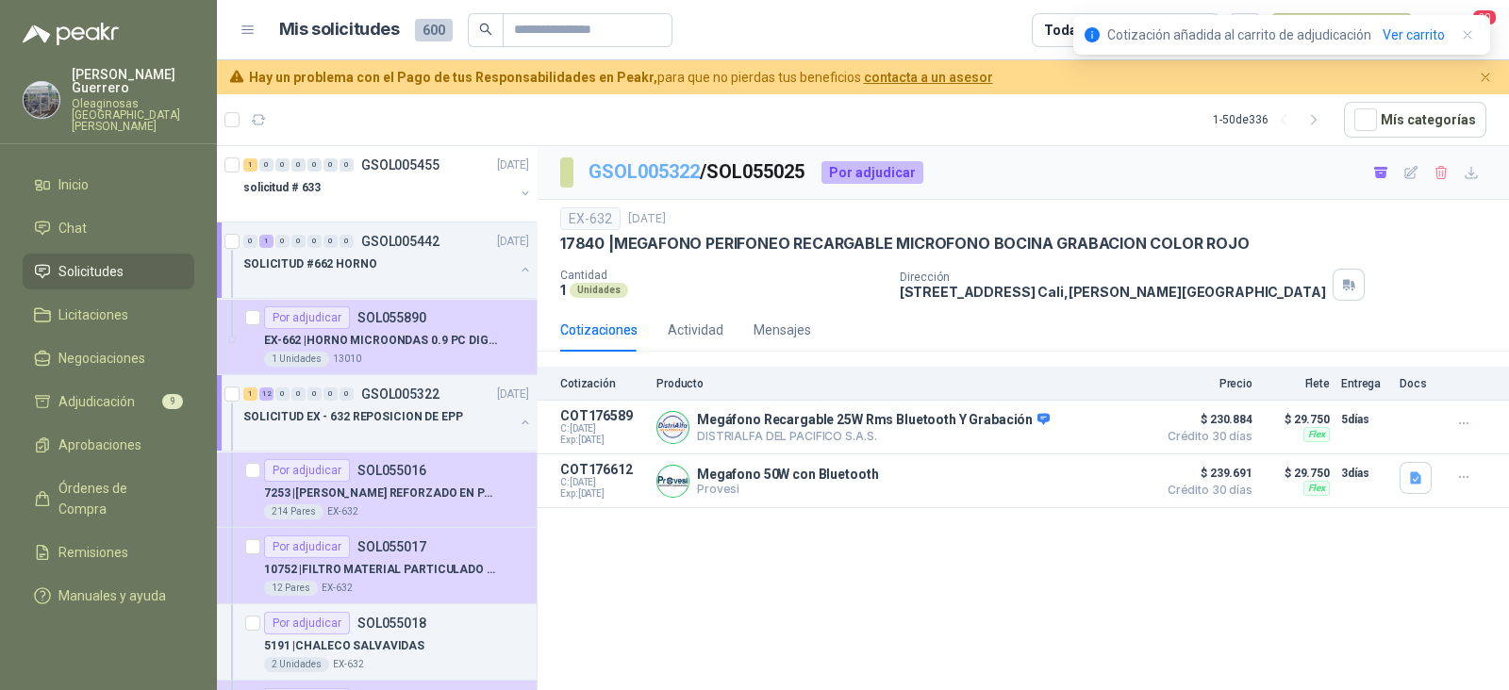
click at [676, 172] on link "GSOL005322" at bounding box center [643, 171] width 111 height 23
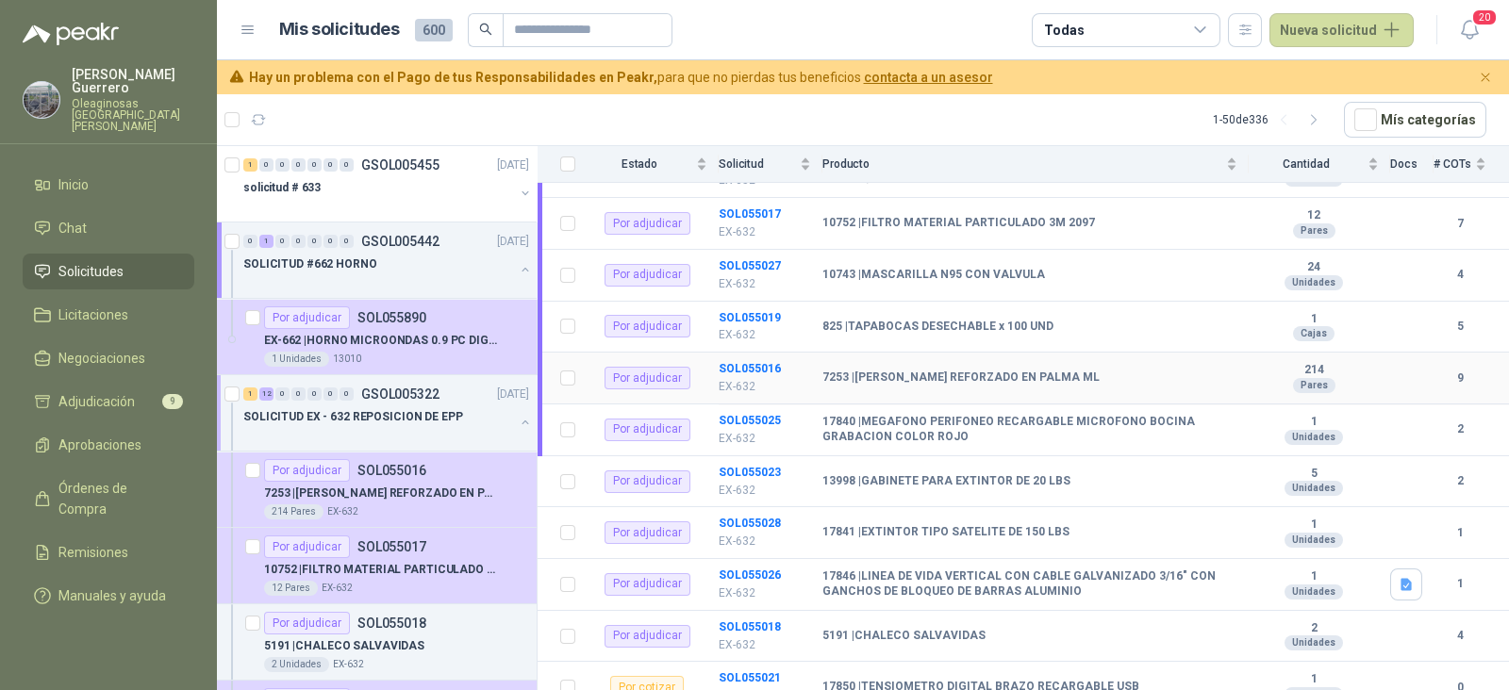
scroll to position [273, 0]
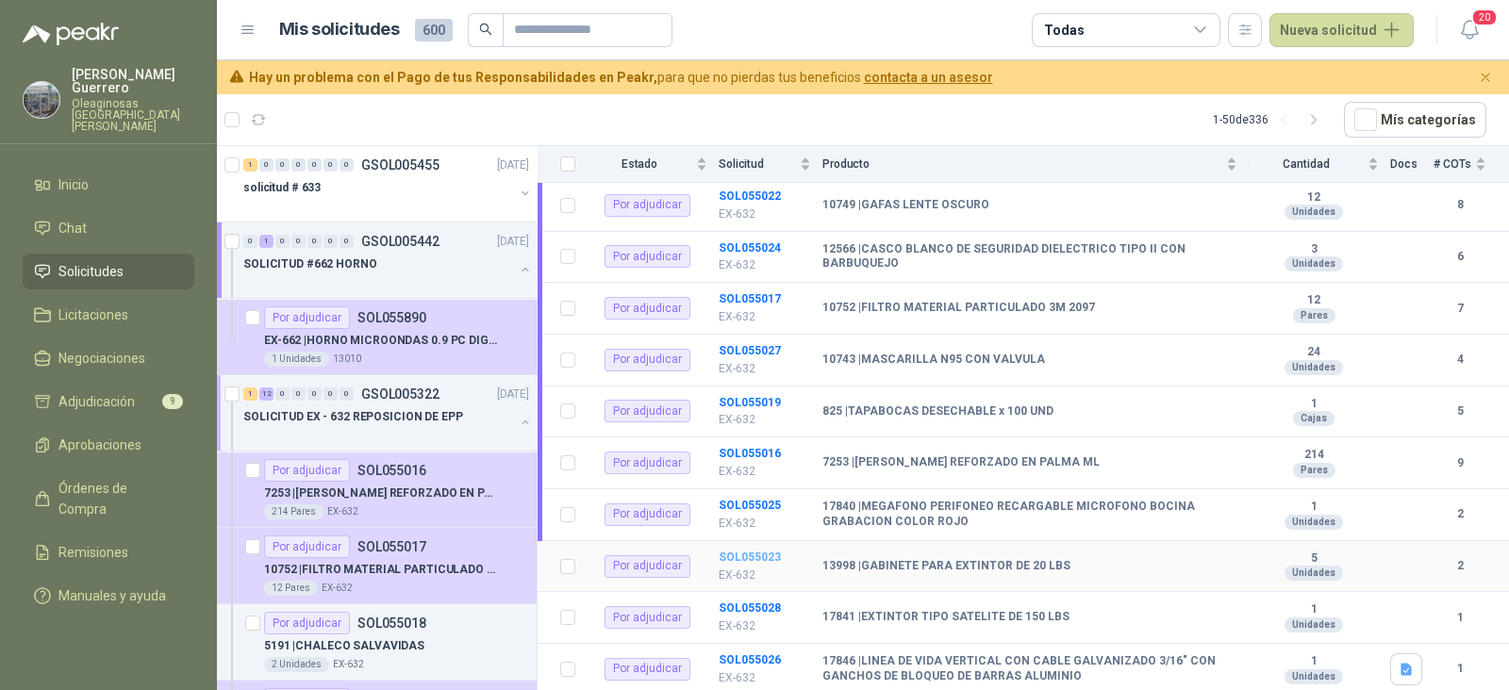
click at [761, 551] on b "SOL055023" at bounding box center [749, 557] width 62 height 13
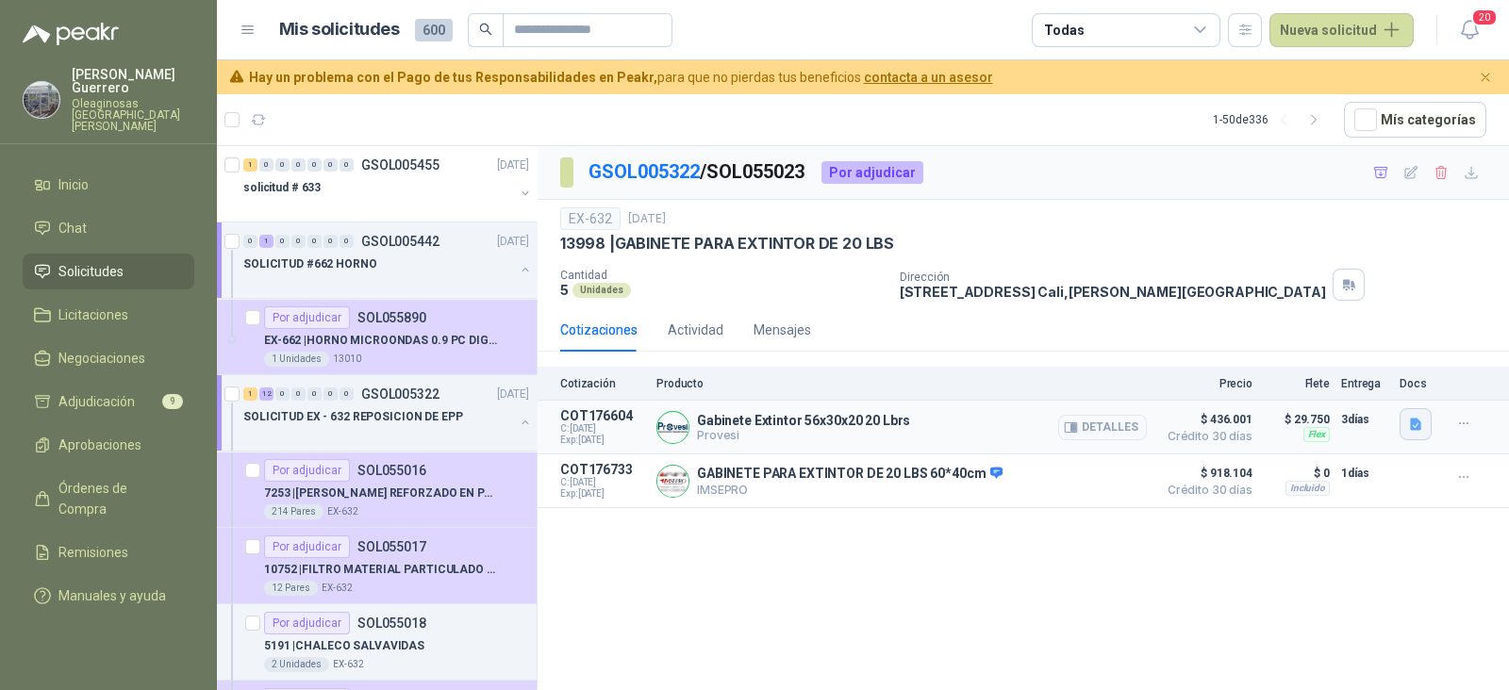
click at [1410, 419] on icon "button" at bounding box center [1415, 425] width 11 height 12
click at [1377, 376] on button "image.png" at bounding box center [1378, 382] width 82 height 20
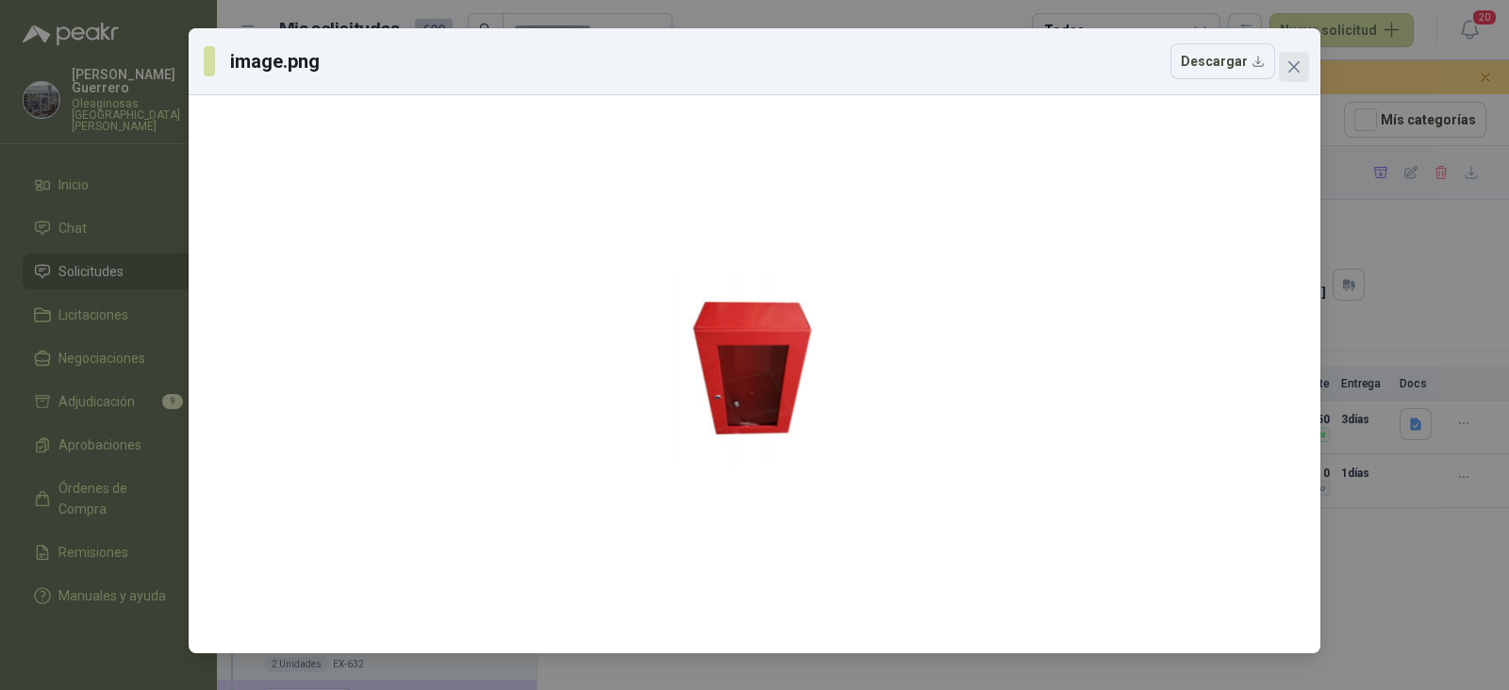
drag, startPoint x: 1295, startPoint y: 68, endPoint x: 1424, endPoint y: 411, distance: 366.7
click at [1295, 72] on icon "close" at bounding box center [1293, 66] width 15 height 15
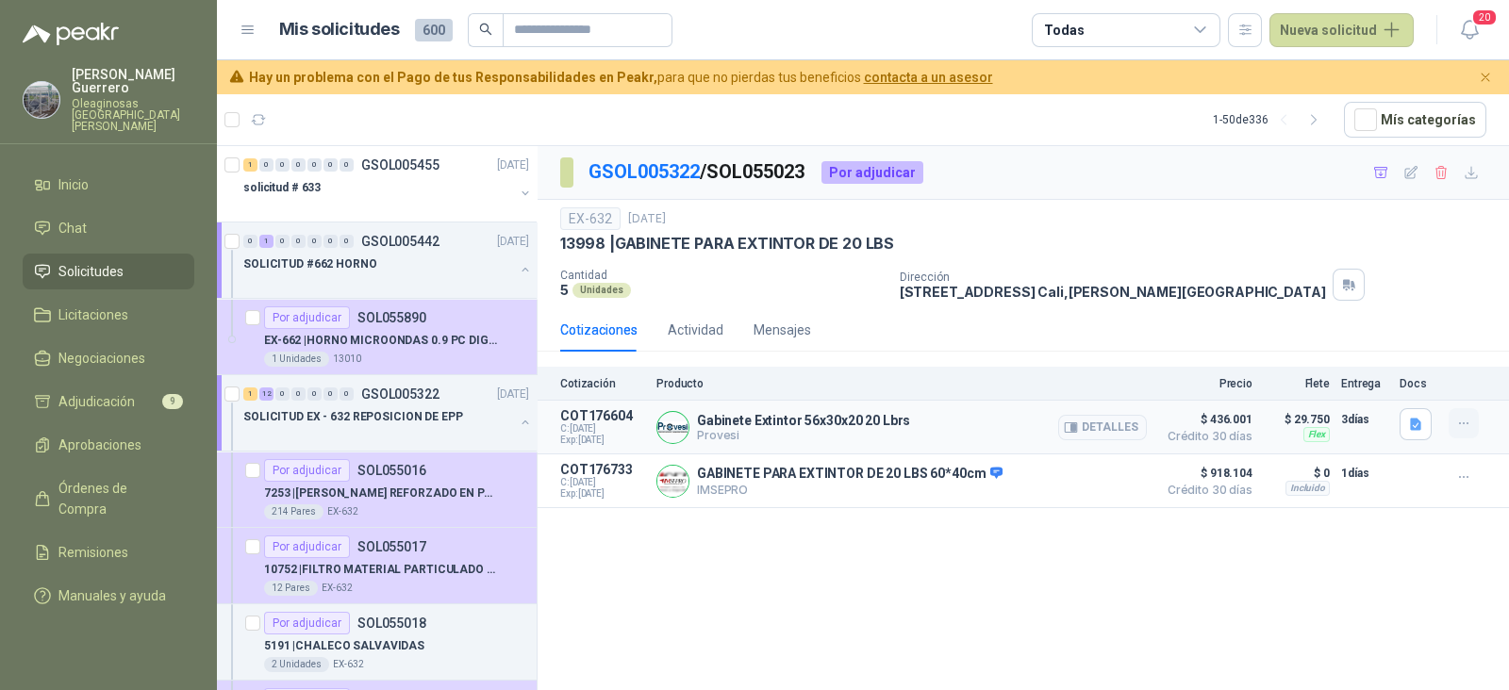
click at [1461, 421] on icon "button" at bounding box center [1464, 424] width 16 height 16
click at [1368, 349] on button "Añadir" at bounding box center [1425, 348] width 151 height 30
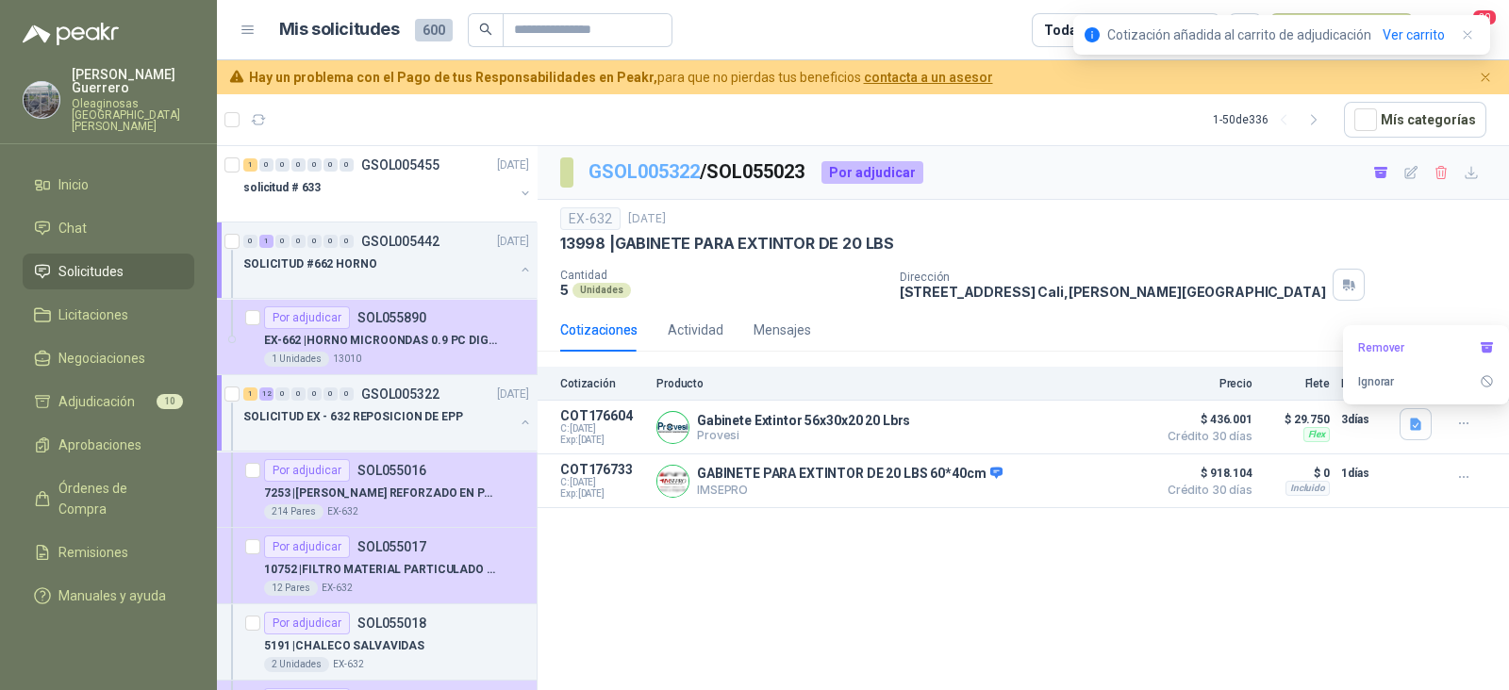
click at [670, 174] on link "GSOL005322" at bounding box center [643, 171] width 111 height 23
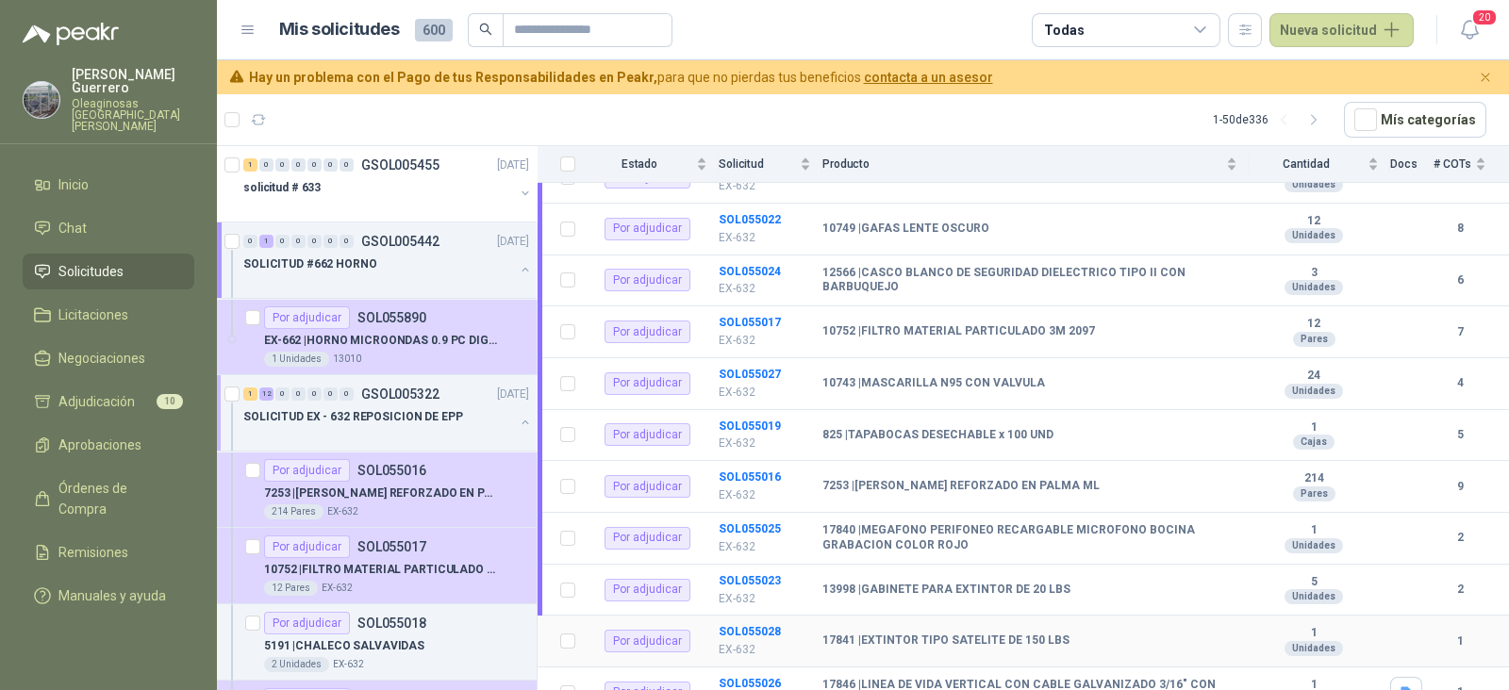
scroll to position [390, 0]
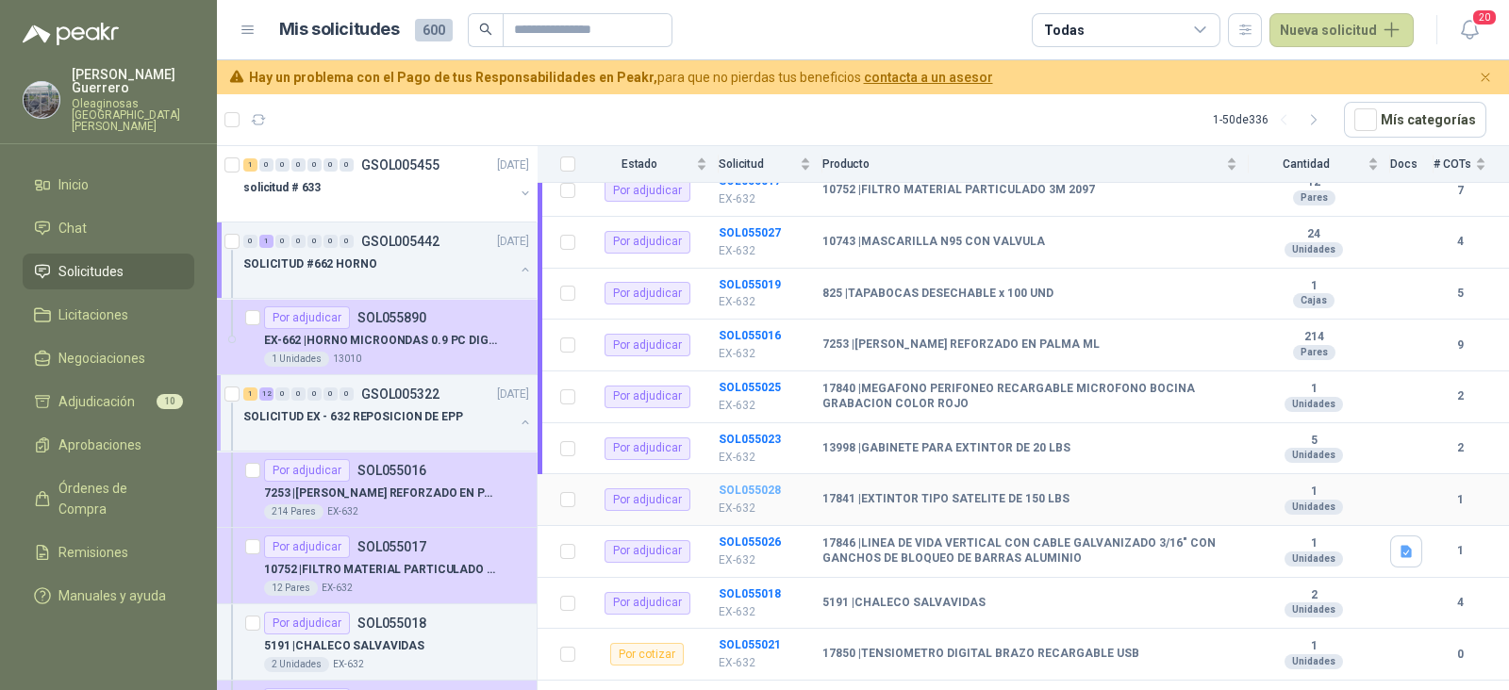
click at [738, 484] on b "SOL055028" at bounding box center [749, 490] width 62 height 13
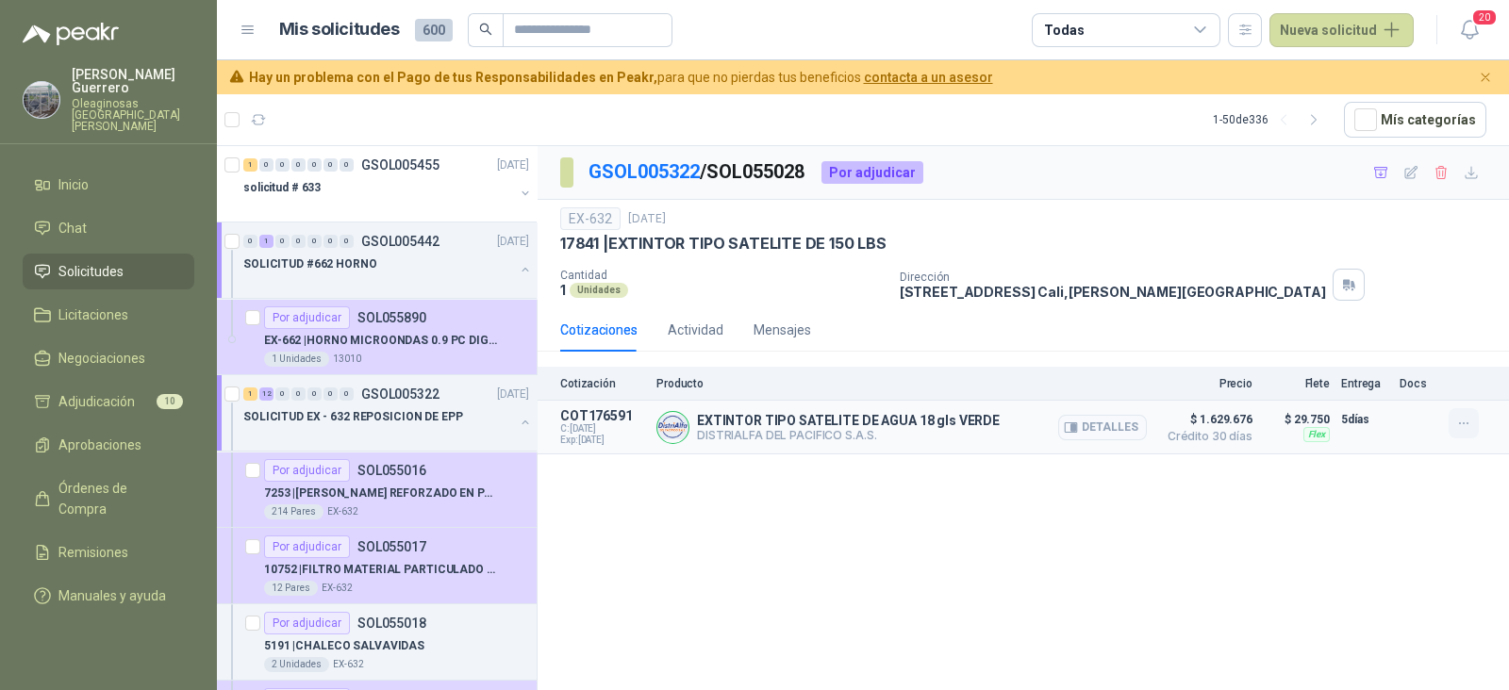
click at [1456, 419] on icon "button" at bounding box center [1464, 424] width 16 height 16
drag, startPoint x: 1381, startPoint y: 352, endPoint x: 1178, endPoint y: 323, distance: 205.6
click at [1381, 351] on button "Añadir" at bounding box center [1425, 348] width 151 height 30
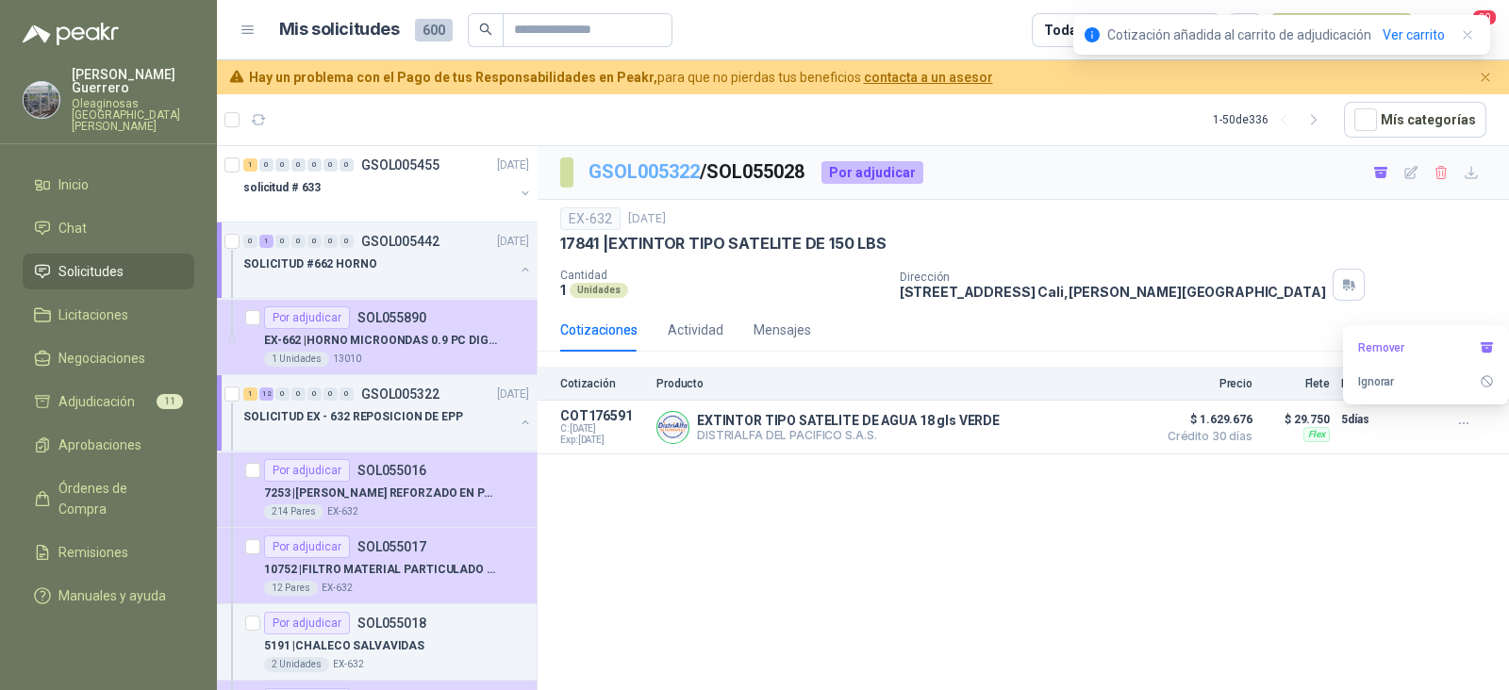
click at [673, 171] on link "GSOL005322" at bounding box center [643, 171] width 111 height 23
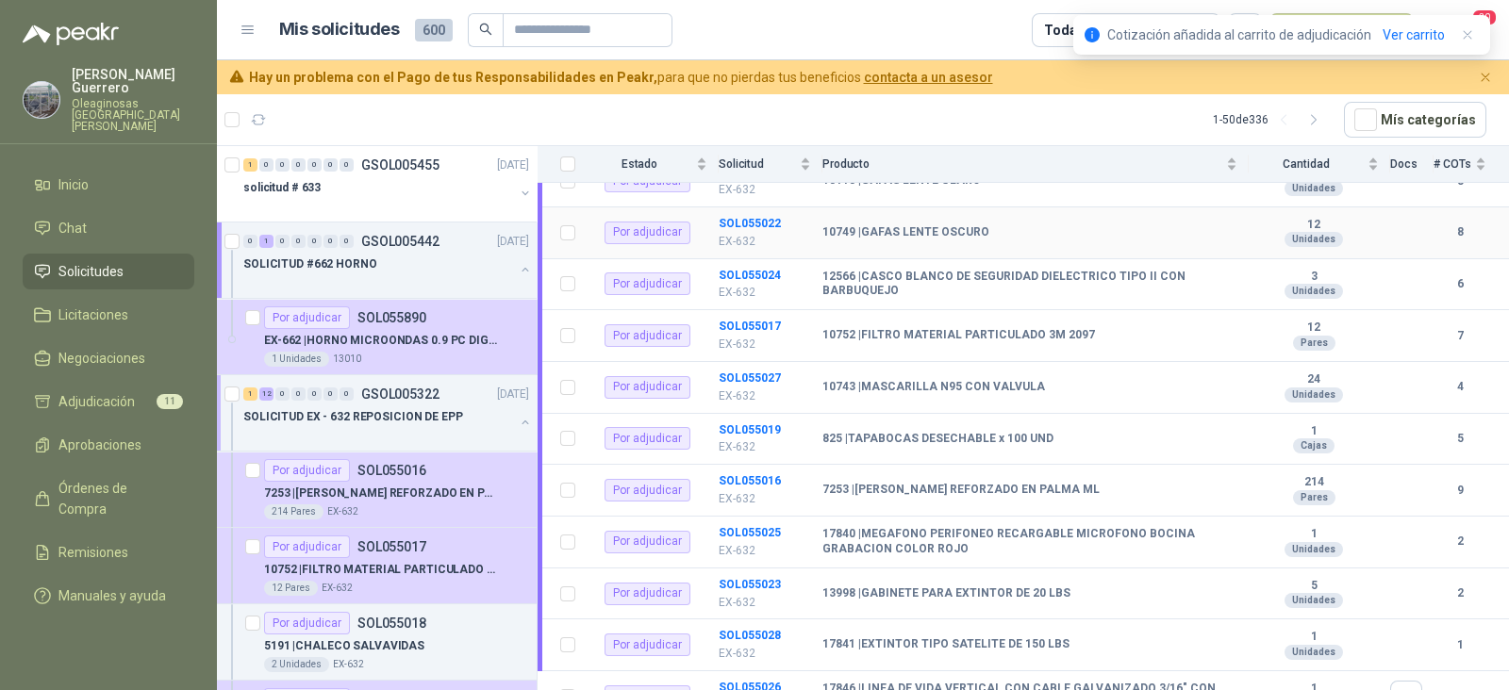
scroll to position [390, 0]
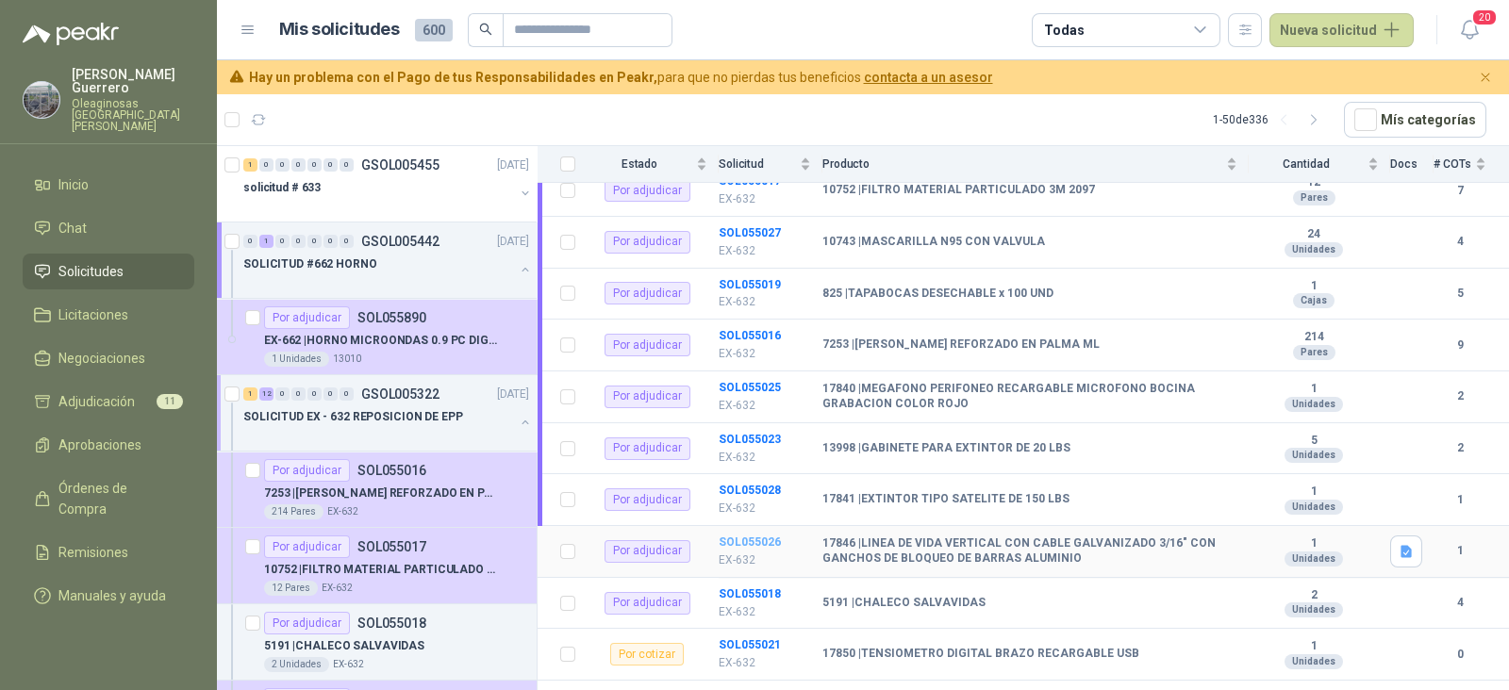
click at [750, 536] on b "SOL055026" at bounding box center [749, 542] width 62 height 13
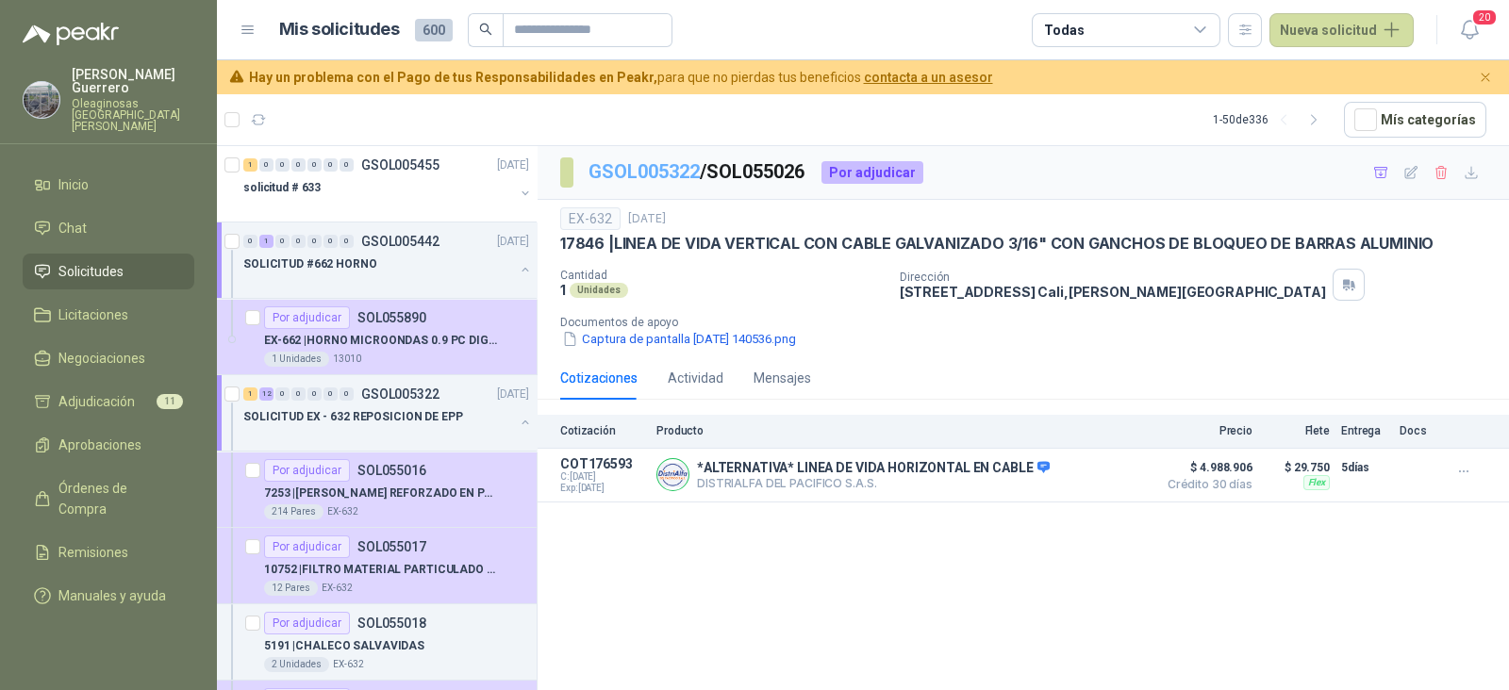
click at [643, 173] on link "GSOL005322" at bounding box center [643, 171] width 111 height 23
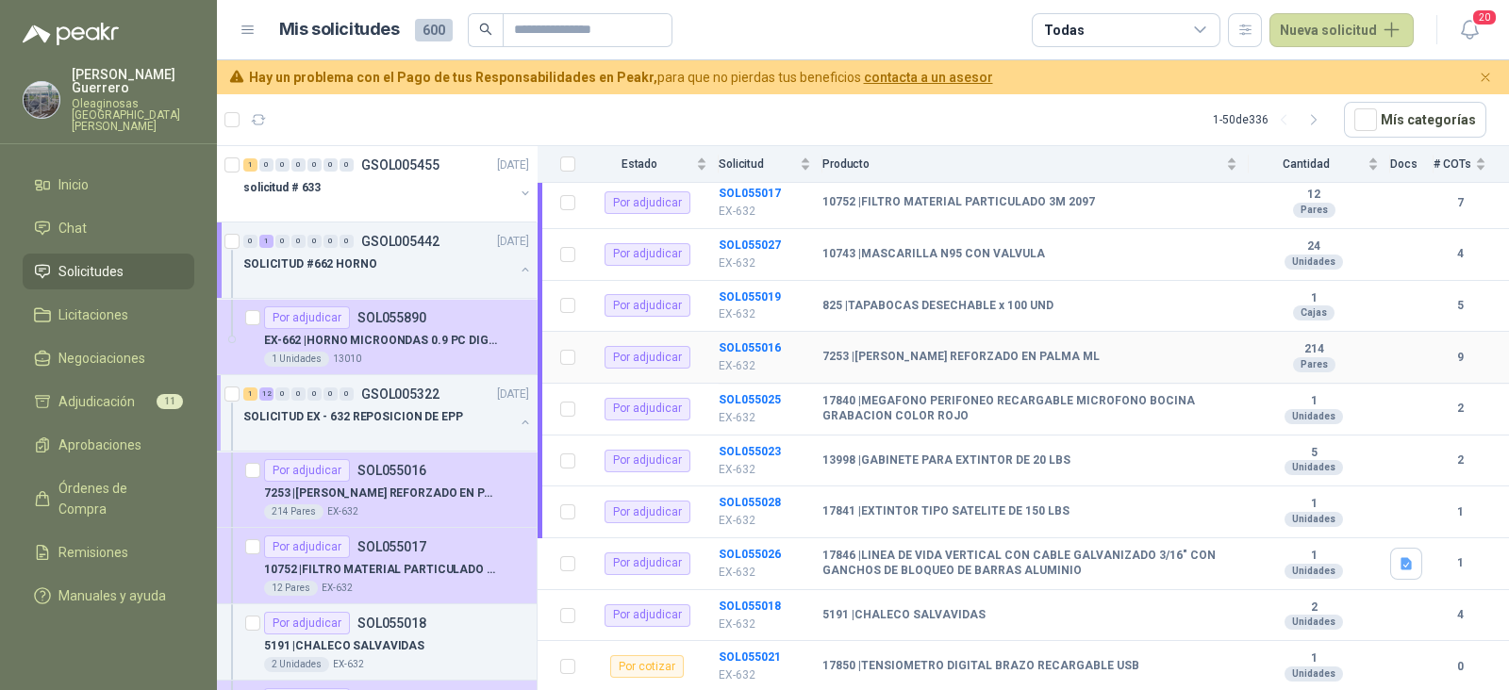
scroll to position [390, 0]
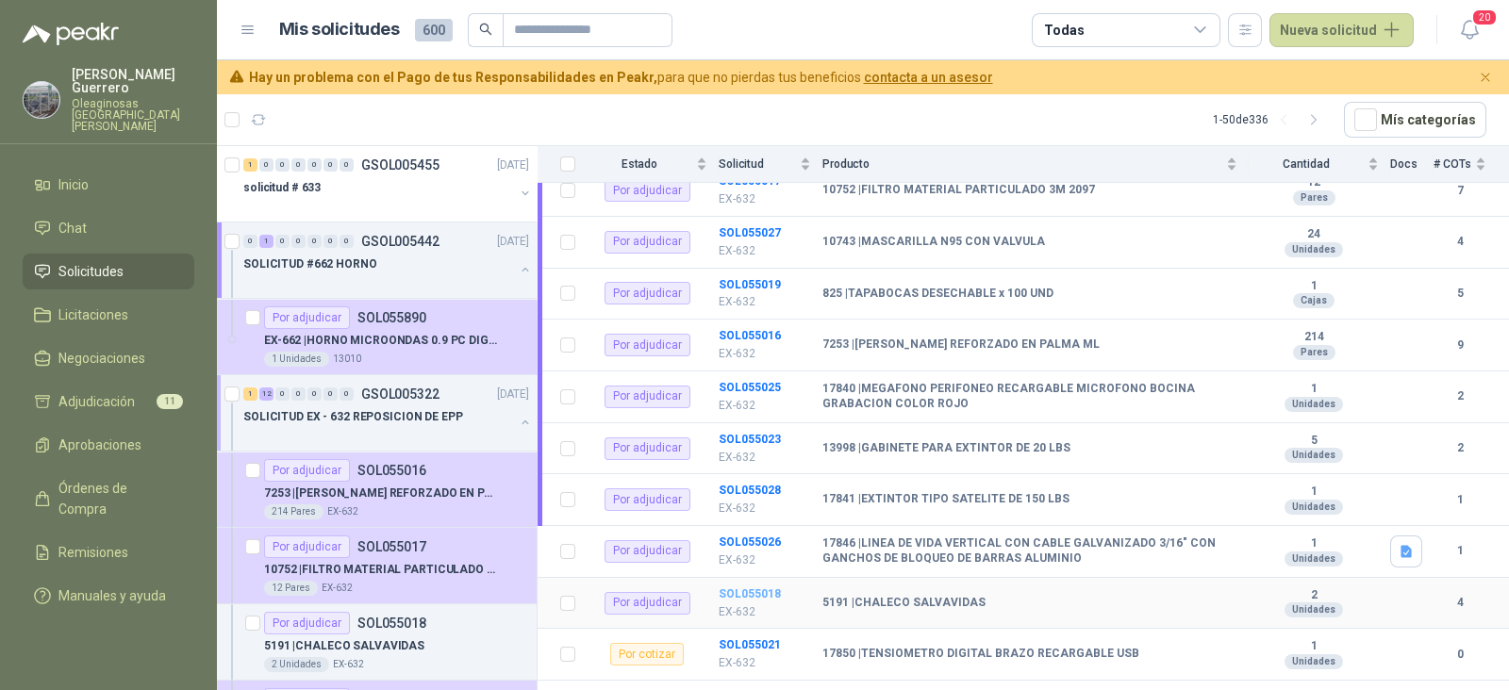
click at [756, 587] on b "SOL055018" at bounding box center [749, 593] width 62 height 13
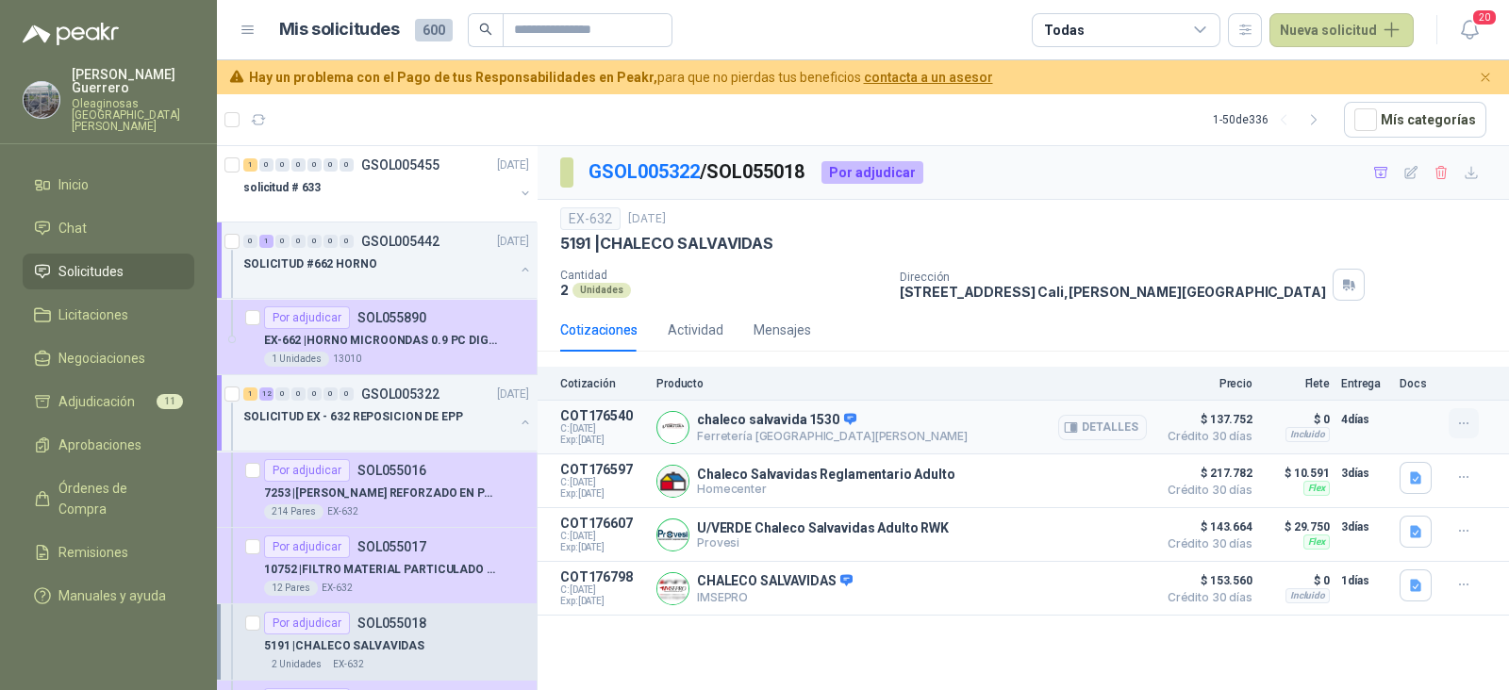
click at [1469, 418] on icon "button" at bounding box center [1464, 424] width 16 height 16
click at [1371, 354] on button "Añadir" at bounding box center [1425, 348] width 151 height 30
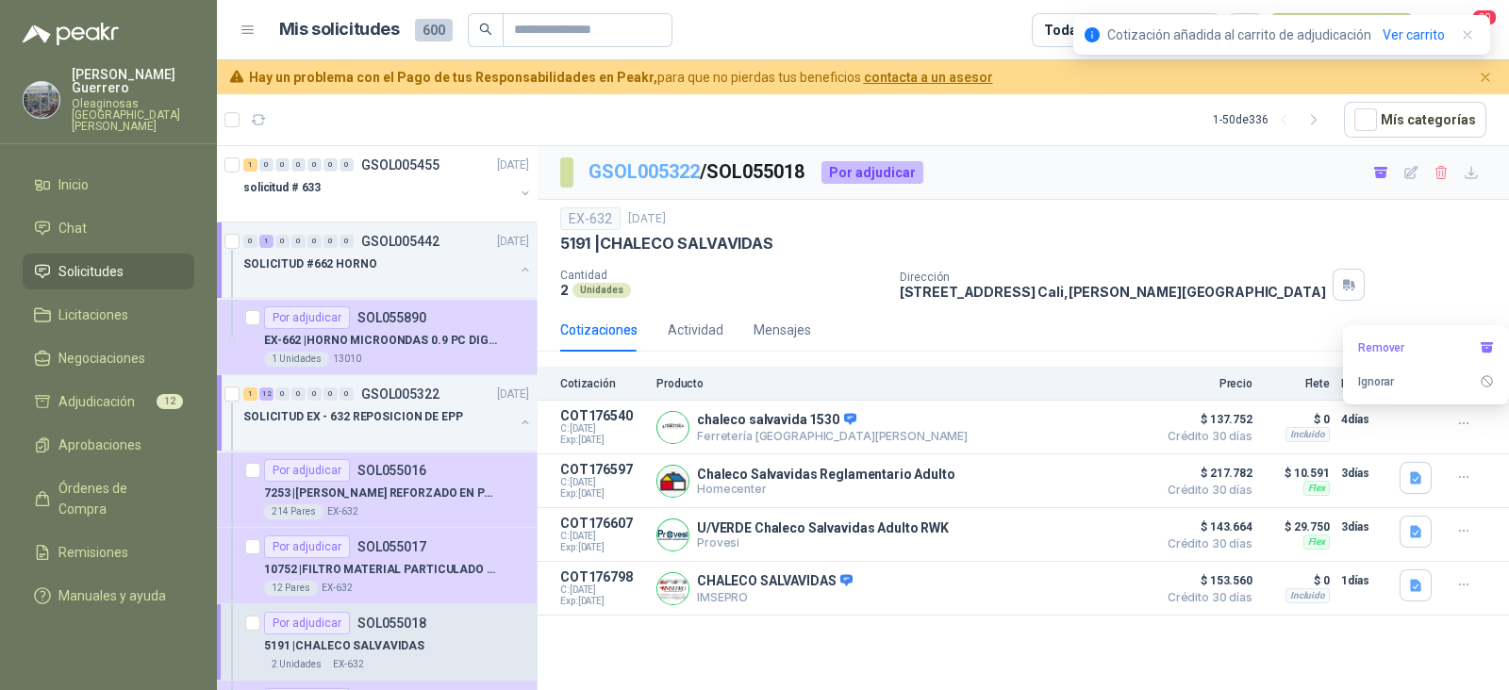
click at [644, 160] on link "GSOL005322" at bounding box center [643, 171] width 111 height 23
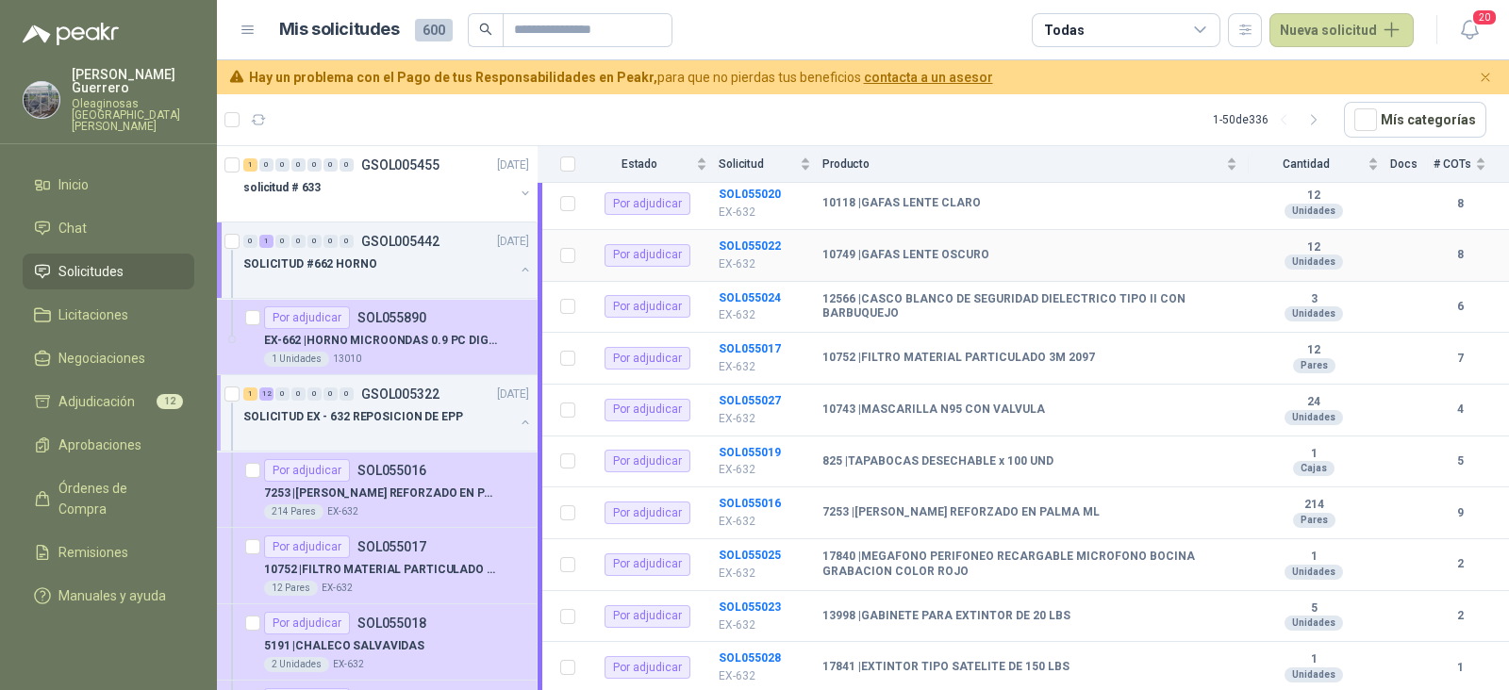
scroll to position [390, 0]
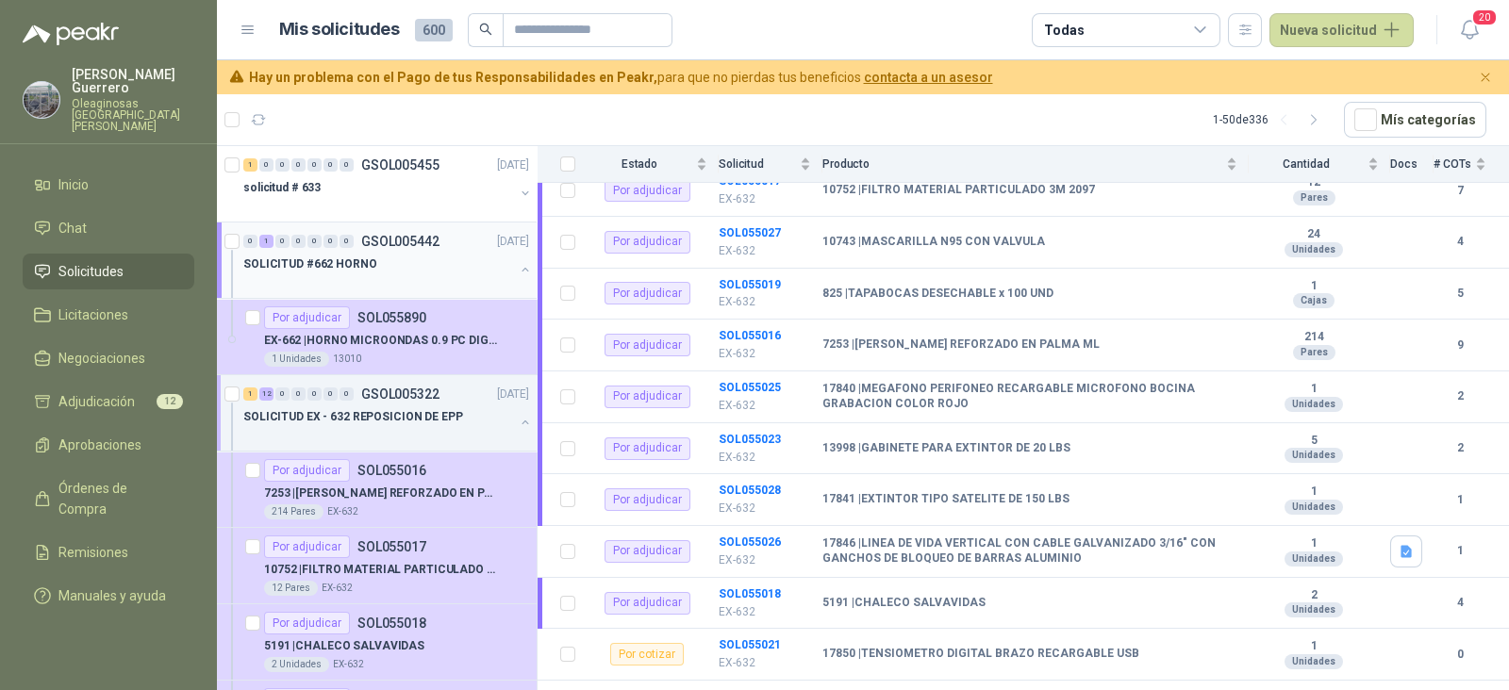
click at [385, 269] on div "SOLICITUD #662 HORNO" at bounding box center [378, 264] width 271 height 23
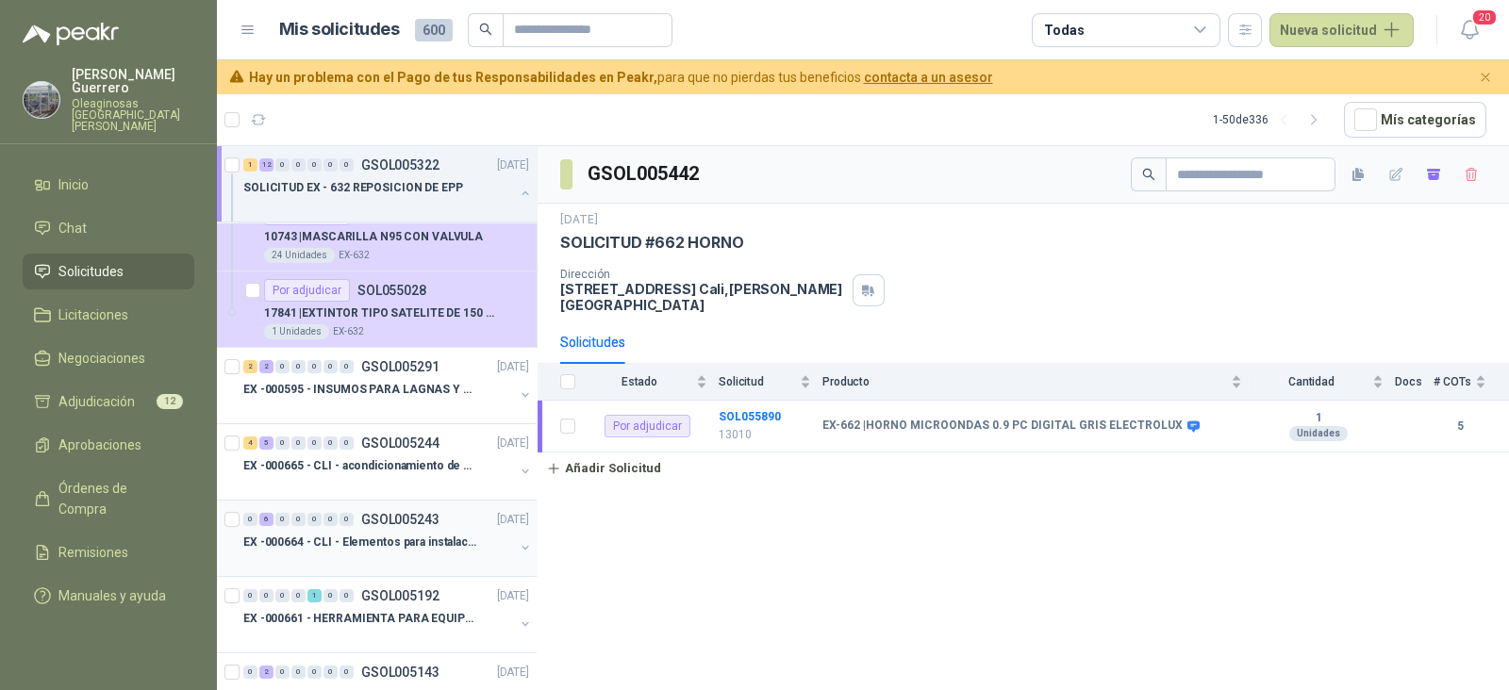
scroll to position [1061, 0]
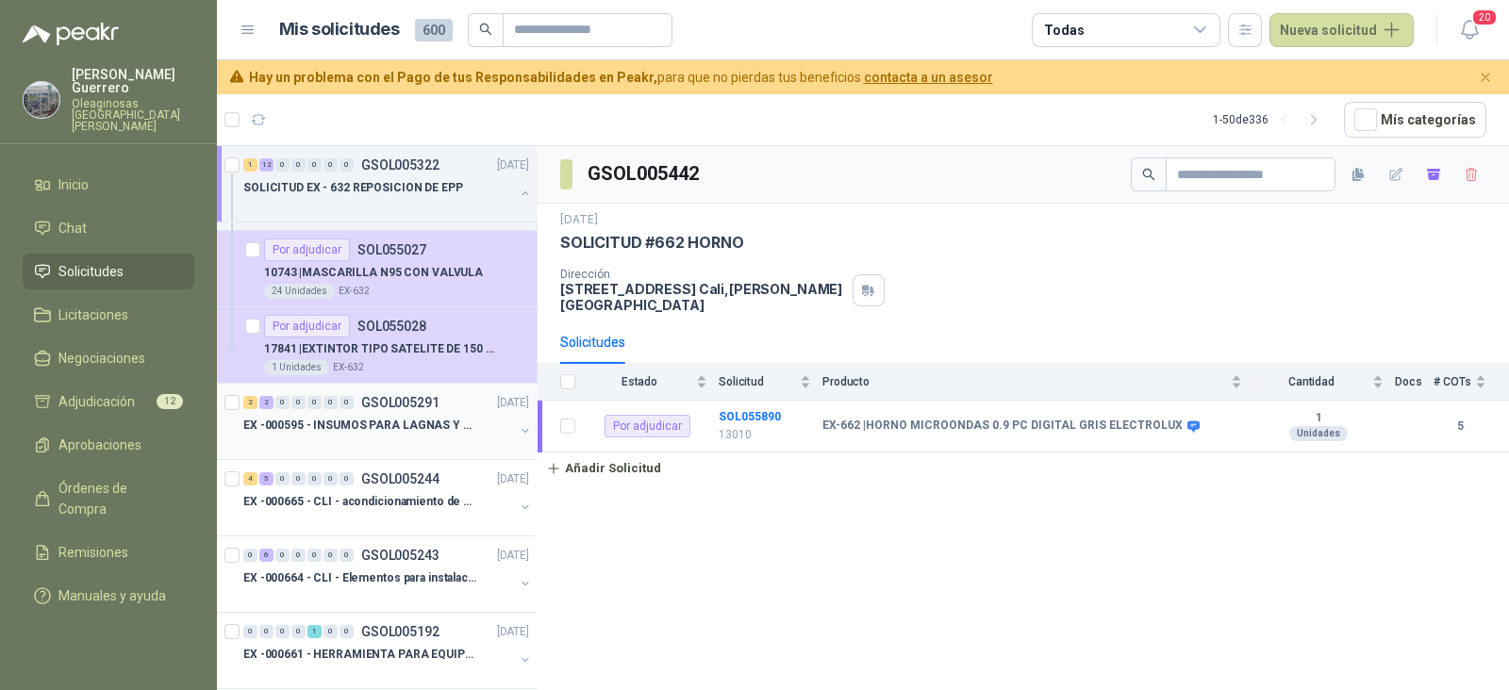
click at [415, 437] on div at bounding box center [378, 444] width 271 height 15
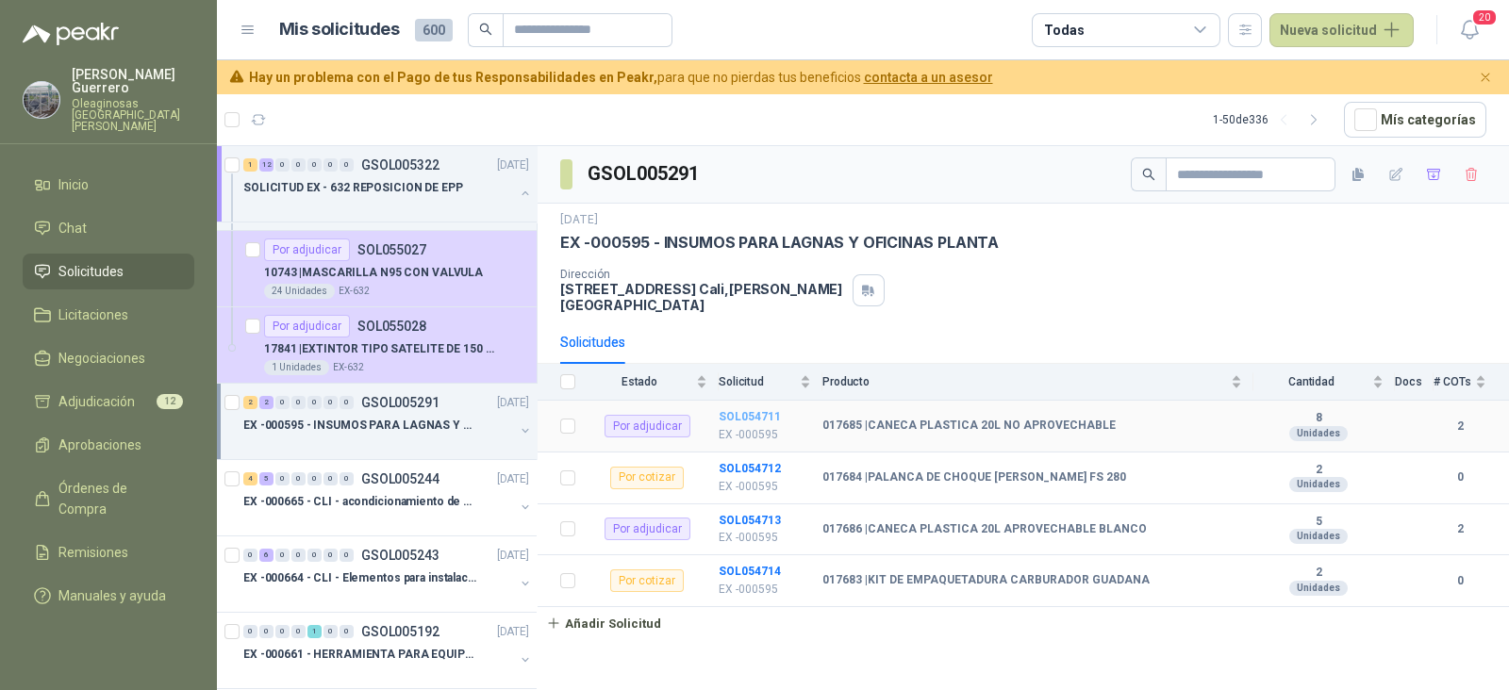
click at [750, 410] on b "SOL054711" at bounding box center [749, 416] width 62 height 13
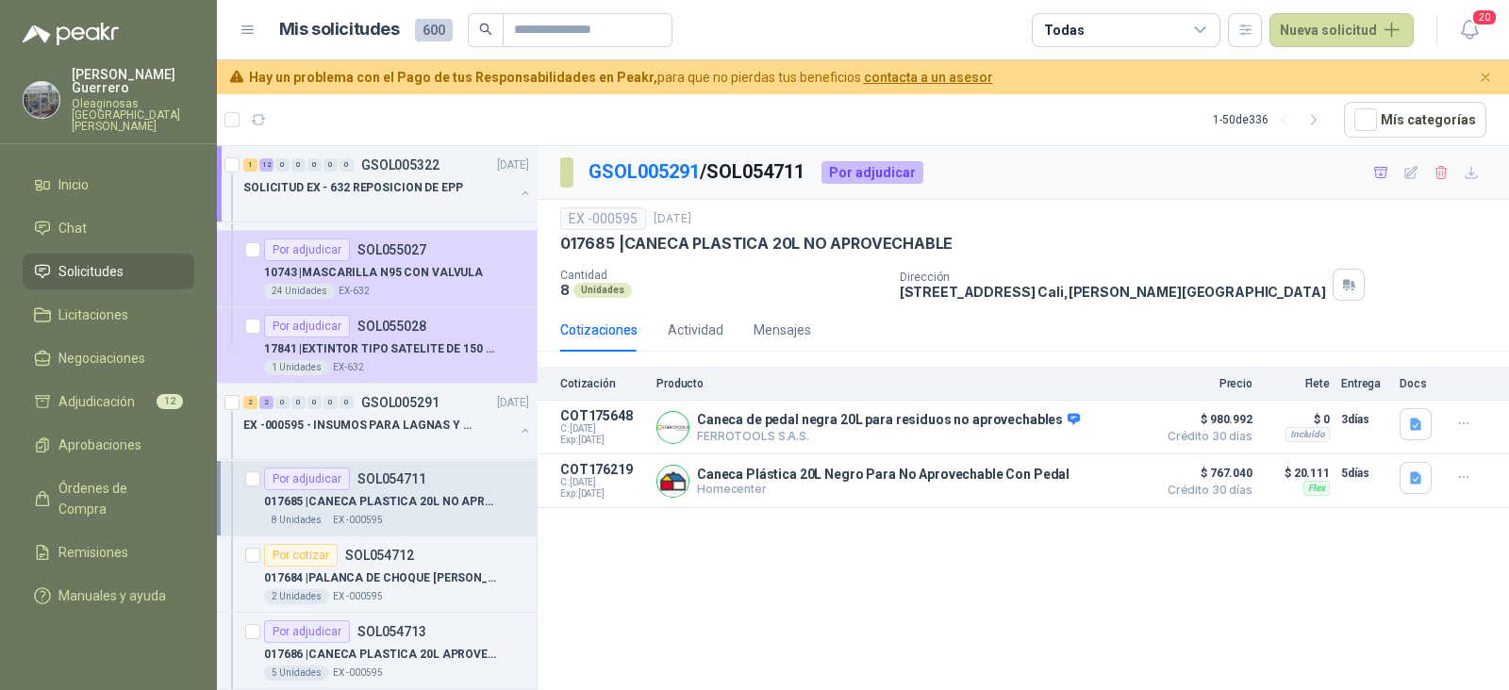
click at [388, 493] on p "017685 | CANECA PLASTICA 20L NO APROVECHABLE" at bounding box center [381, 502] width 235 height 18
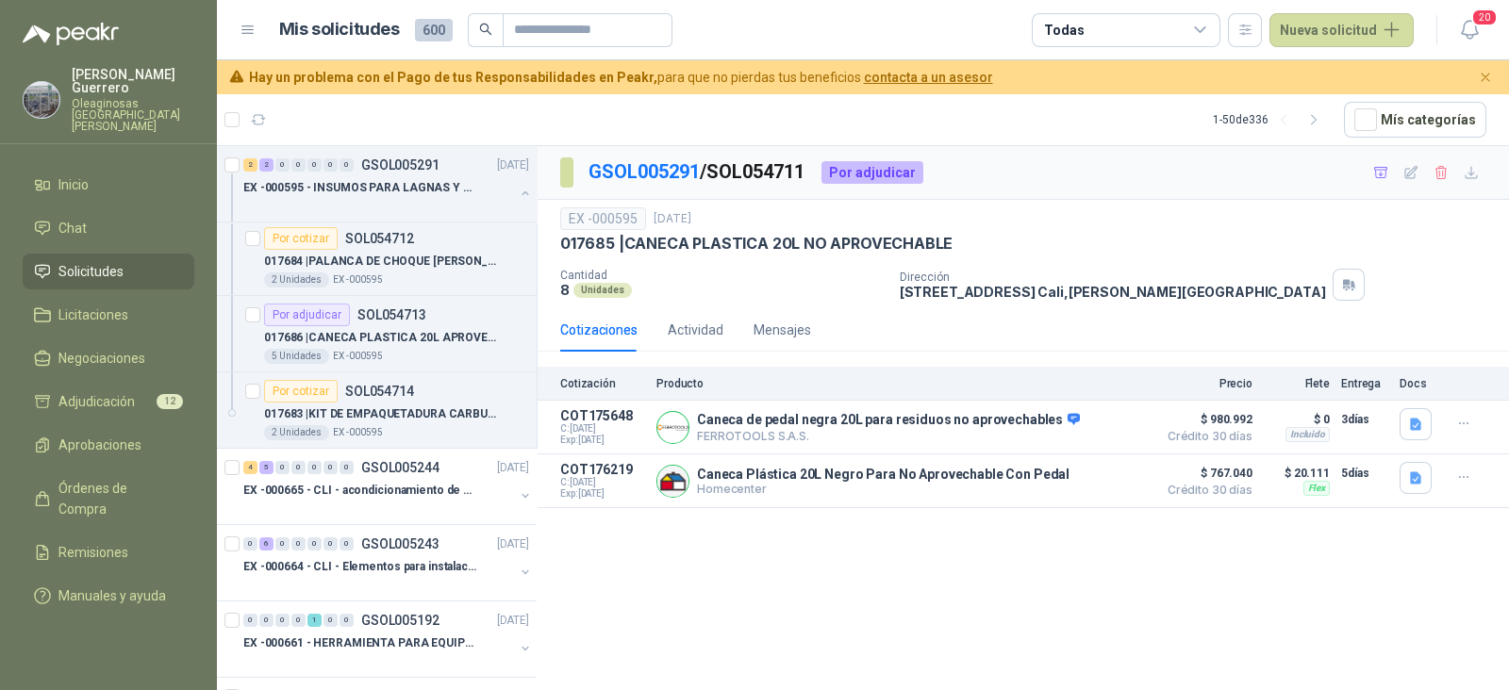
scroll to position [1414, 0]
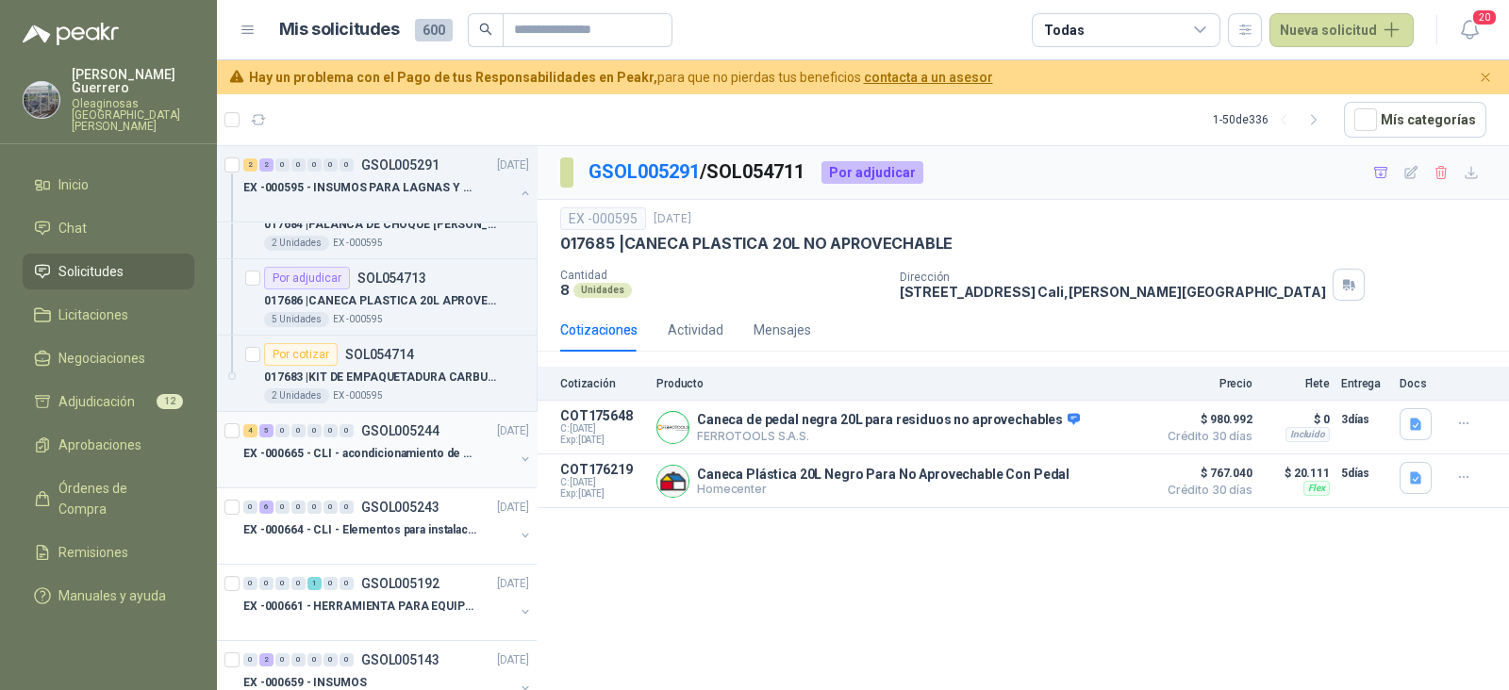
click at [402, 453] on p "EX -000665 - CLI - acondicionamiento de caja para" at bounding box center [360, 454] width 235 height 18
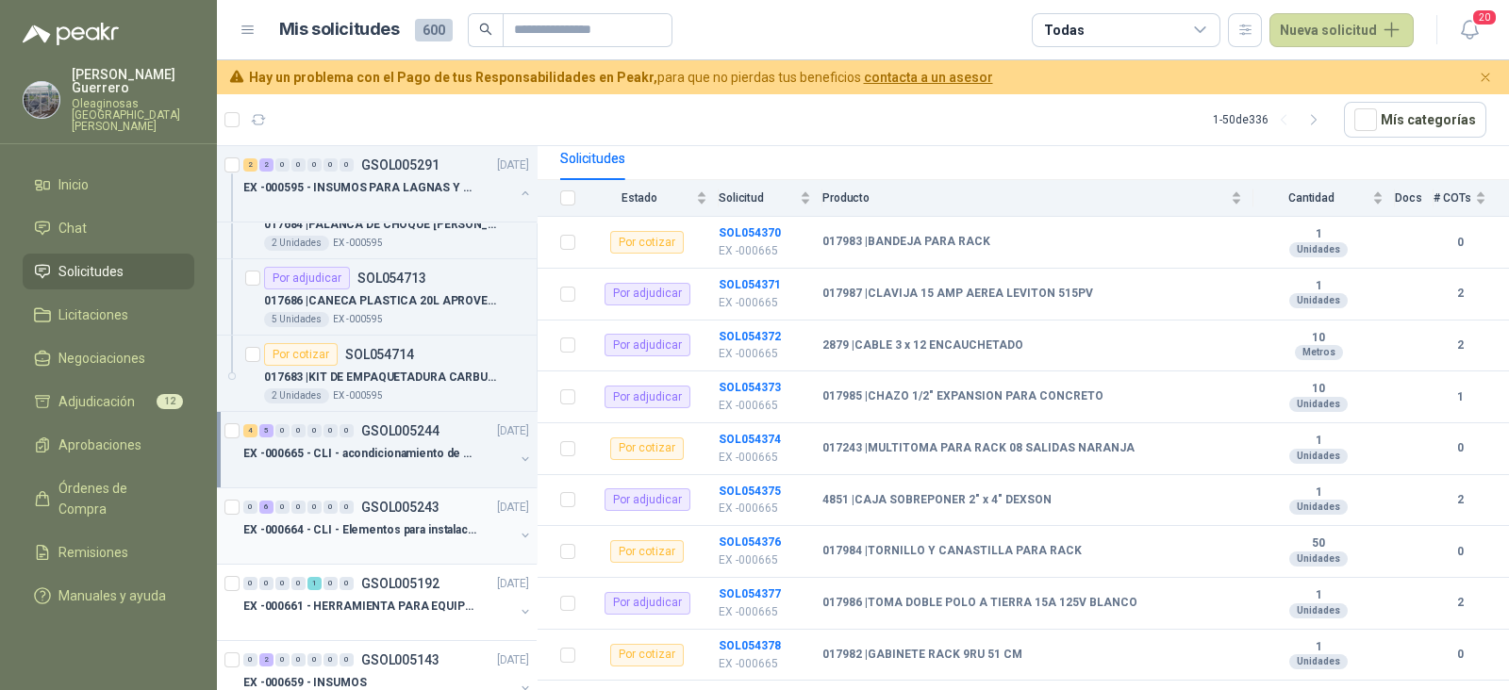
scroll to position [1767, 0]
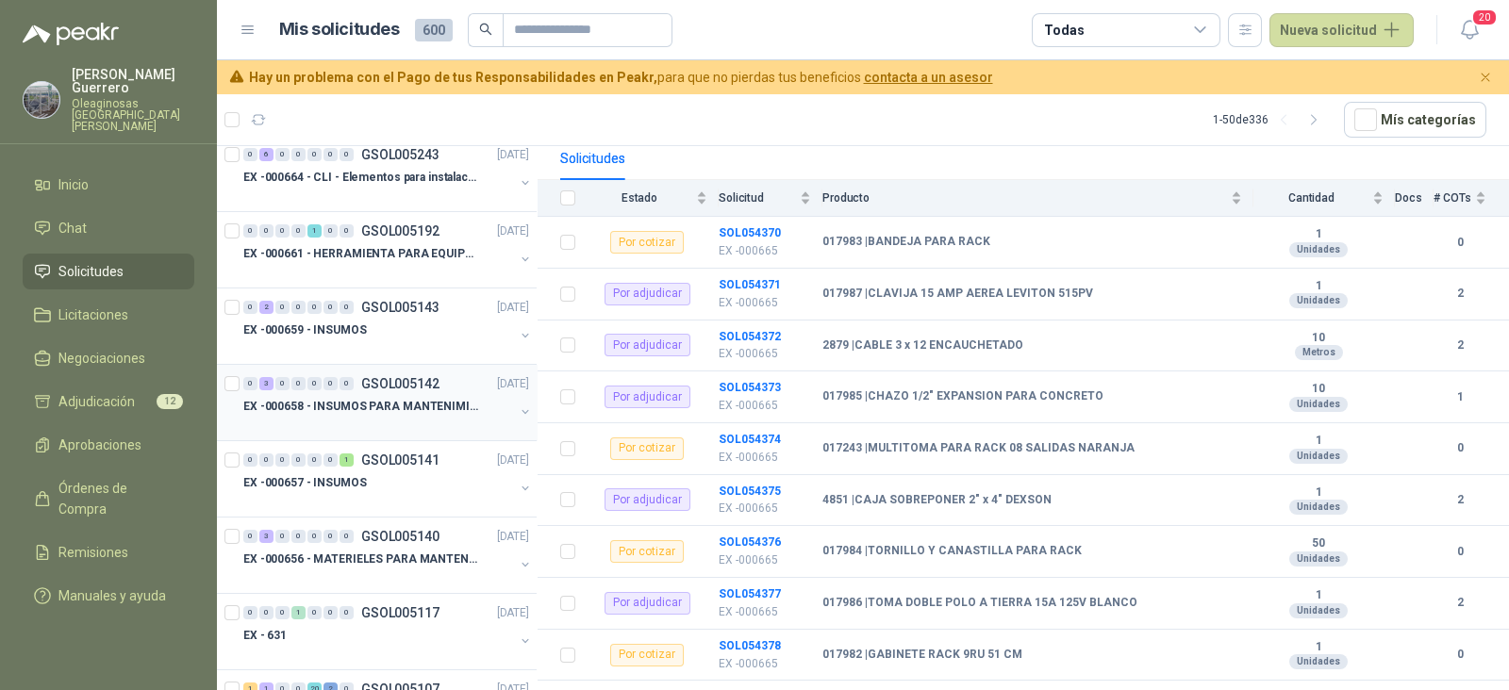
click at [415, 408] on p "EX -000658 - INSUMOS PARA MANTENIMIENTO MECANICO" at bounding box center [360, 407] width 235 height 18
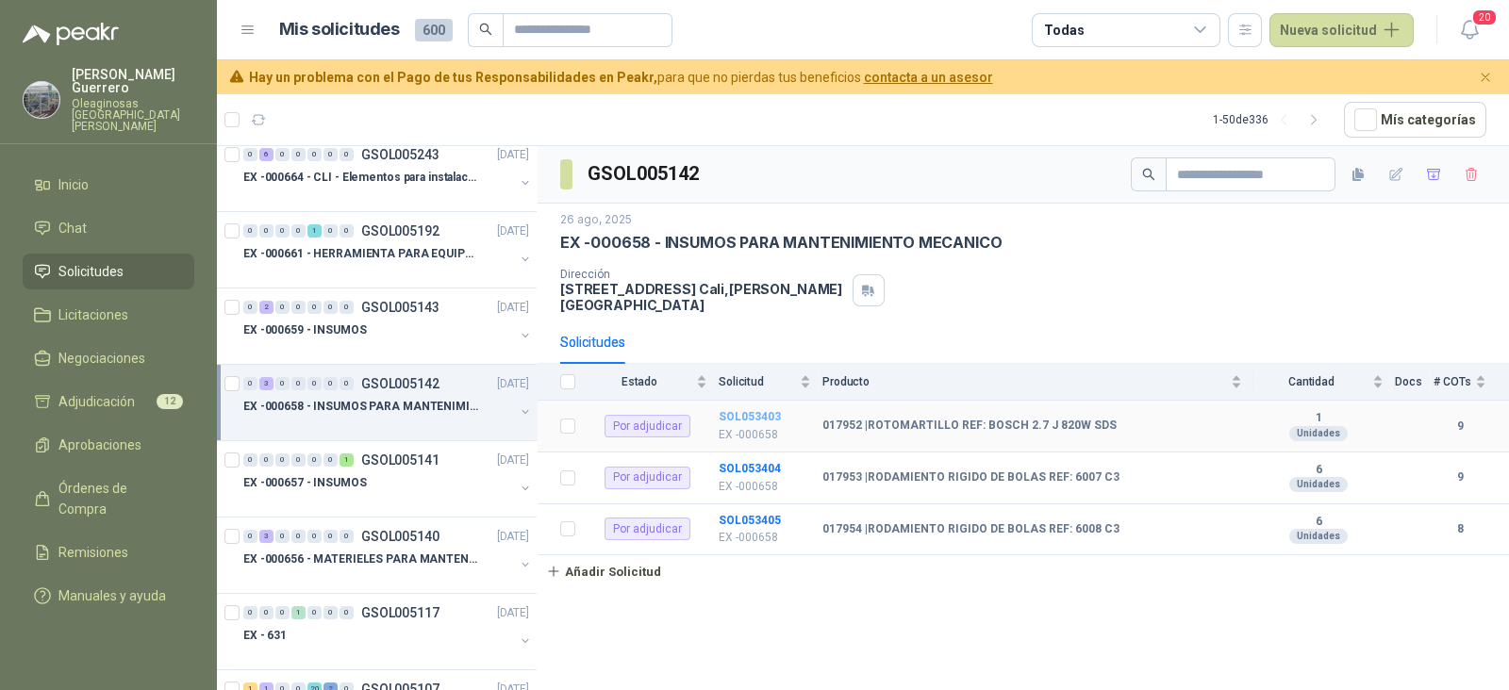
click at [759, 410] on b "SOL053403" at bounding box center [749, 416] width 62 height 13
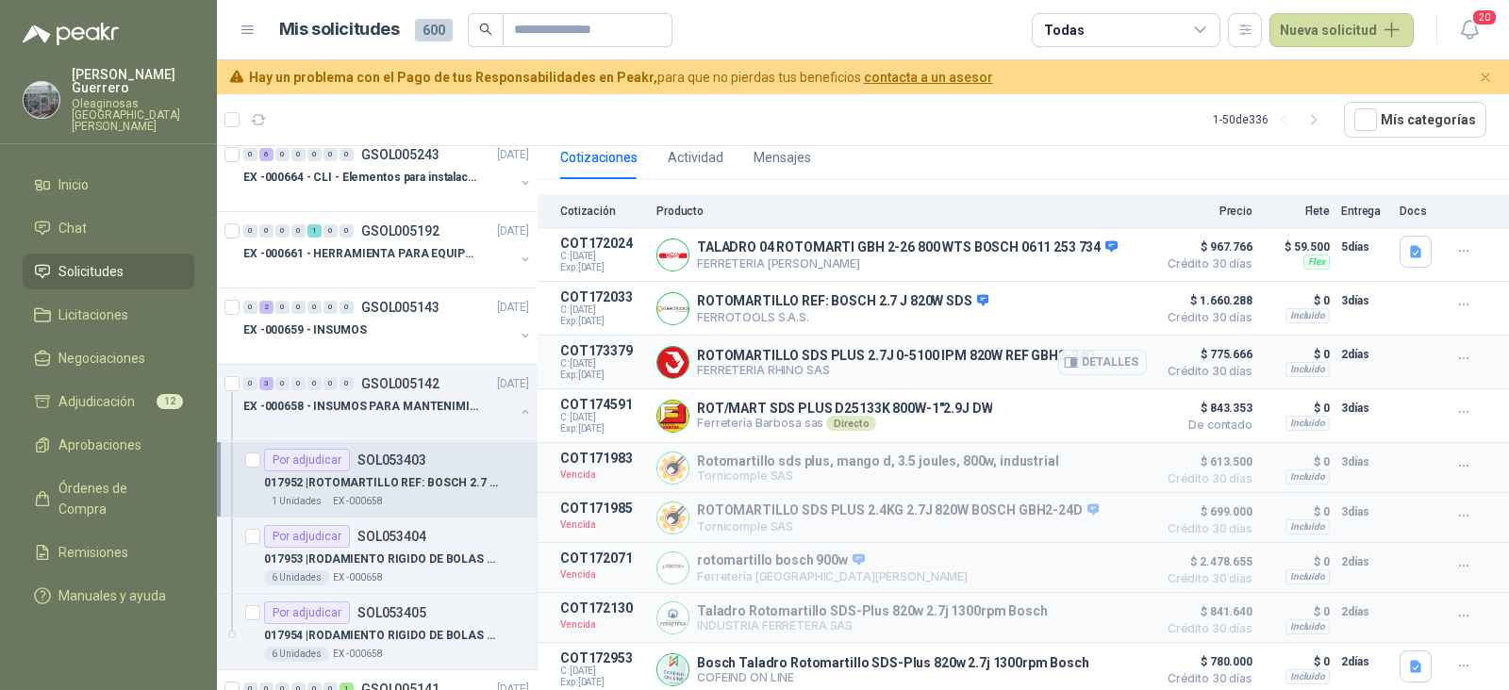
scroll to position [176, 0]
click at [1080, 417] on button "Detalles" at bounding box center [1102, 416] width 89 height 25
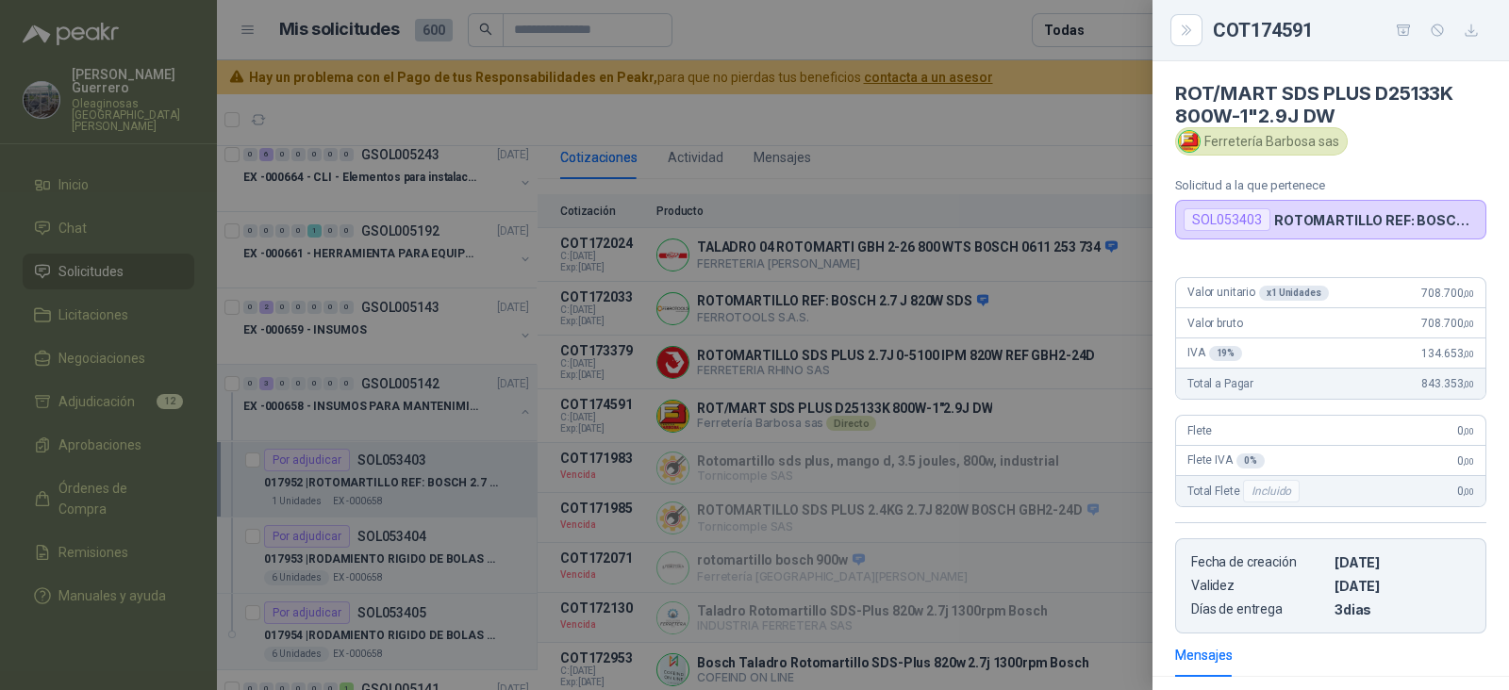
scroll to position [0, 0]
click at [1000, 402] on div at bounding box center [754, 345] width 1509 height 690
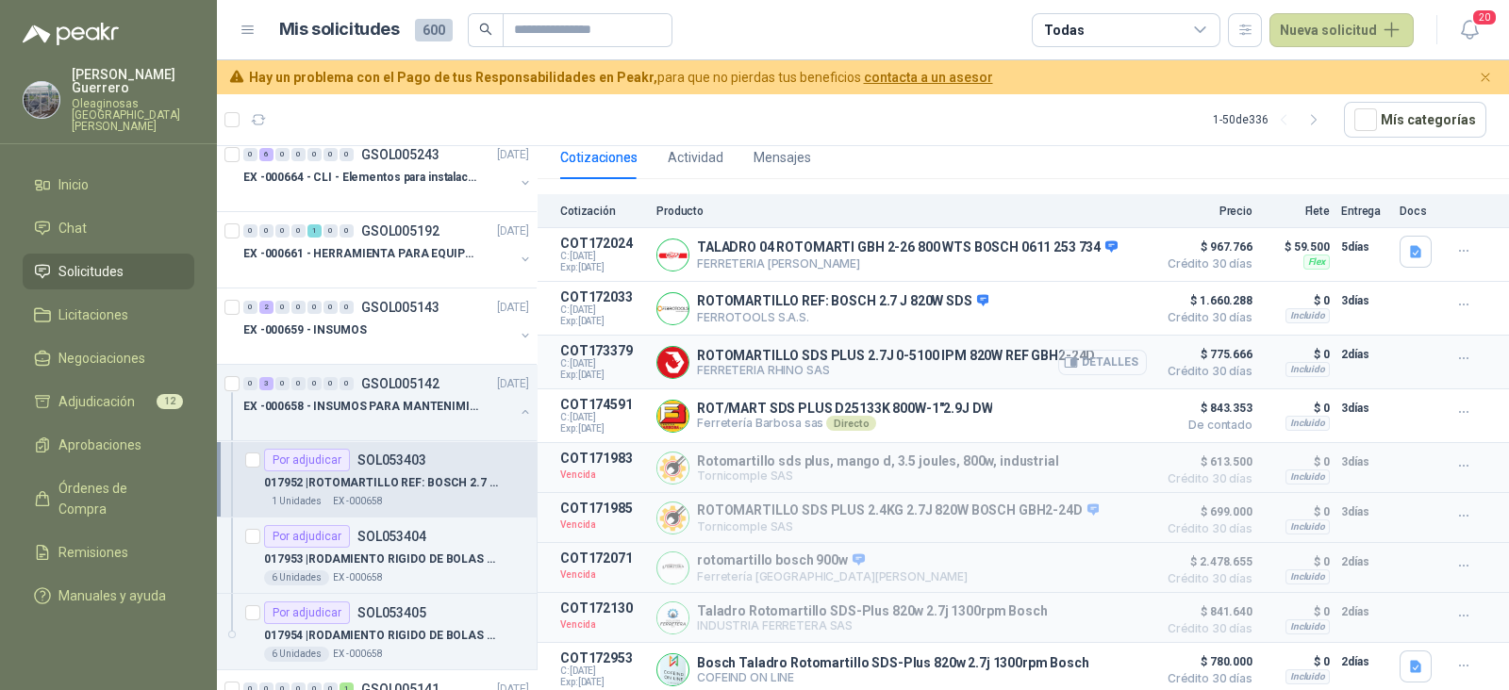
click at [1073, 350] on button "Detalles" at bounding box center [1102, 362] width 89 height 25
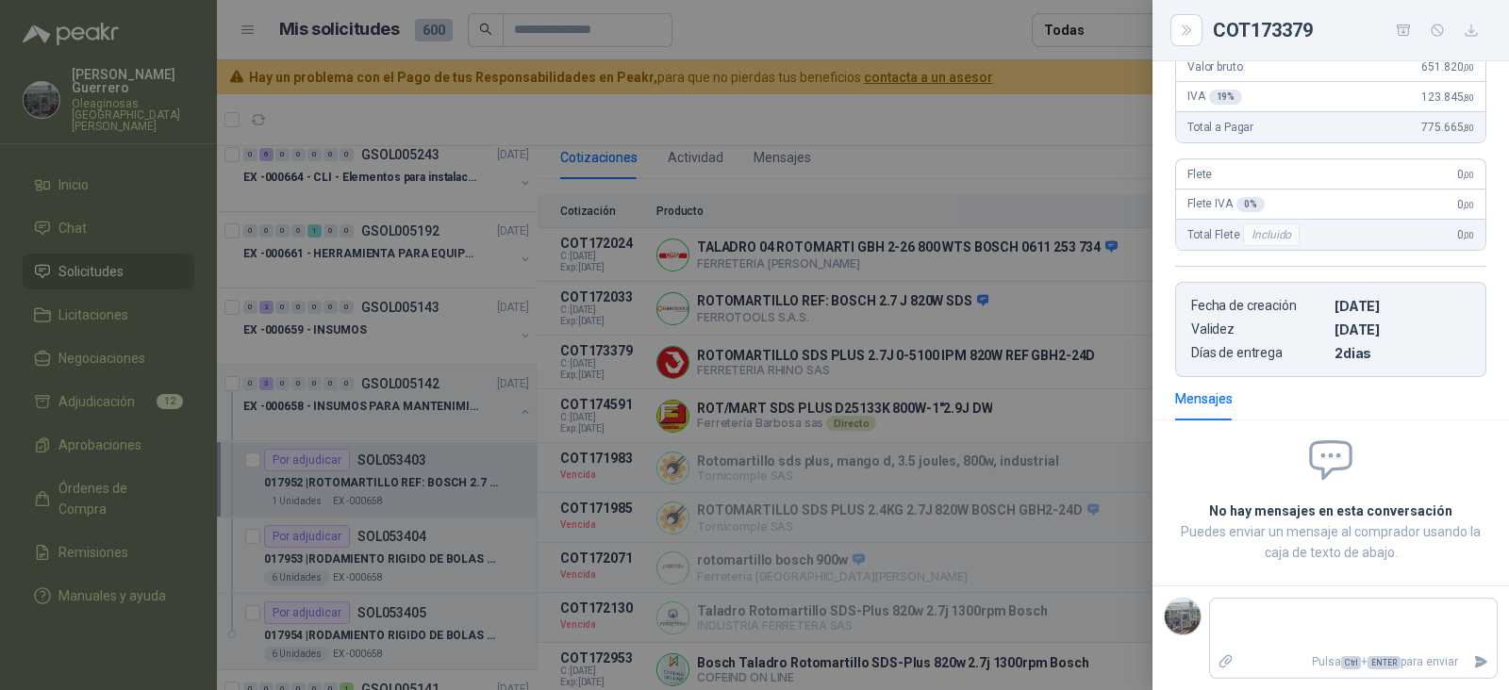
scroll to position [0, 0]
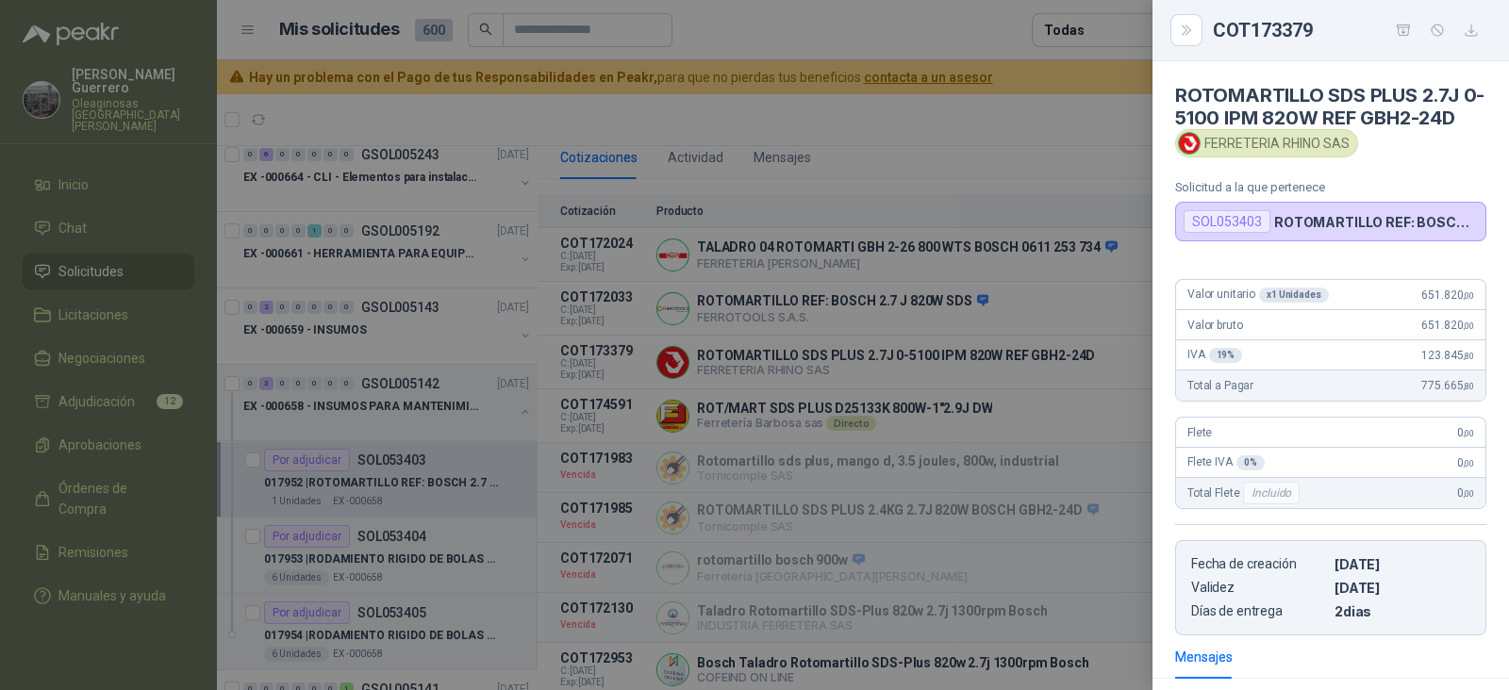
click at [963, 368] on div at bounding box center [754, 345] width 1509 height 690
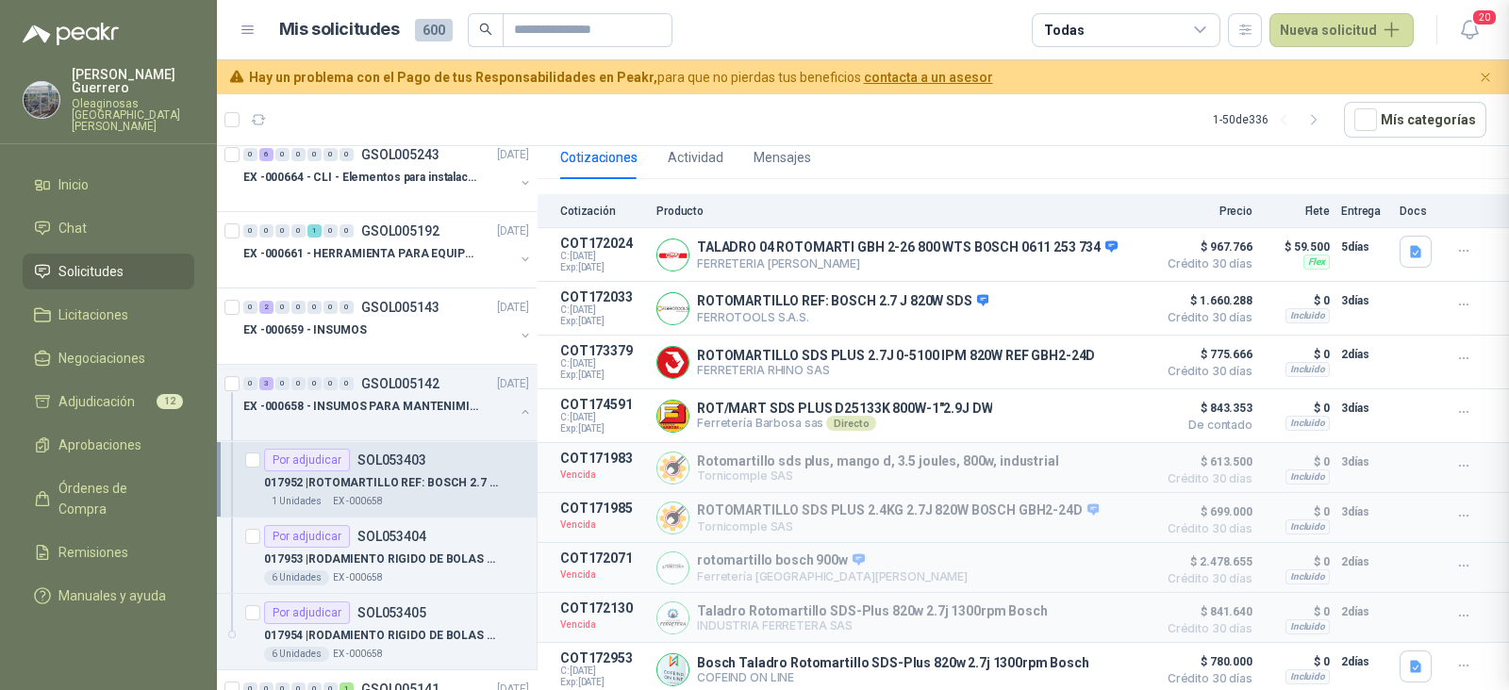
scroll to position [278, 0]
click at [1110, 243] on button "Detalles" at bounding box center [1102, 254] width 89 height 25
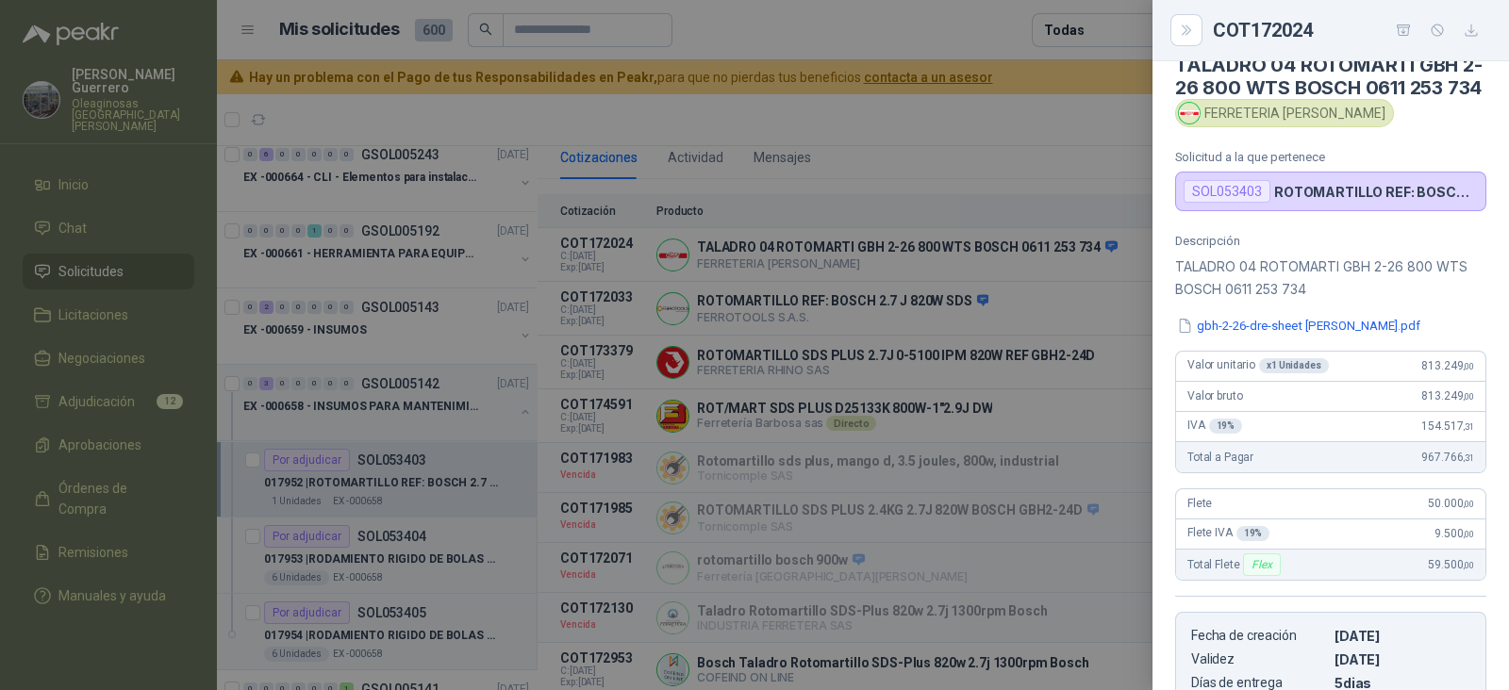
scroll to position [27, 0]
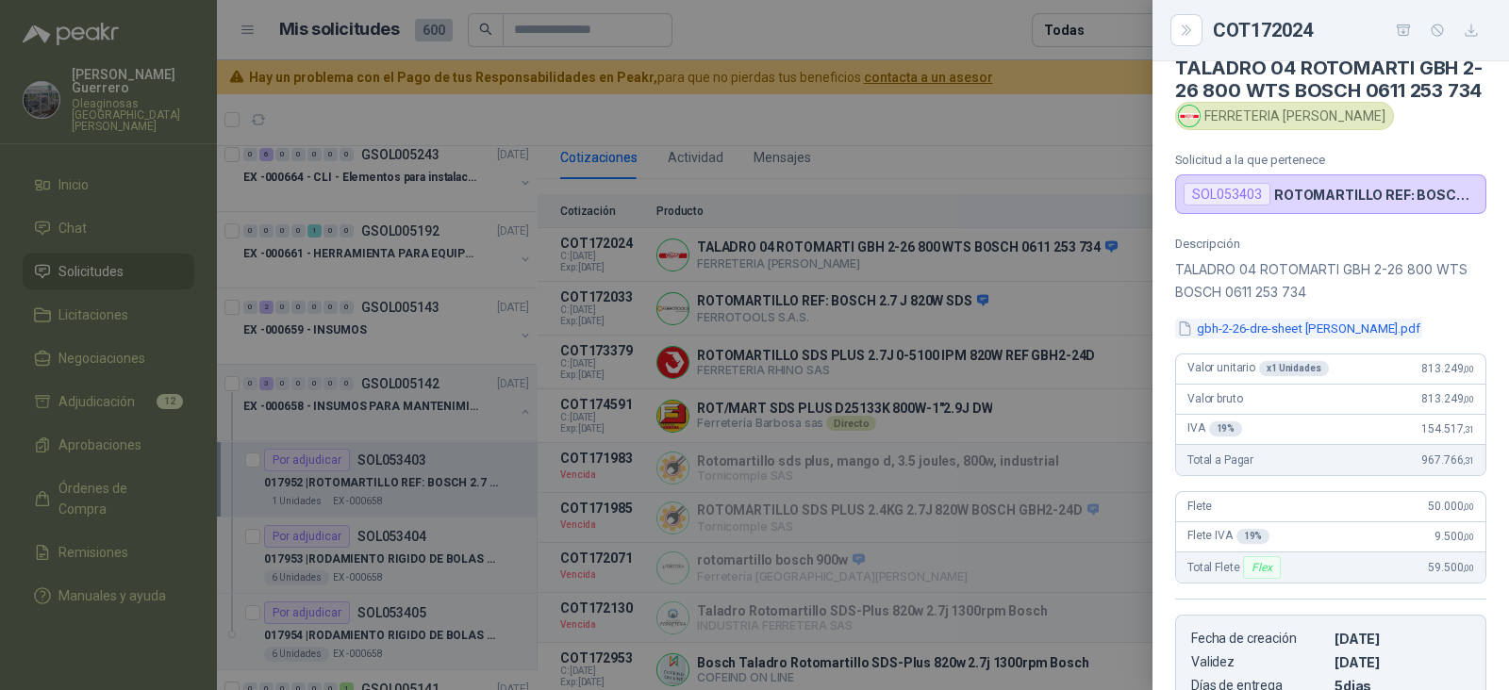
click at [1313, 339] on button "gbh-2-26-dre-sheet [PERSON_NAME].pdf" at bounding box center [1298, 329] width 247 height 20
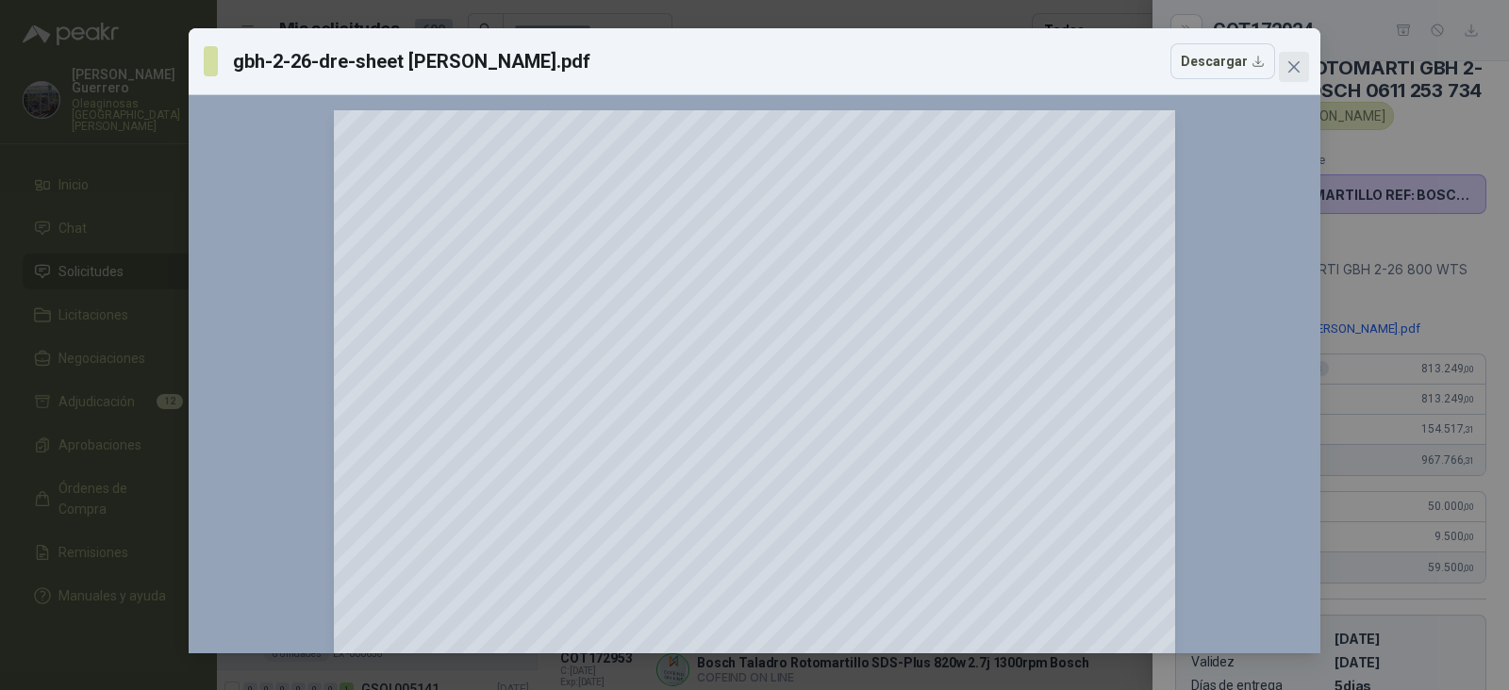
click at [1289, 60] on icon "close" at bounding box center [1293, 66] width 15 height 15
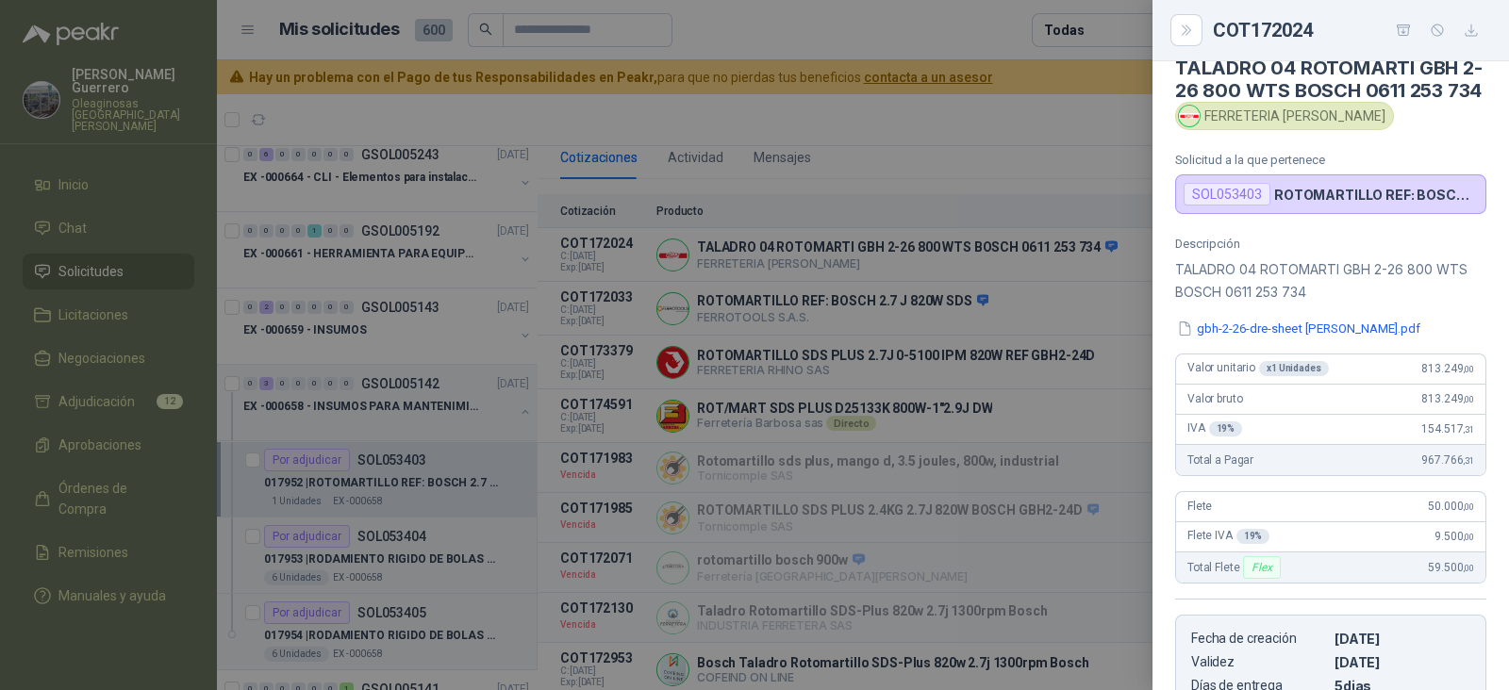
click at [913, 413] on div at bounding box center [754, 345] width 1509 height 690
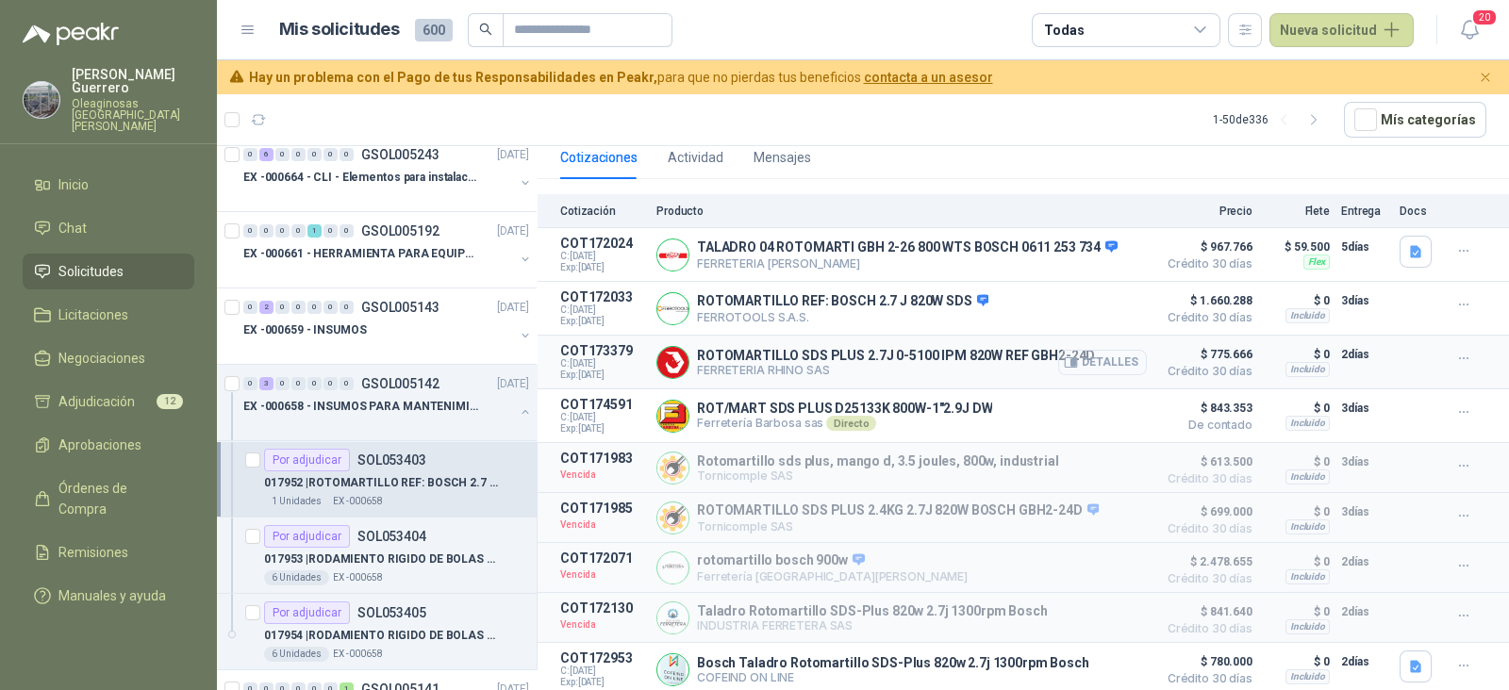
click at [1081, 353] on button "Detalles" at bounding box center [1102, 362] width 89 height 25
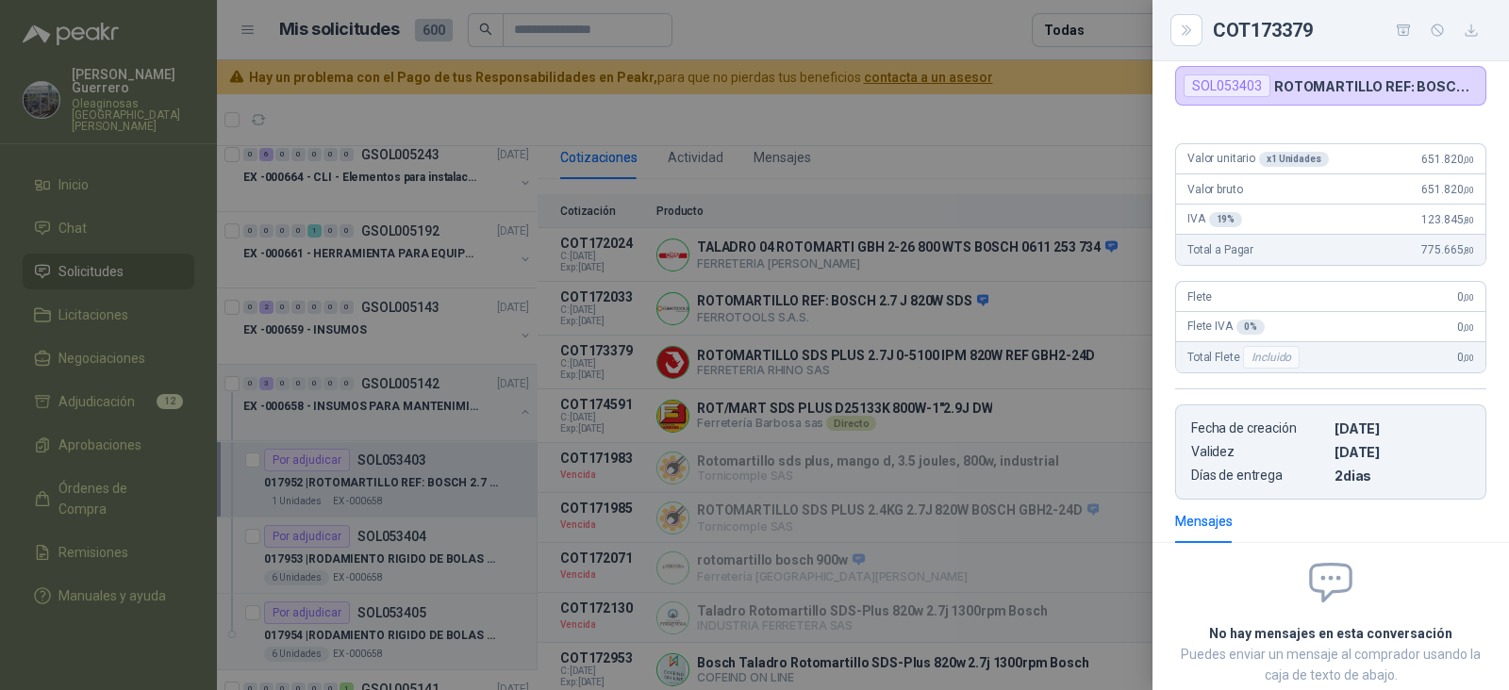
scroll to position [0, 0]
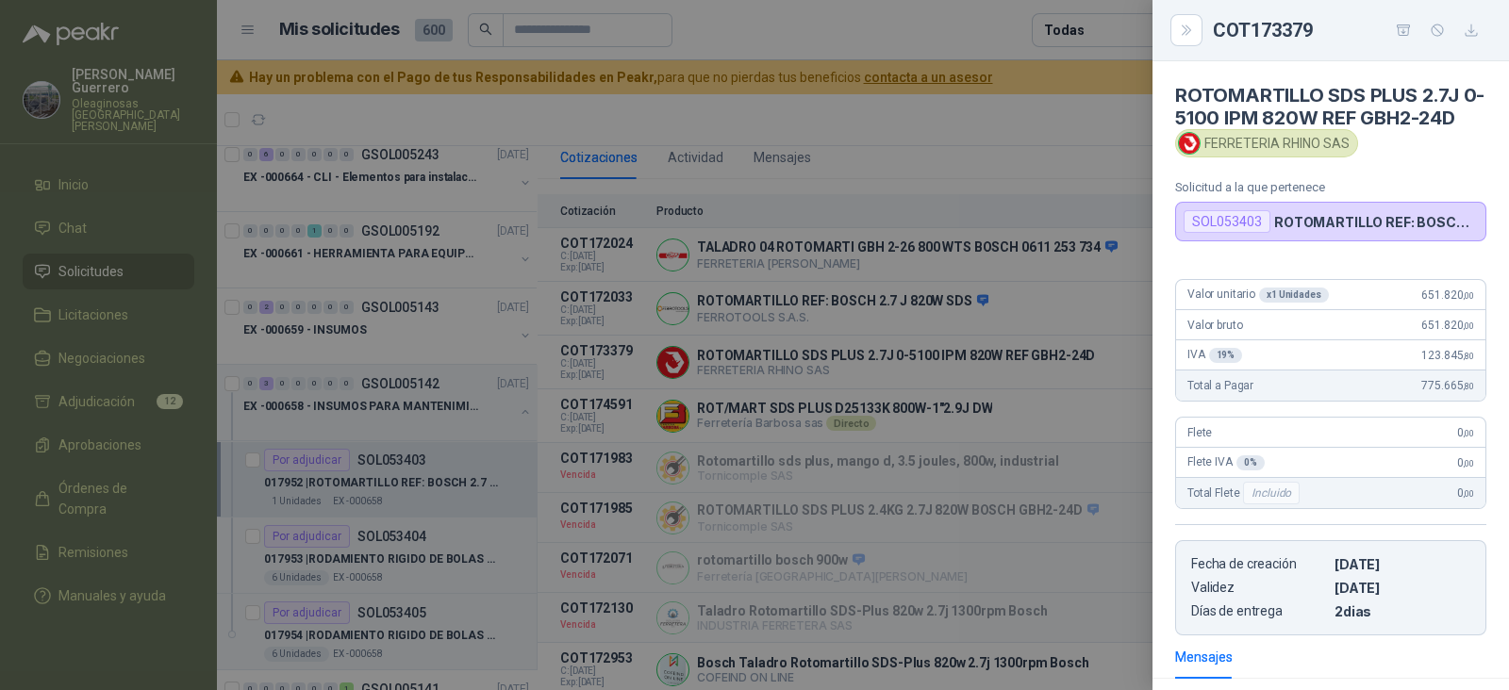
click at [1026, 392] on div at bounding box center [754, 345] width 1509 height 690
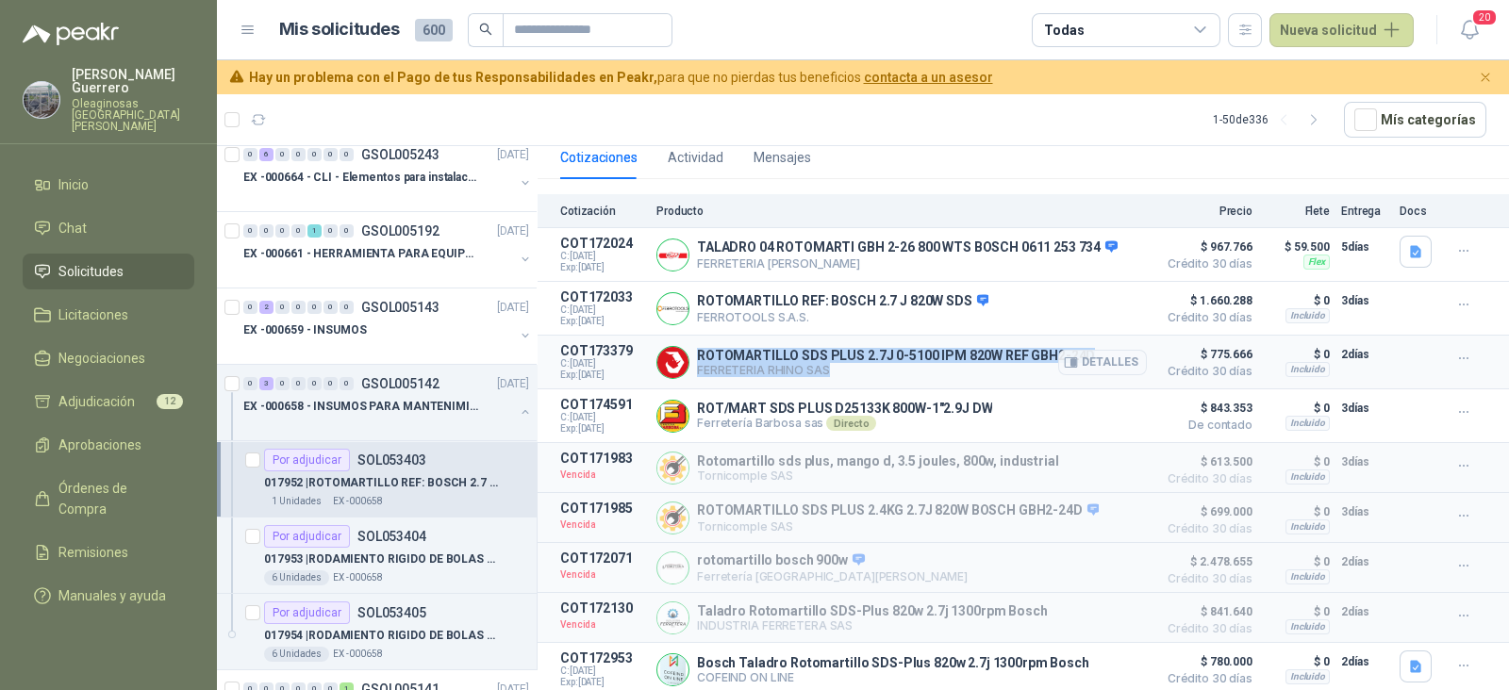
drag, startPoint x: 697, startPoint y: 349, endPoint x: 1086, endPoint y: 343, distance: 389.5
click at [1086, 348] on div "ROTOMARTILLO SDS PLUS 2.7J 0-5100 IPM 820W REF GBH2-24D FERRETERIA RHINO SAS De…" at bounding box center [896, 362] width 398 height 29
click at [1456, 352] on icon "button" at bounding box center [1464, 359] width 16 height 16
click at [1399, 275] on button "Añadir" at bounding box center [1425, 279] width 151 height 30
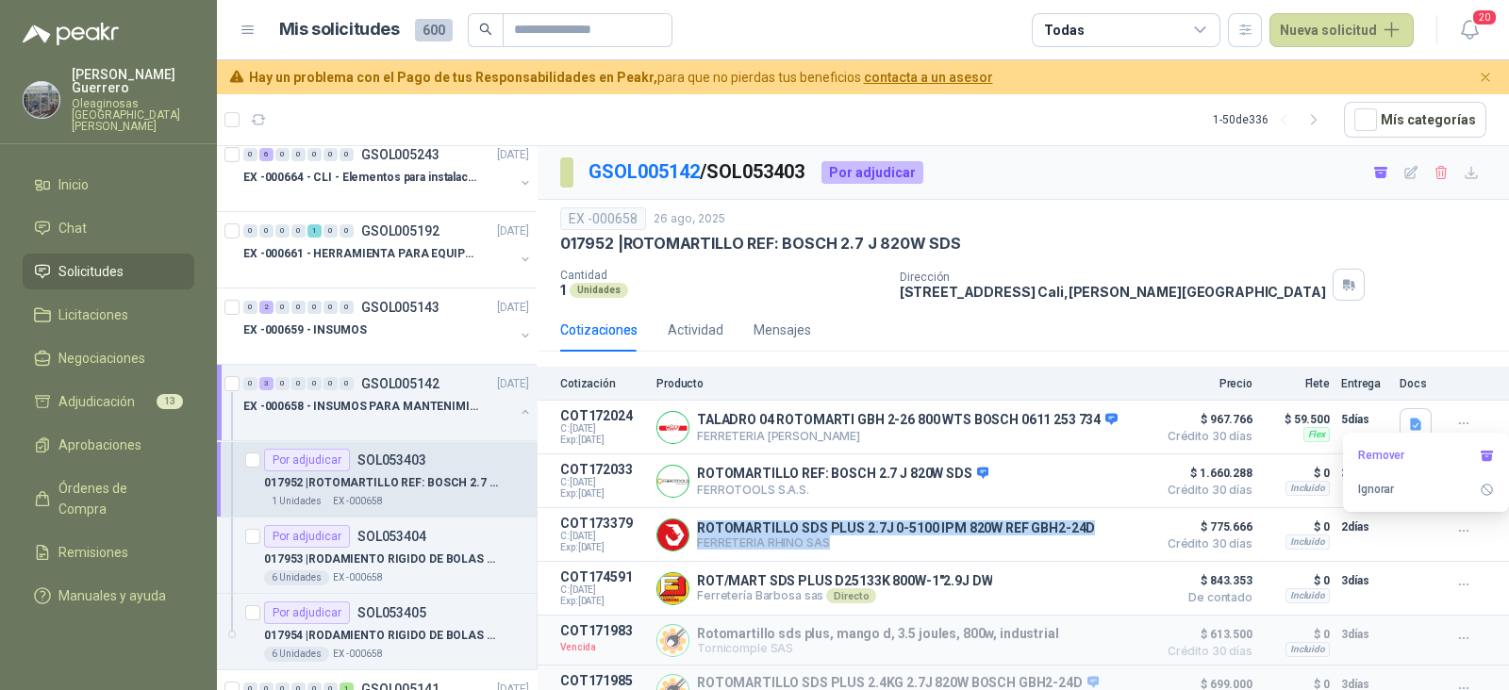
scroll to position [0, 0]
click at [650, 162] on link "GSOL005142" at bounding box center [643, 171] width 111 height 23
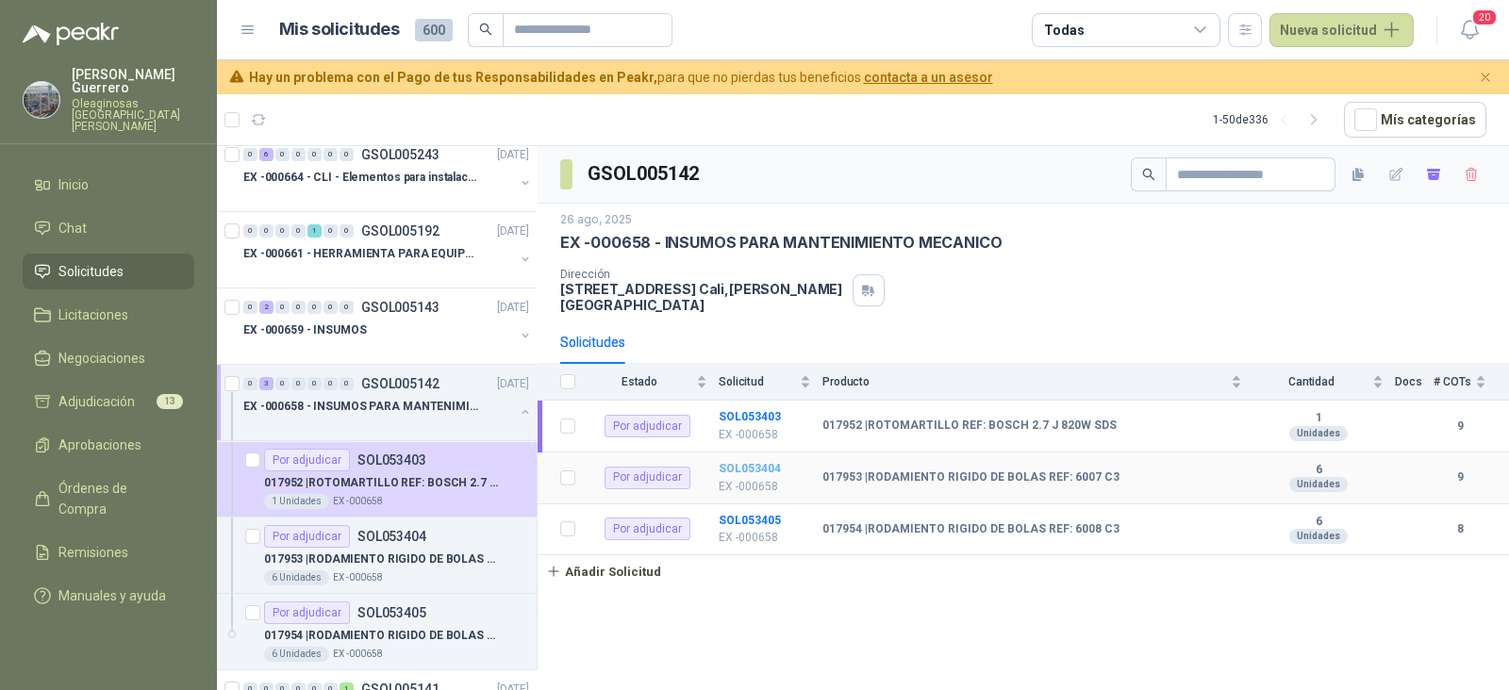
click at [753, 462] on b "SOL053404" at bounding box center [749, 468] width 62 height 13
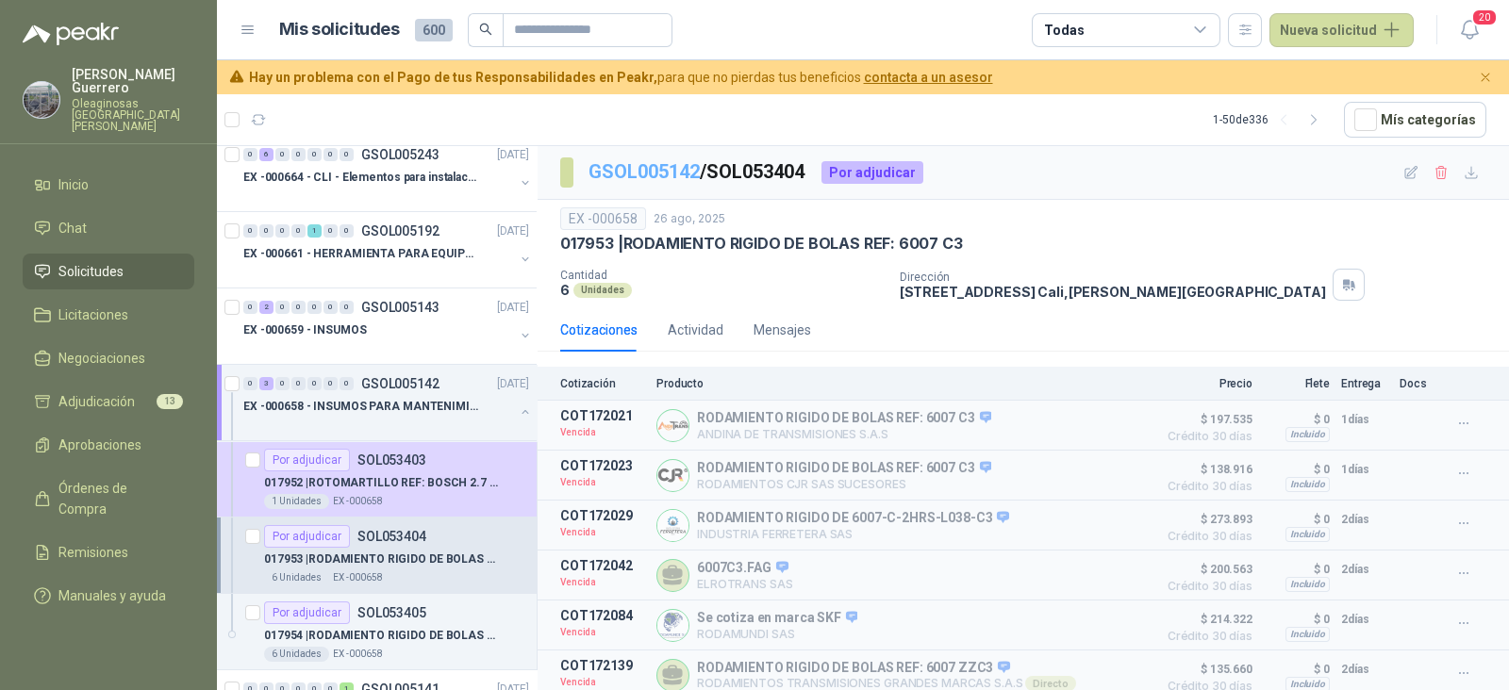
click at [643, 167] on link "GSOL005142" at bounding box center [643, 171] width 111 height 23
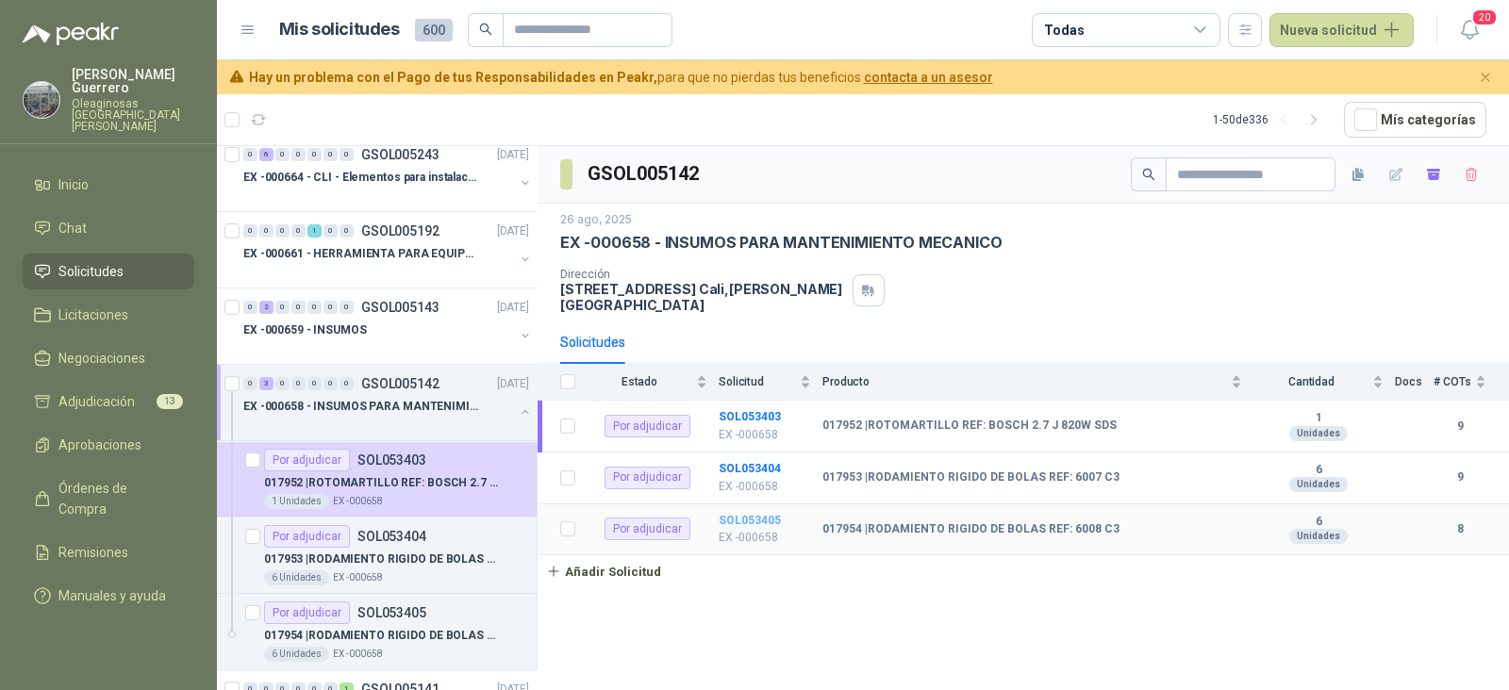
click at [754, 514] on b "SOL053405" at bounding box center [749, 520] width 62 height 13
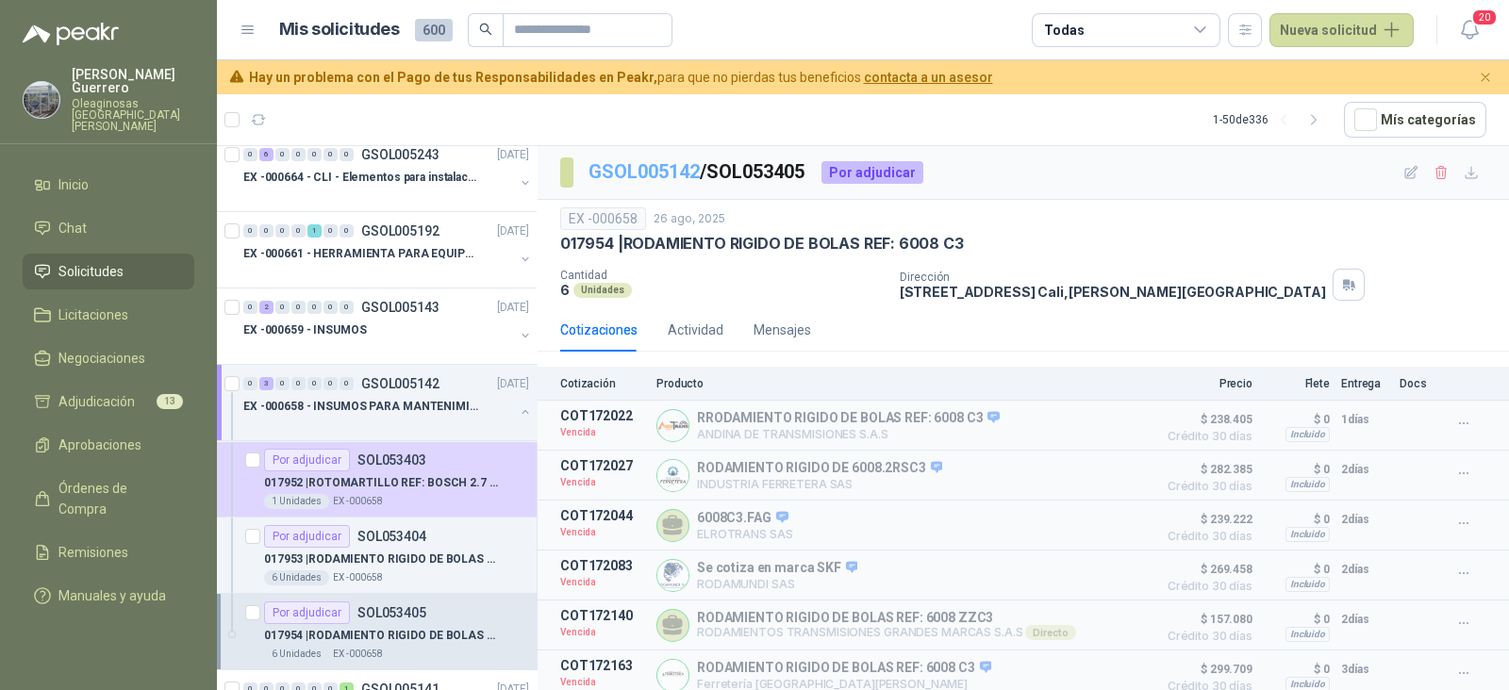
click at [659, 168] on link "GSOL005142" at bounding box center [643, 171] width 111 height 23
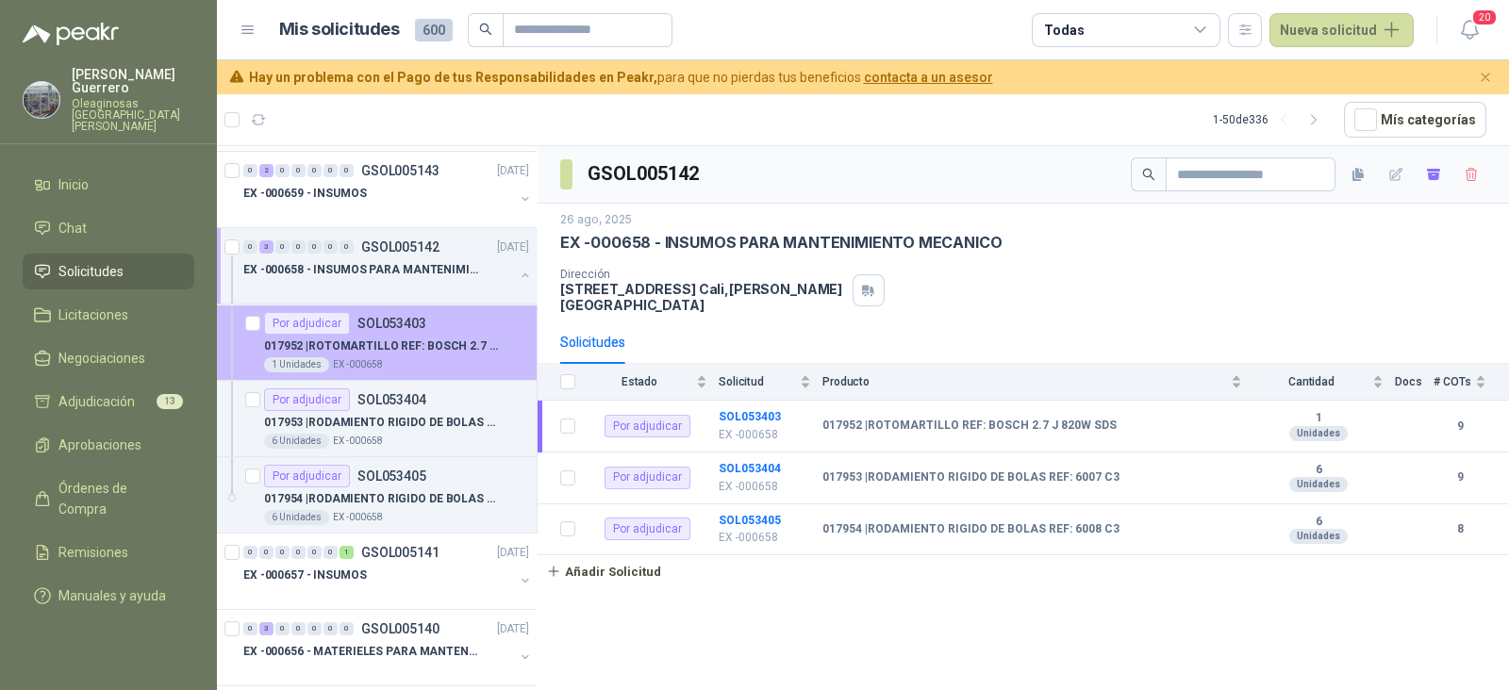
scroll to position [2122, 0]
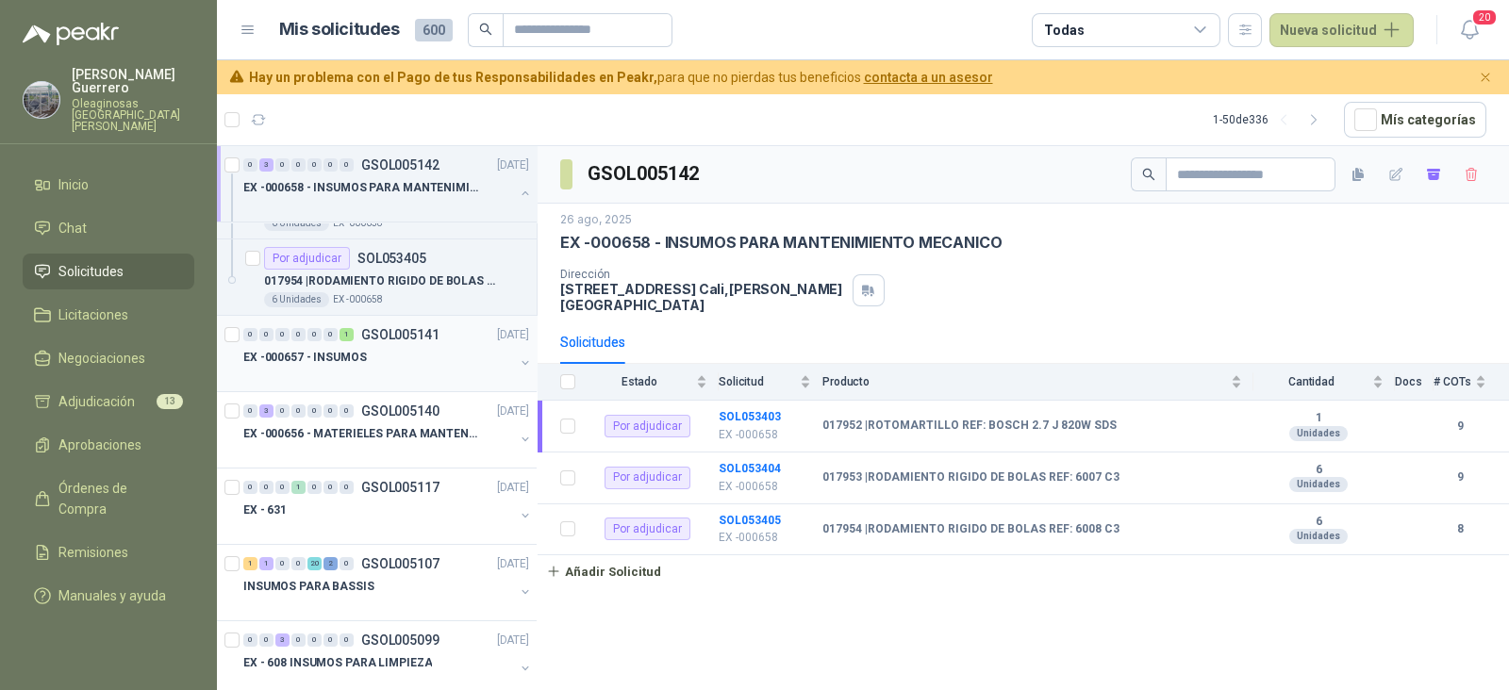
click at [417, 355] on div "EX -000657 - INSUMOS" at bounding box center [378, 357] width 271 height 23
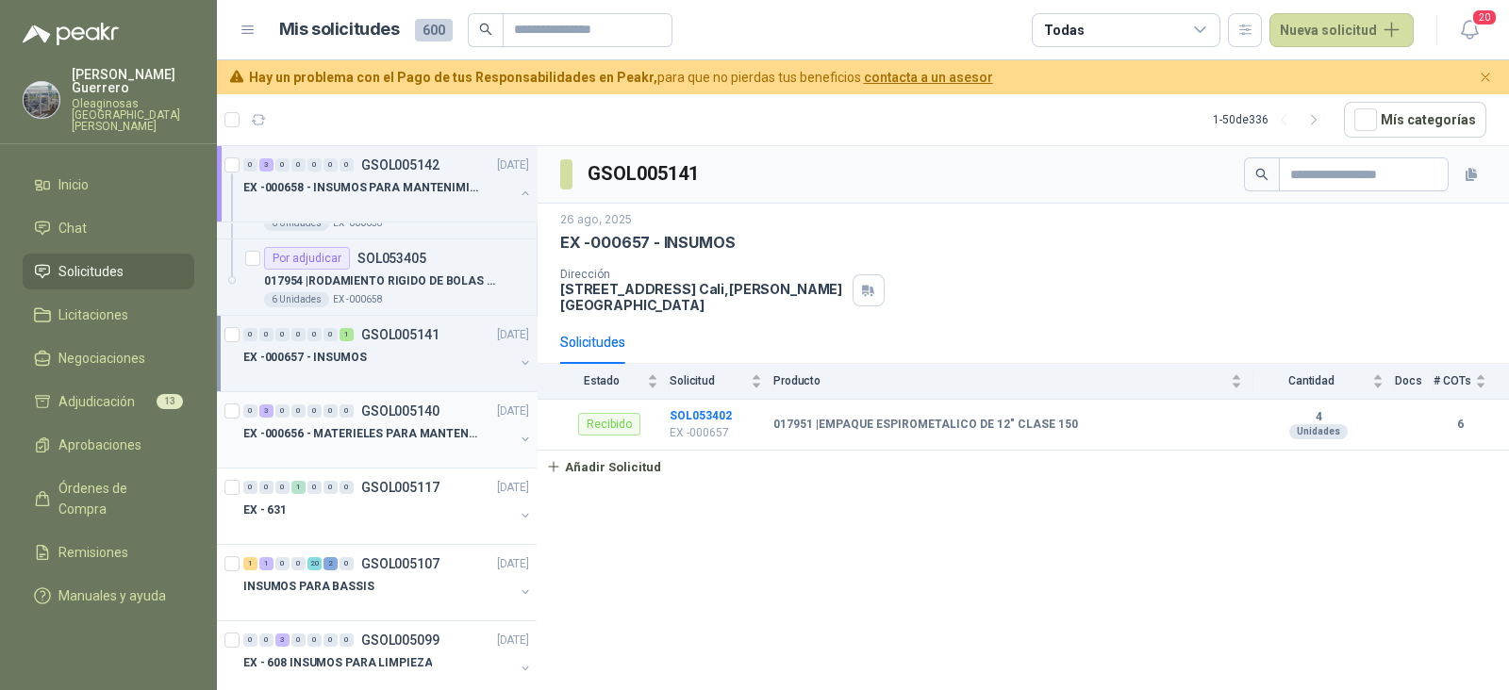
click at [403, 430] on p "EX -000656 - MATERIELES PARA MANTENIMIENTO MECANIC" at bounding box center [360, 434] width 235 height 18
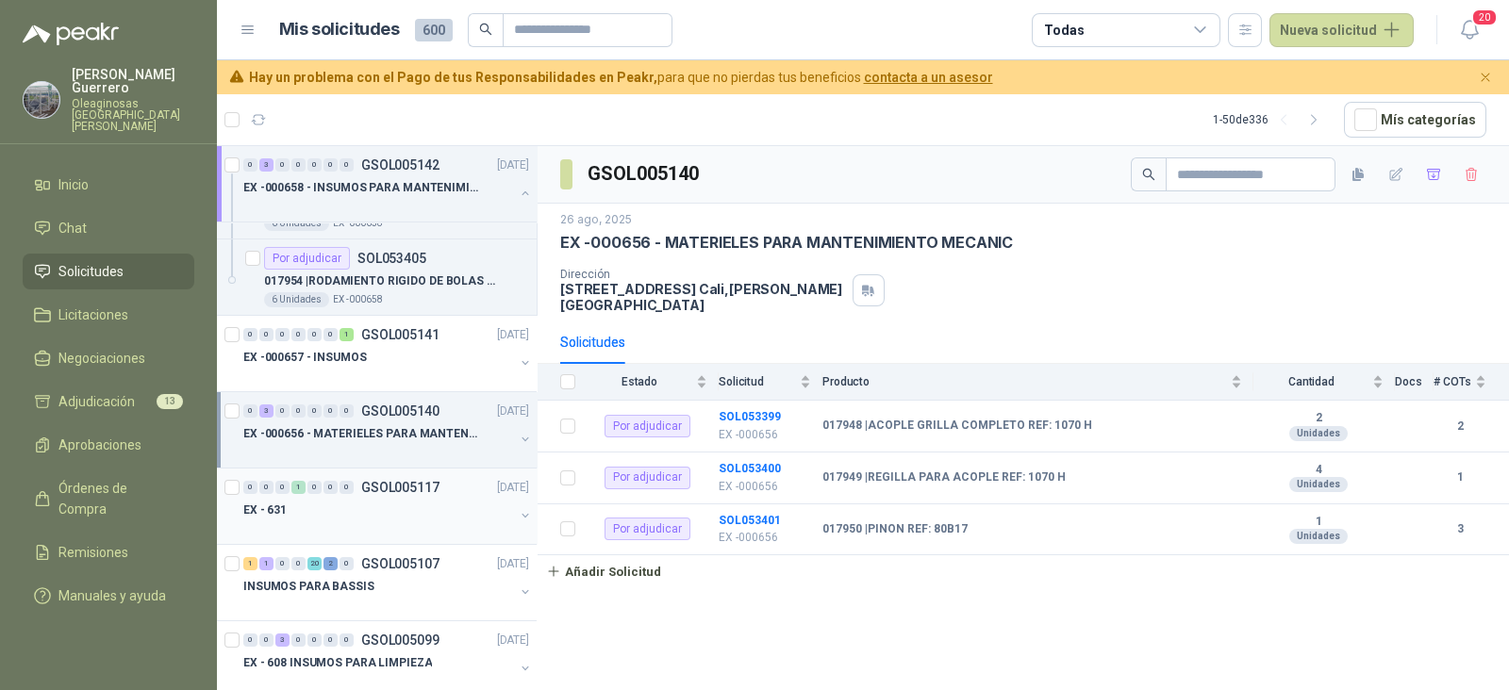
click at [391, 510] on div "EX - 631" at bounding box center [378, 510] width 271 height 23
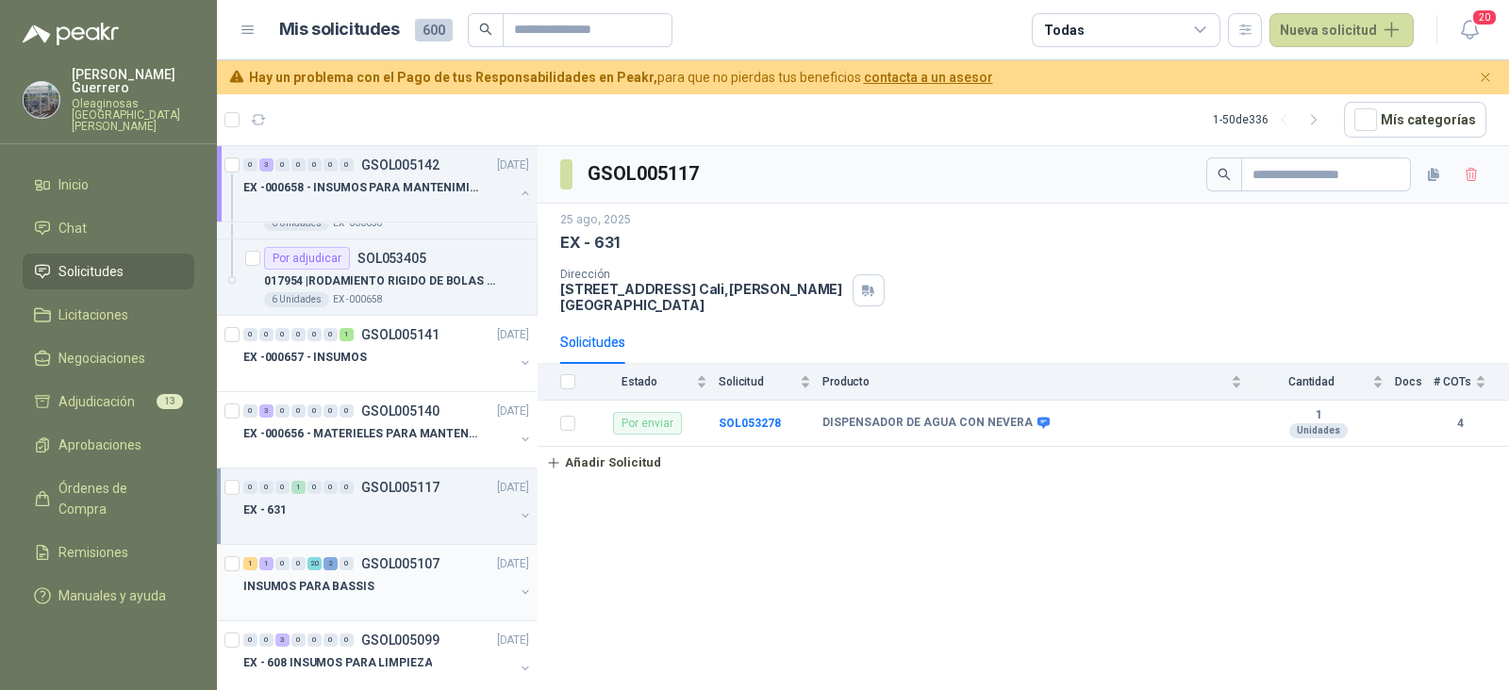
click at [359, 578] on p "INSUMOS PARA BASSIS" at bounding box center [308, 587] width 131 height 18
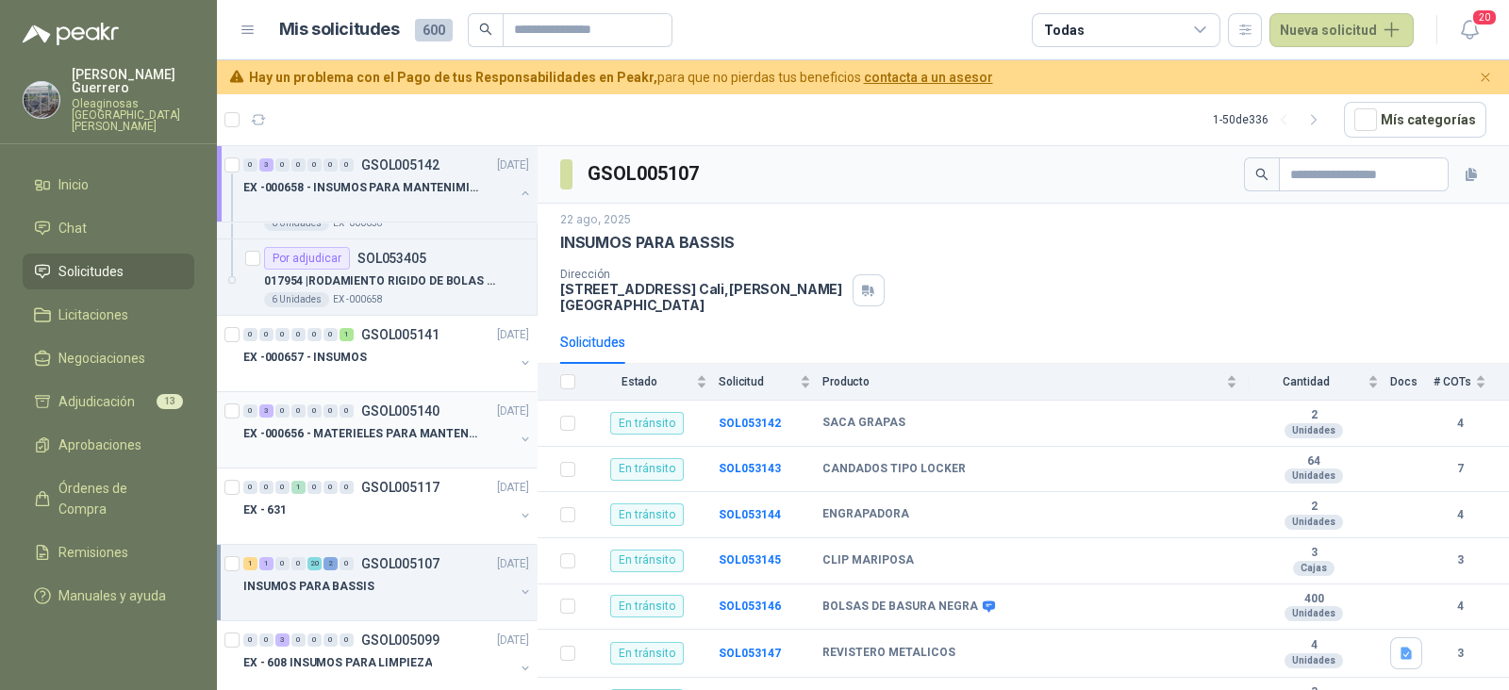
click at [407, 426] on p "EX -000656 - MATERIELES PARA MANTENIMIENTO MECANIC" at bounding box center [360, 434] width 235 height 18
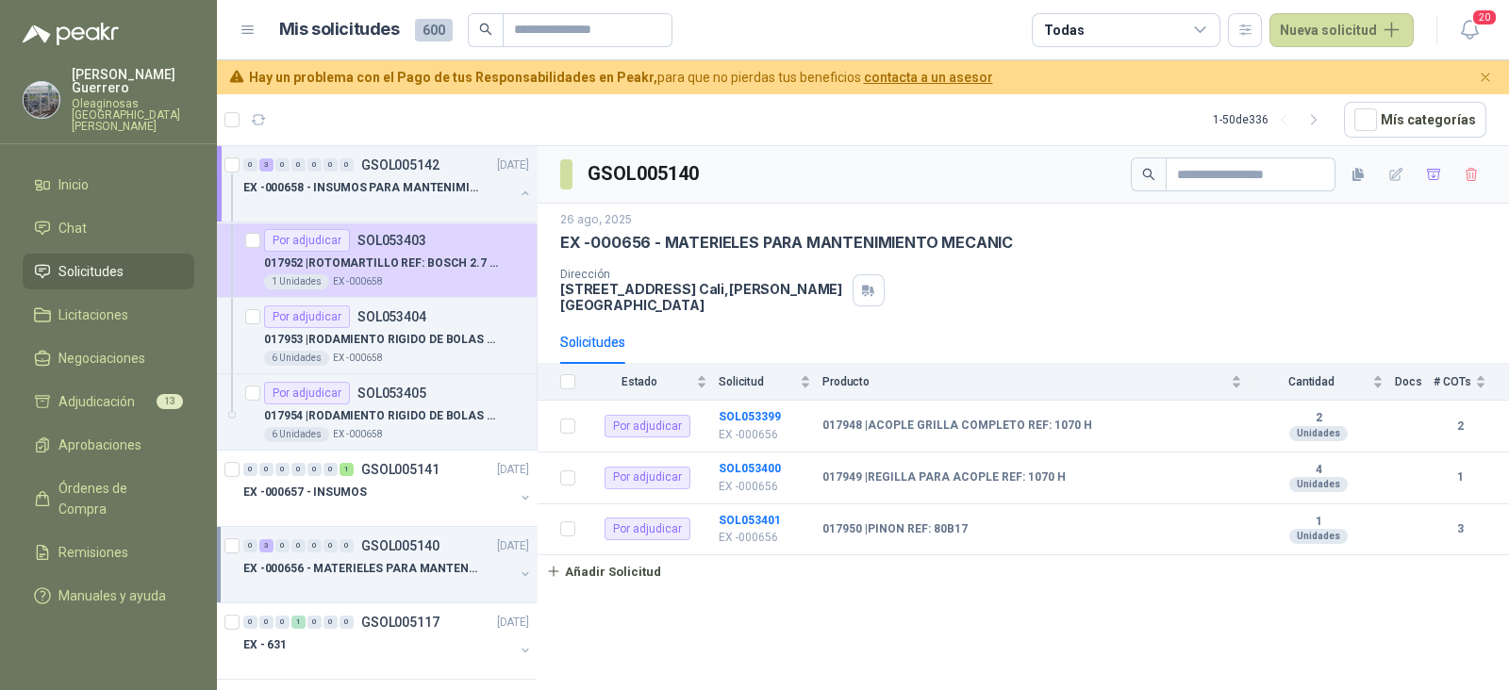
scroll to position [1767, 0]
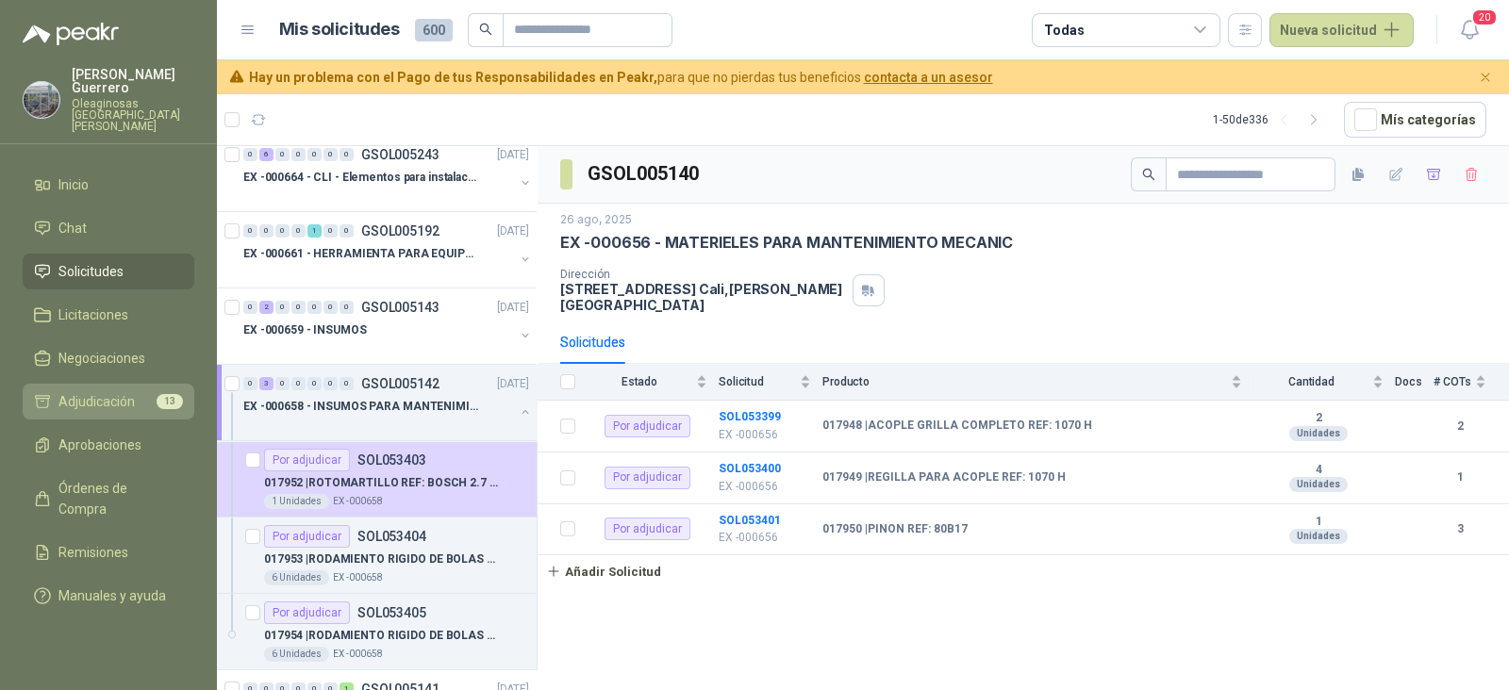
click at [88, 391] on span "Adjudicación" at bounding box center [96, 401] width 76 height 21
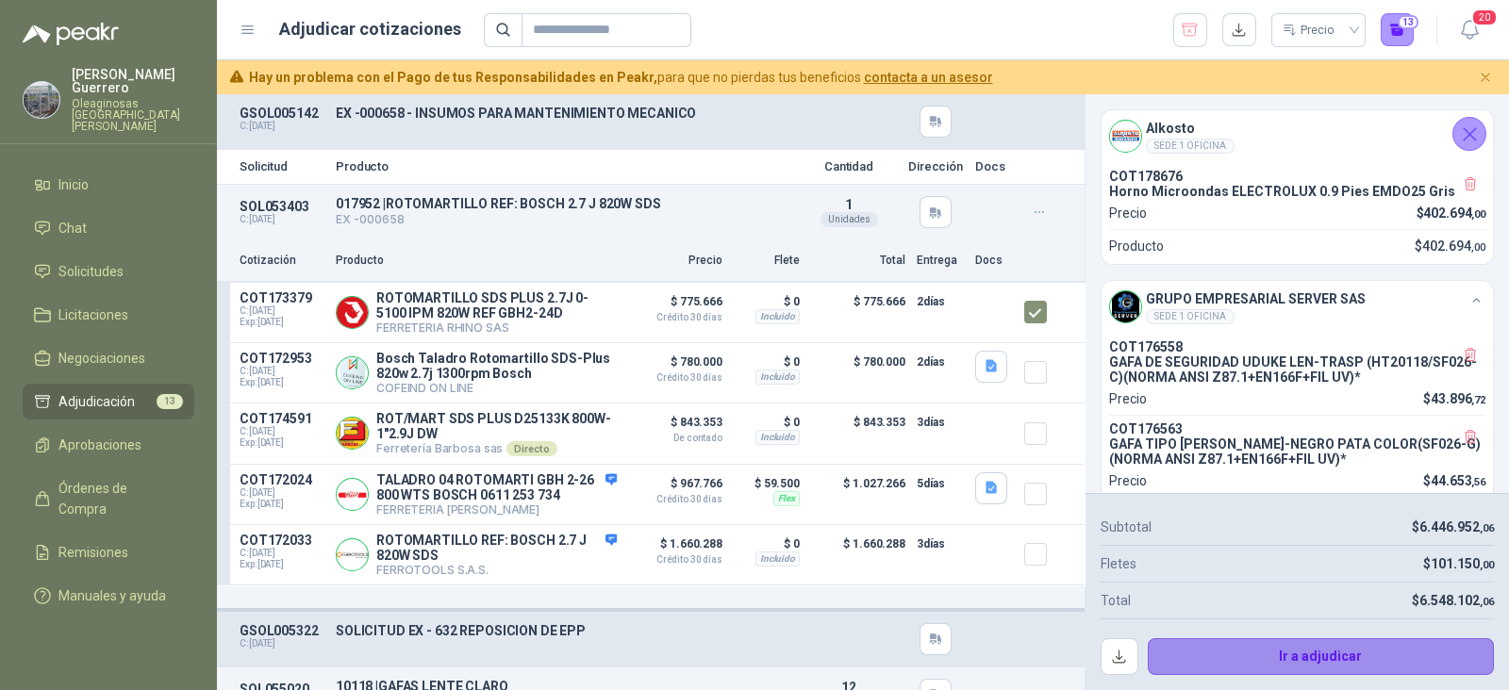
click at [1339, 652] on button "Ir a adjudicar" at bounding box center [1321, 657] width 347 height 38
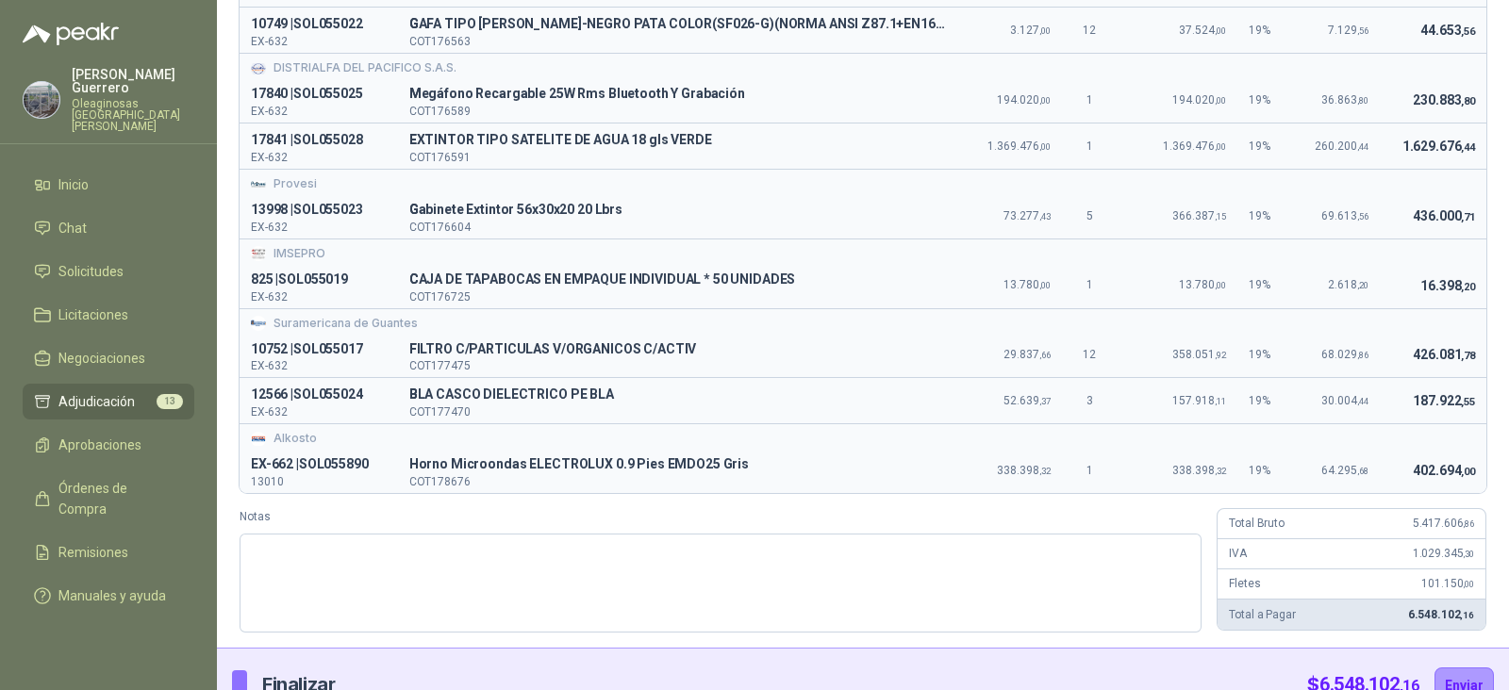
scroll to position [585, 0]
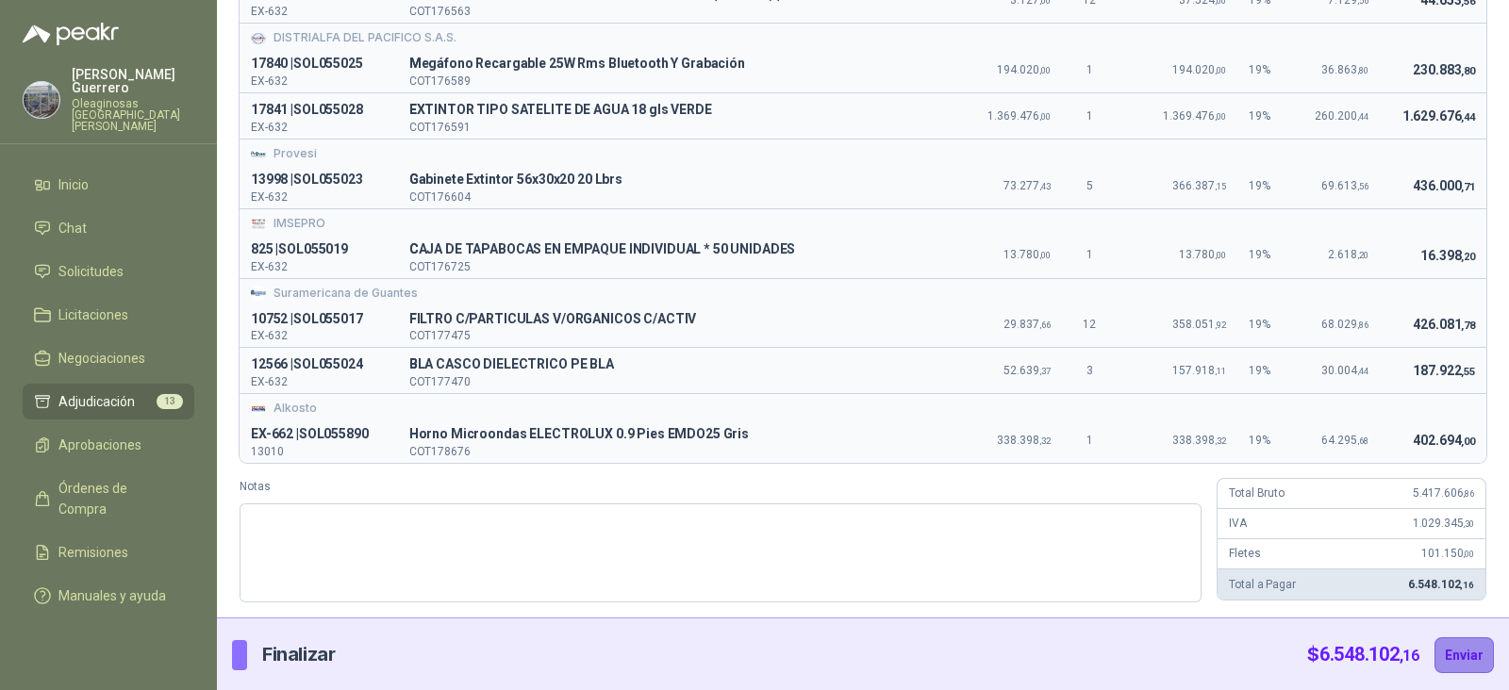
click at [1448, 654] on button "Enviar" at bounding box center [1463, 655] width 59 height 36
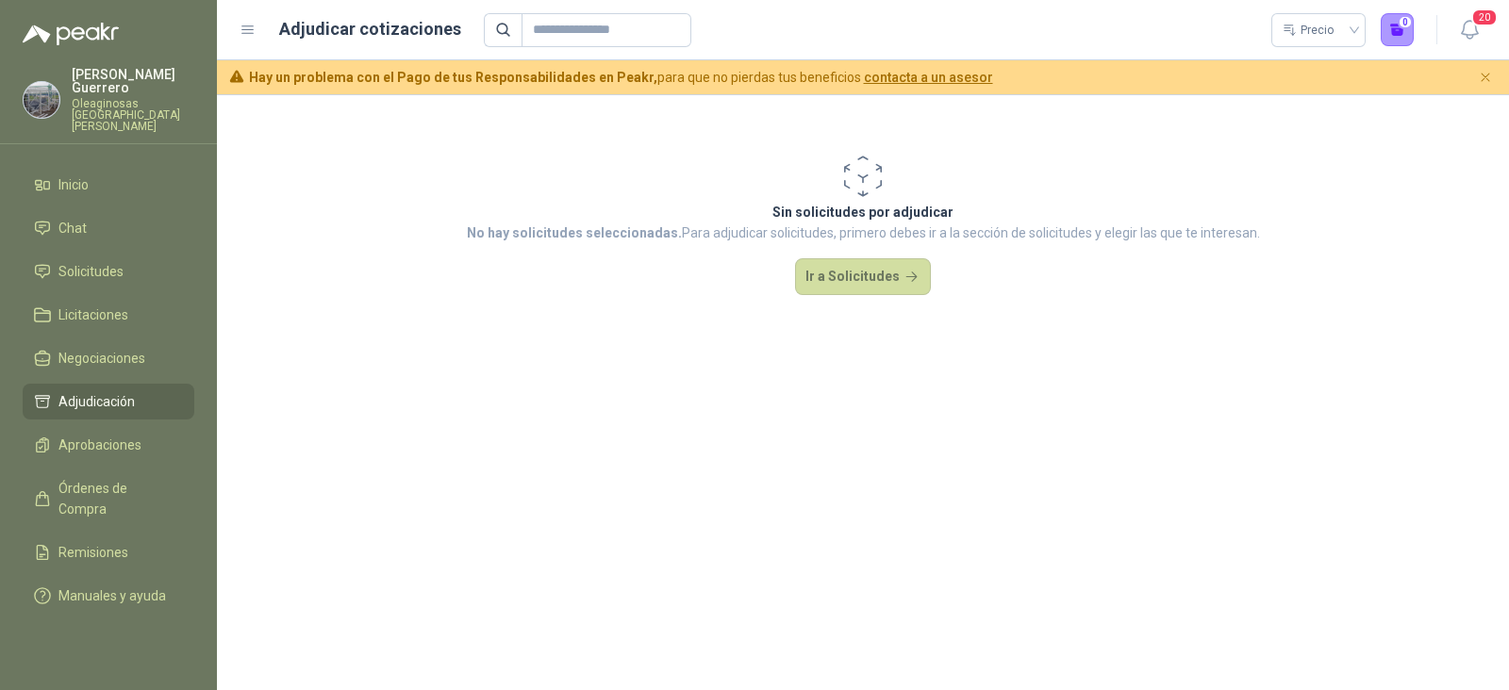
scroll to position [0, 0]
